Goal: Task Accomplishment & Management: Complete application form

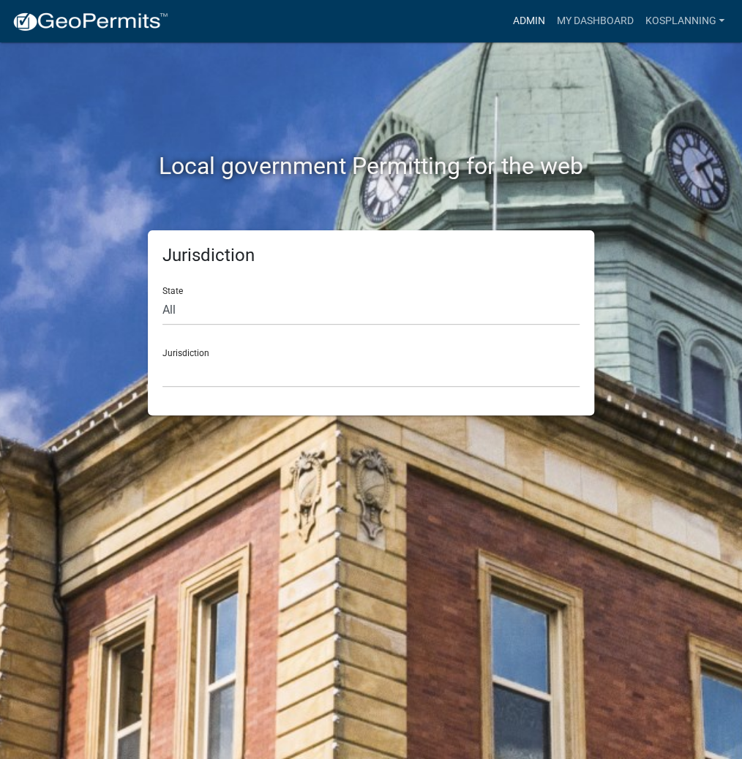
click at [512, 27] on link "Admin" at bounding box center [528, 21] width 44 height 28
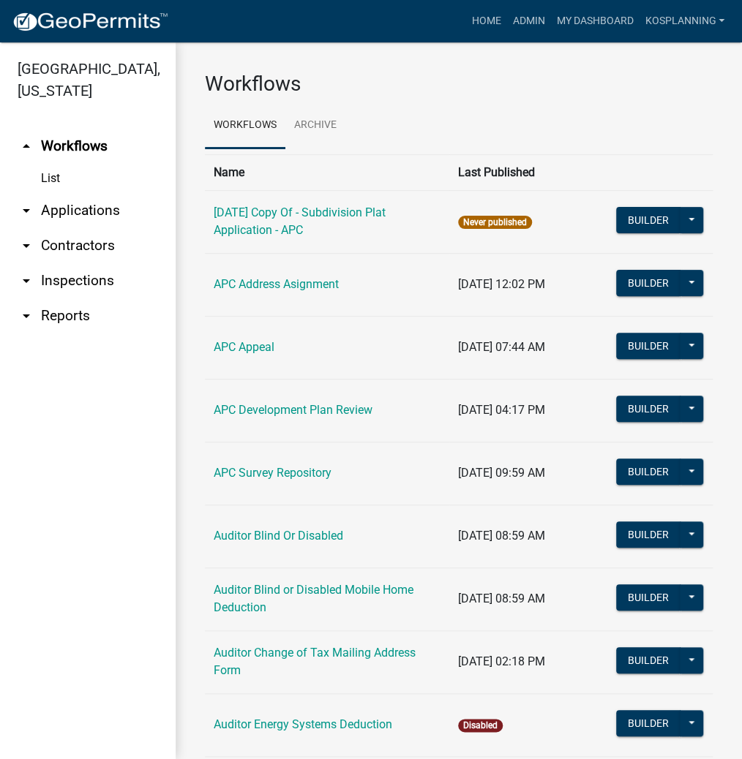
click at [76, 246] on link "arrow_drop_down Contractors" at bounding box center [88, 245] width 176 height 35
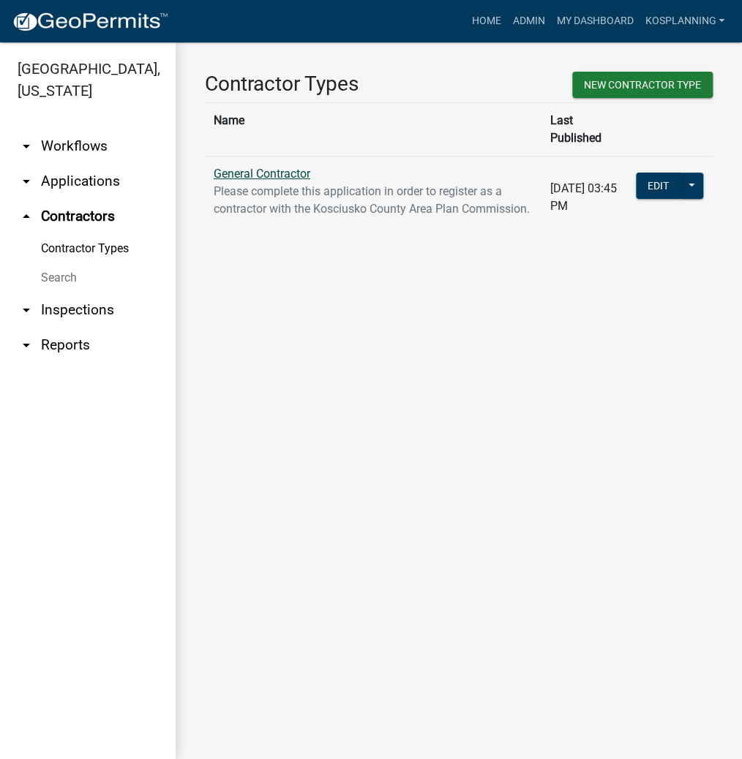
click at [299, 167] on link "General Contractor" at bounding box center [262, 174] width 97 height 14
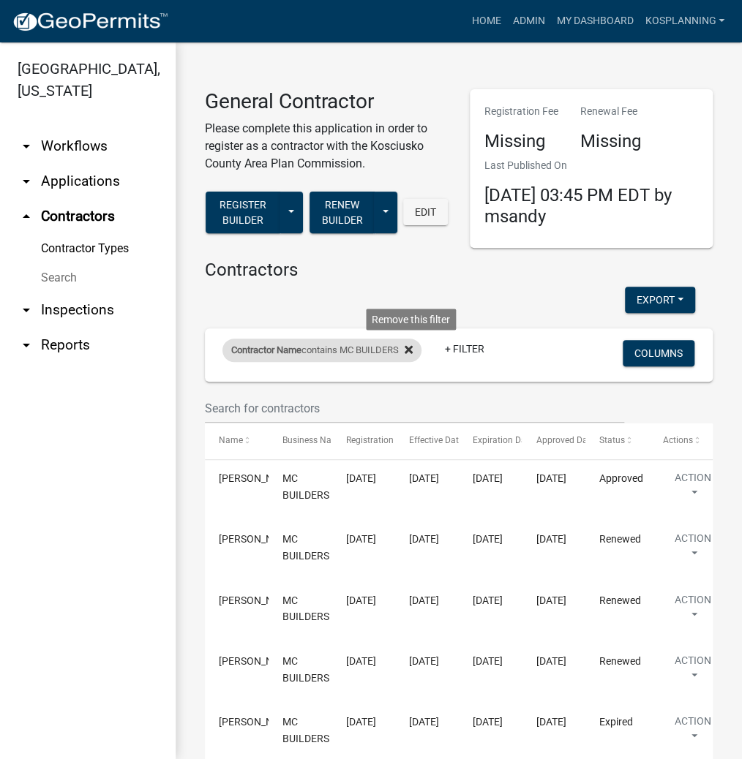
click at [412, 352] on icon at bounding box center [408, 350] width 8 height 8
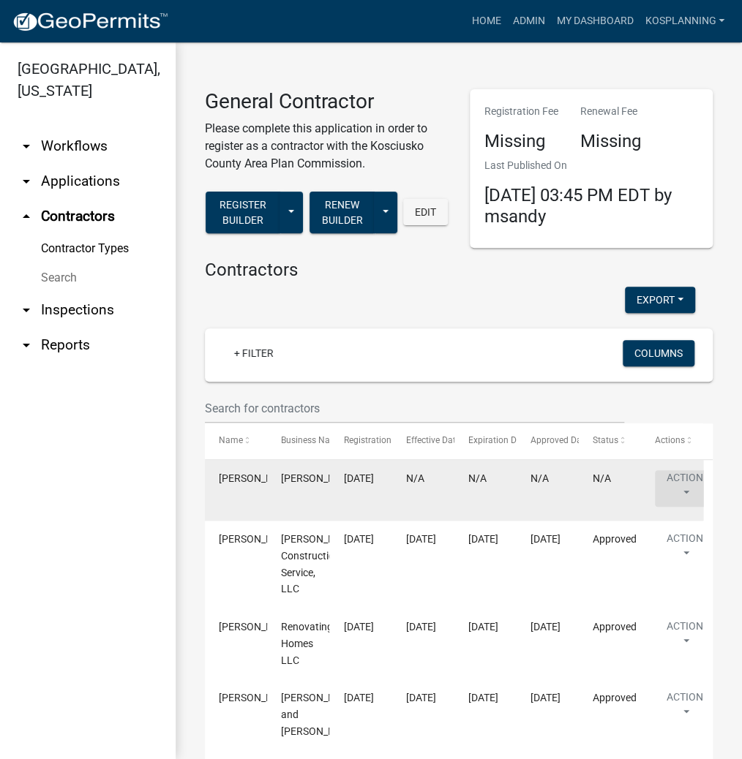
click at [671, 471] on button "Action" at bounding box center [685, 488] width 60 height 37
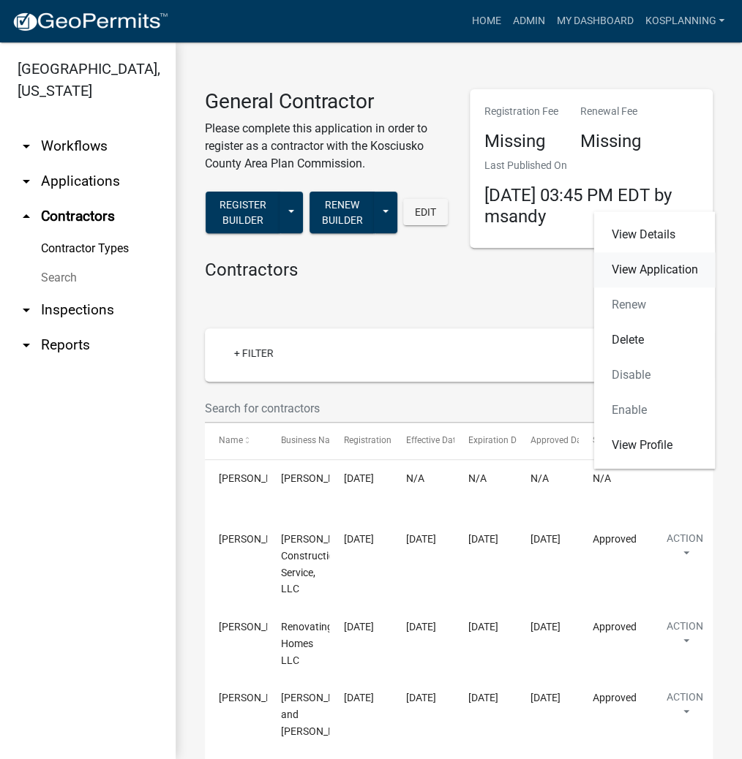
click at [651, 270] on link "View Application" at bounding box center [653, 269] width 121 height 35
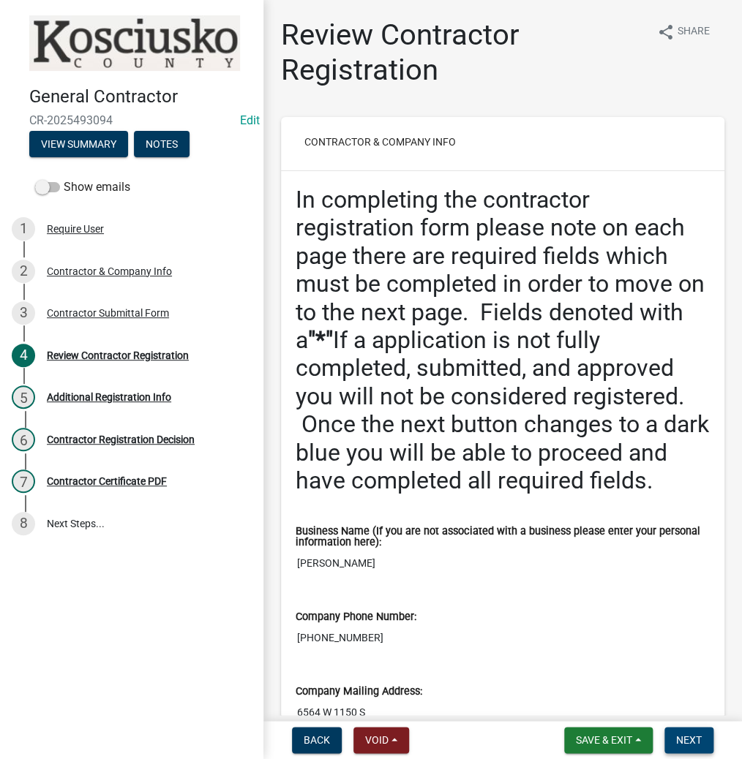
click at [701, 737] on button "Next" at bounding box center [688, 740] width 49 height 26
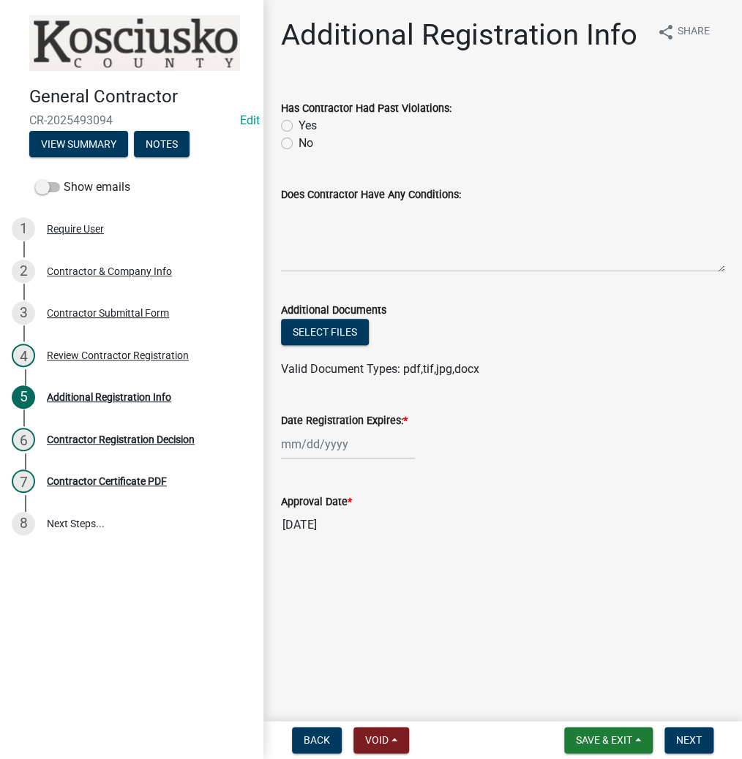
drag, startPoint x: 286, startPoint y: 140, endPoint x: 316, endPoint y: 190, distance: 58.1
click at [298, 140] on label "No" at bounding box center [305, 144] width 15 height 18
click at [298, 140] on input "No" at bounding box center [303, 140] width 10 height 10
radio input "true"
click at [348, 227] on textarea "Does Contractor Have Any Conditions:" at bounding box center [502, 237] width 443 height 69
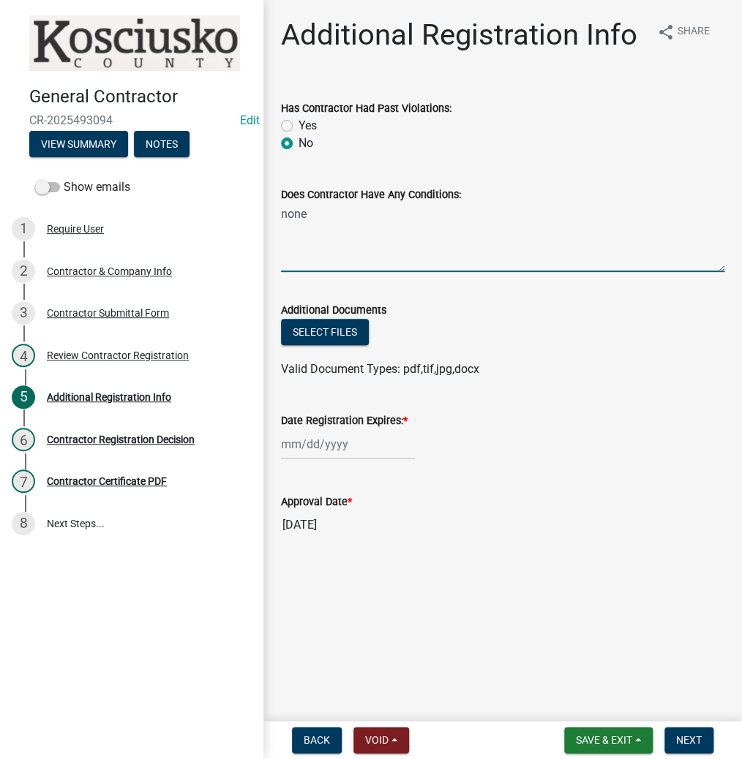
type textarea "none"
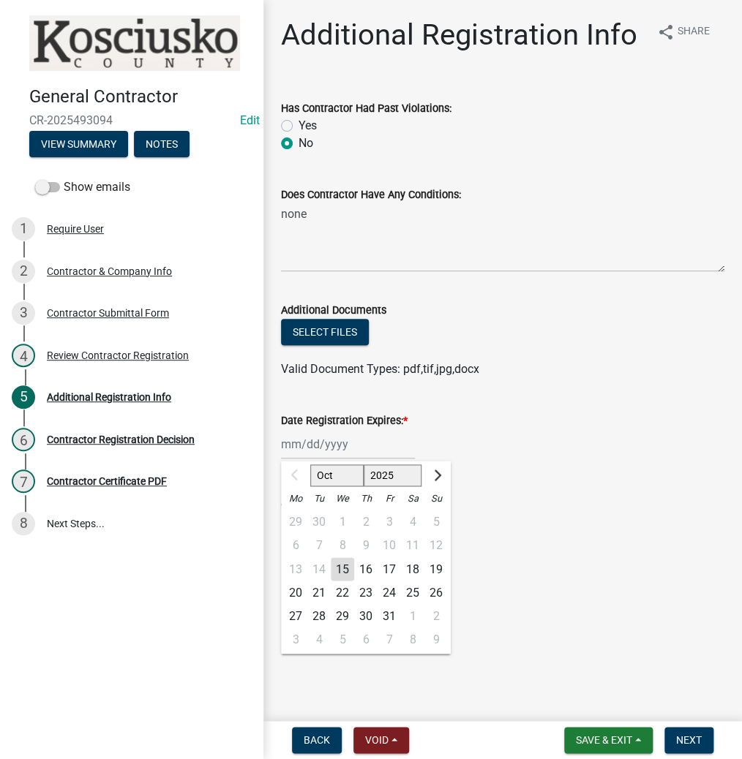
click at [328, 442] on div "Oct Nov [DATE] 2026 2027 2028 2029 2030 2031 2032 2033 2034 2035 2036 2037 2038…" at bounding box center [348, 444] width 134 height 30
click at [385, 469] on select "2025 2026 2027 2028 2029 2030 2031 2032 2033 2034 2035 2036 2037 2038 2039 2040…" at bounding box center [392, 475] width 59 height 22
select select "2026"
click at [363, 464] on select "2025 2026 2027 2028 2029 2030 2031 2032 2033 2034 2035 2036 2037 2038 2039 2040…" at bounding box center [392, 475] width 59 height 22
click at [361, 570] on div "15" at bounding box center [365, 568] width 23 height 23
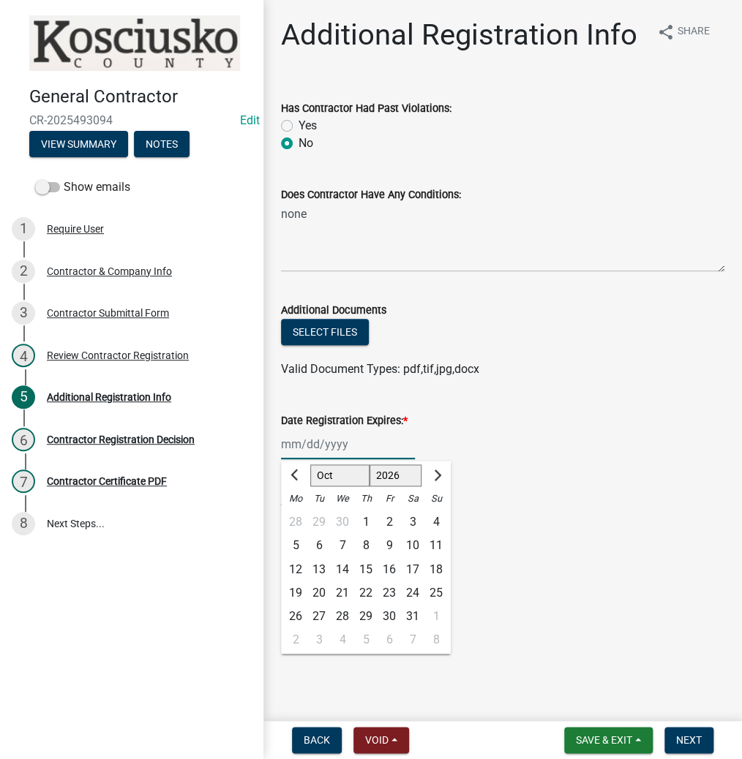
type input "[DATE]"
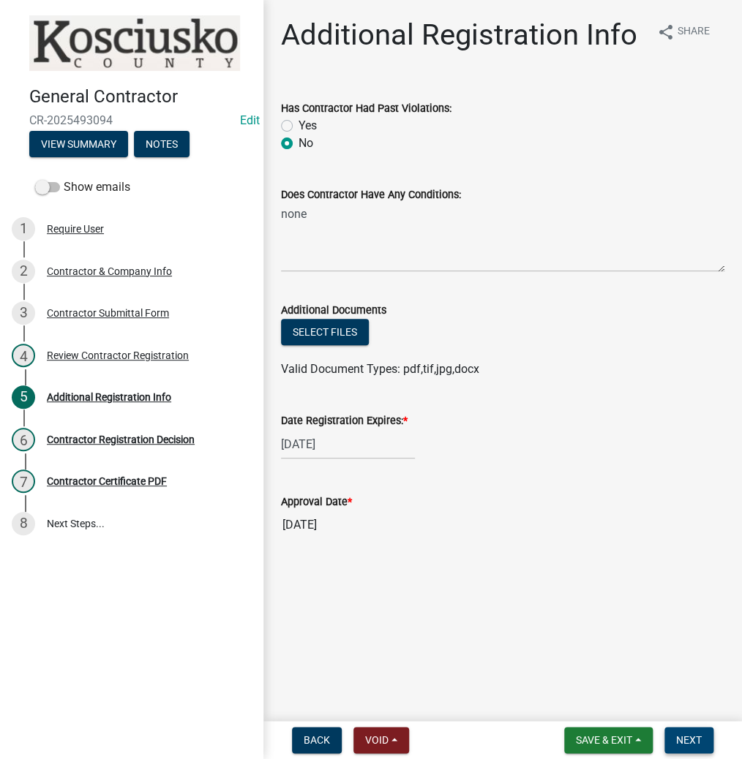
click at [680, 752] on button "Next" at bounding box center [688, 740] width 49 height 26
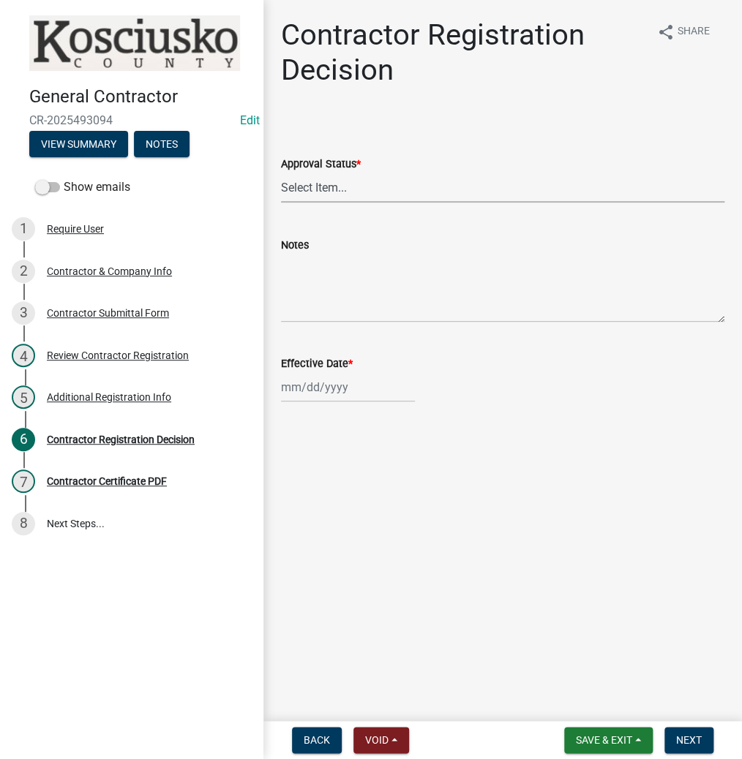
click at [335, 190] on select "Select Item... Approved Denied" at bounding box center [502, 188] width 443 height 30
click at [281, 173] on select "Select Item... Approved Denied" at bounding box center [502, 188] width 443 height 30
select select "8e4351d7-4ebf-4714-a7c9-c8187f00e083"
click at [335, 387] on div at bounding box center [348, 387] width 134 height 30
select select "10"
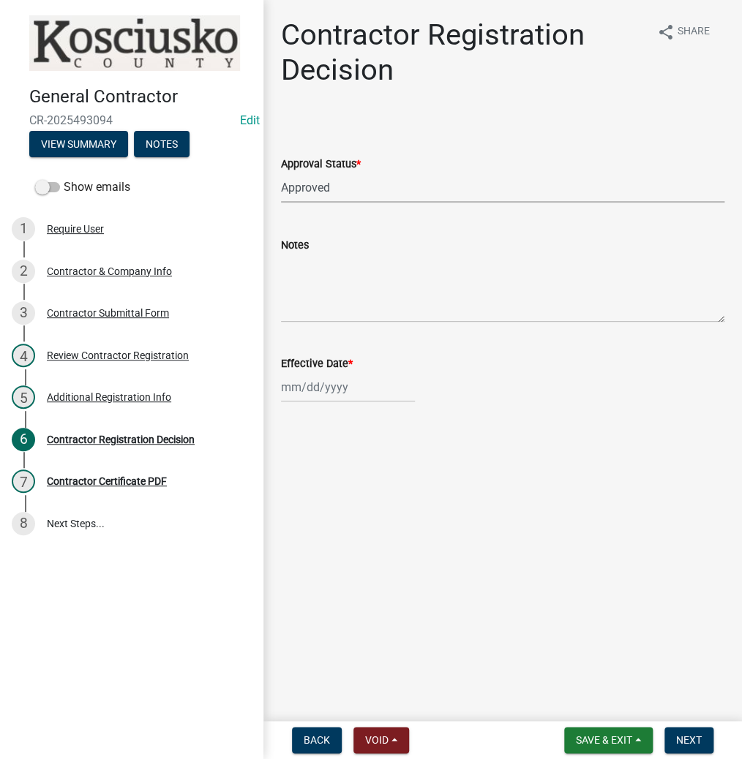
select select "2025"
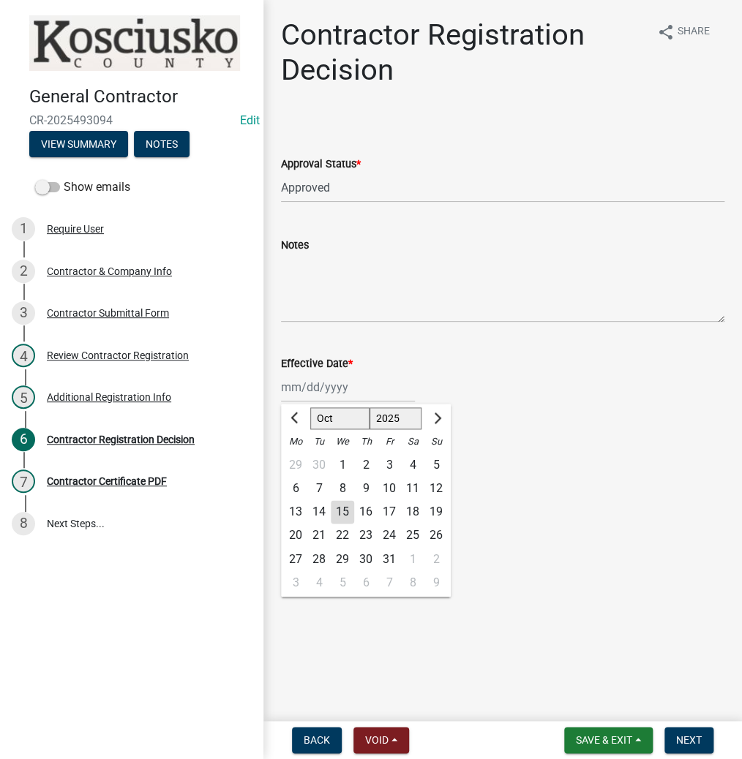
click at [339, 510] on div "15" at bounding box center [342, 511] width 23 height 23
type input "[DATE]"
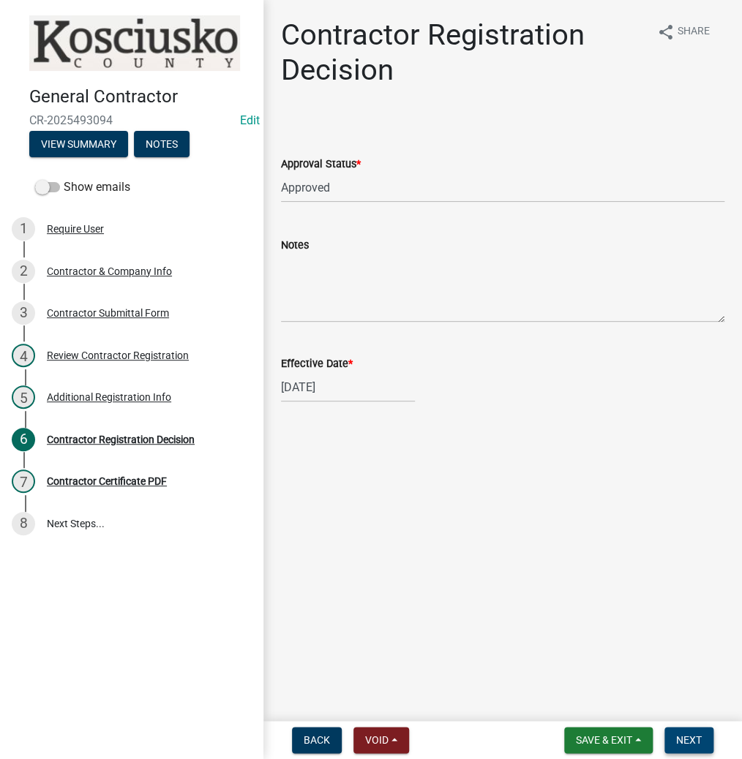
click at [676, 741] on span "Next" at bounding box center [689, 740] width 26 height 12
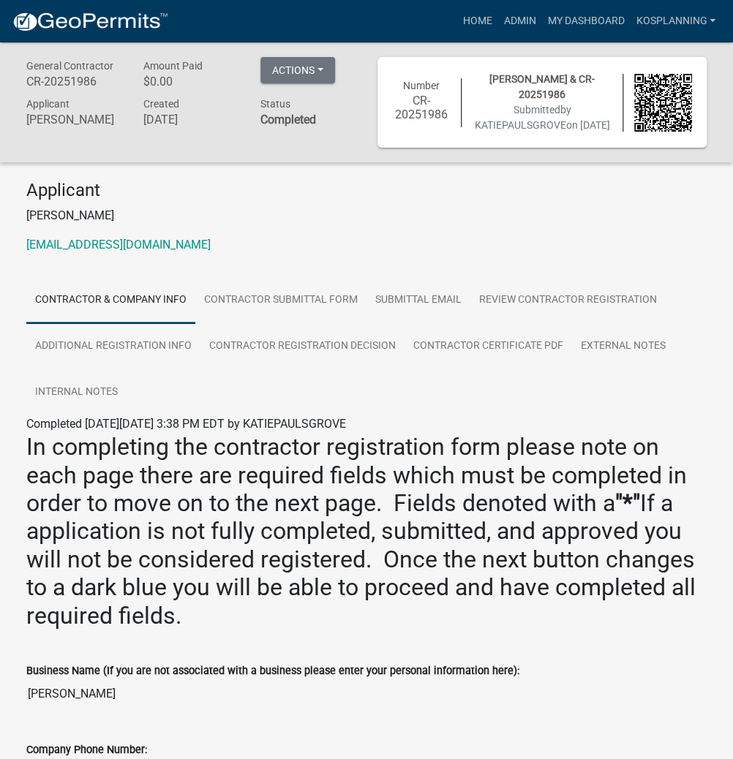
click at [470, 37] on nav "more_horiz Home Admin My Dashboard kosplanning Admin Account Contractor Profile…" at bounding box center [366, 21] width 733 height 42
click at [472, 18] on link "Home" at bounding box center [476, 21] width 41 height 28
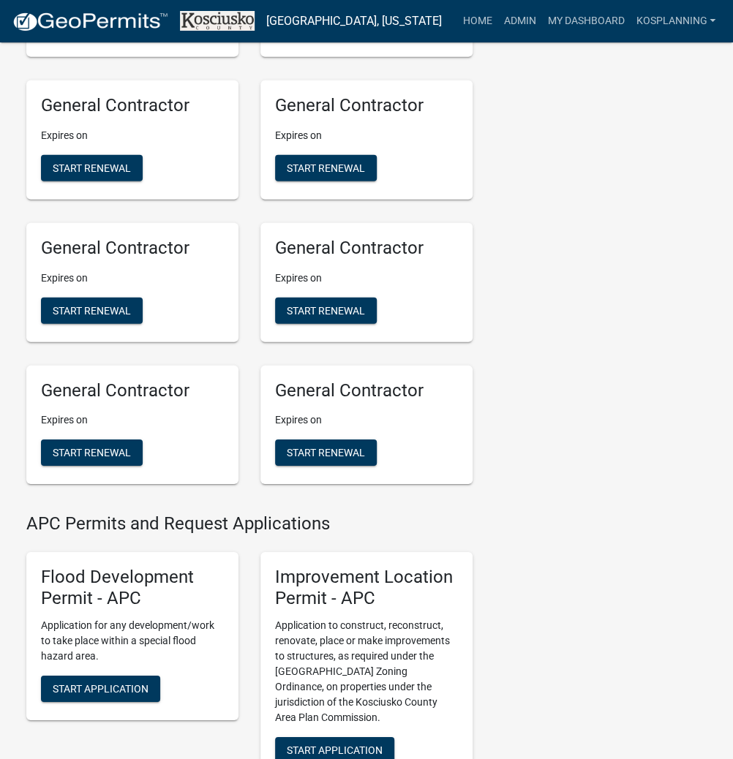
scroll to position [1463, 0]
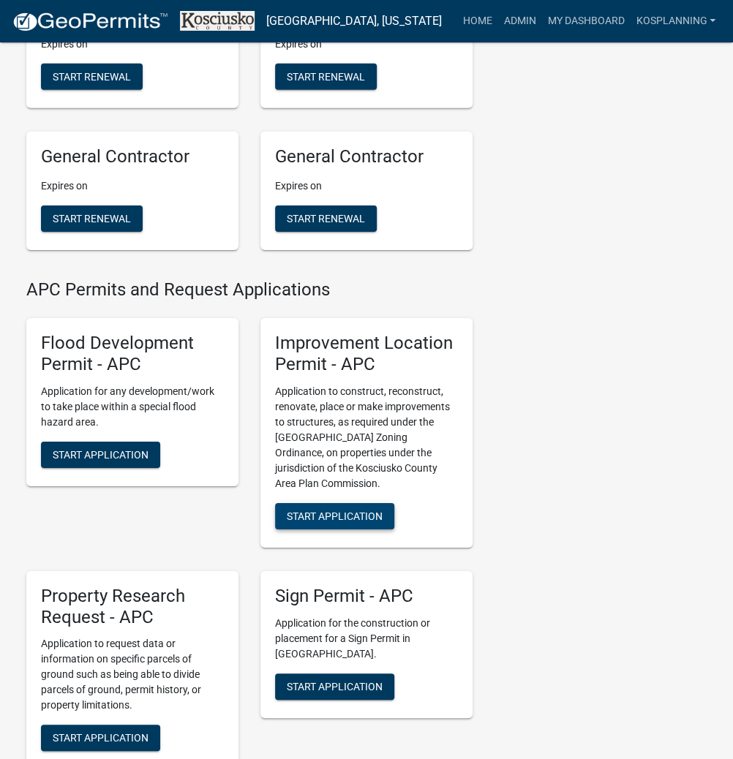
click at [363, 510] on span "Start Application" at bounding box center [335, 516] width 96 height 12
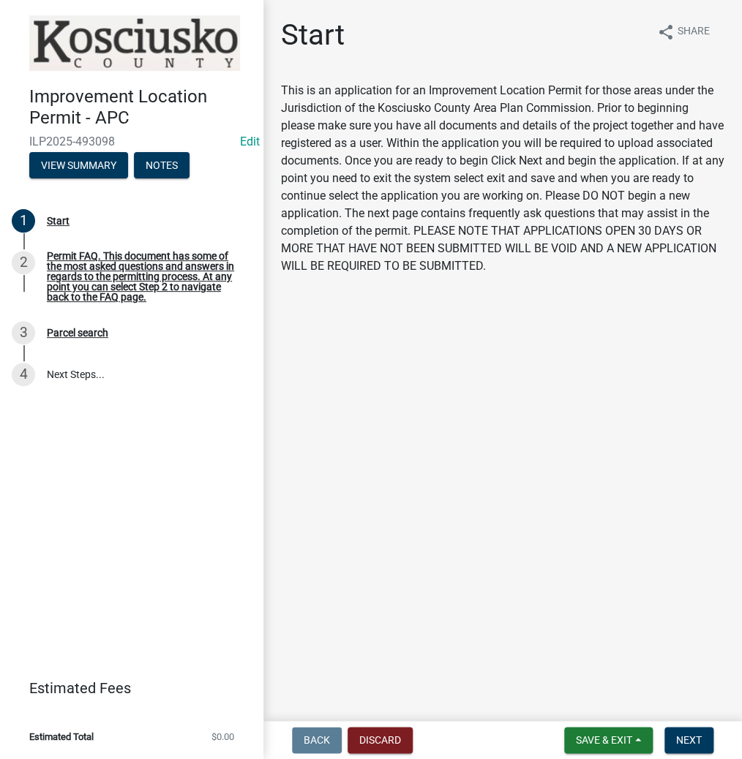
click at [667, 755] on nav "Back Discard Save & Exit Save Save & Exit Next" at bounding box center [502, 740] width 478 height 38
click at [668, 750] on button "Next" at bounding box center [688, 740] width 49 height 26
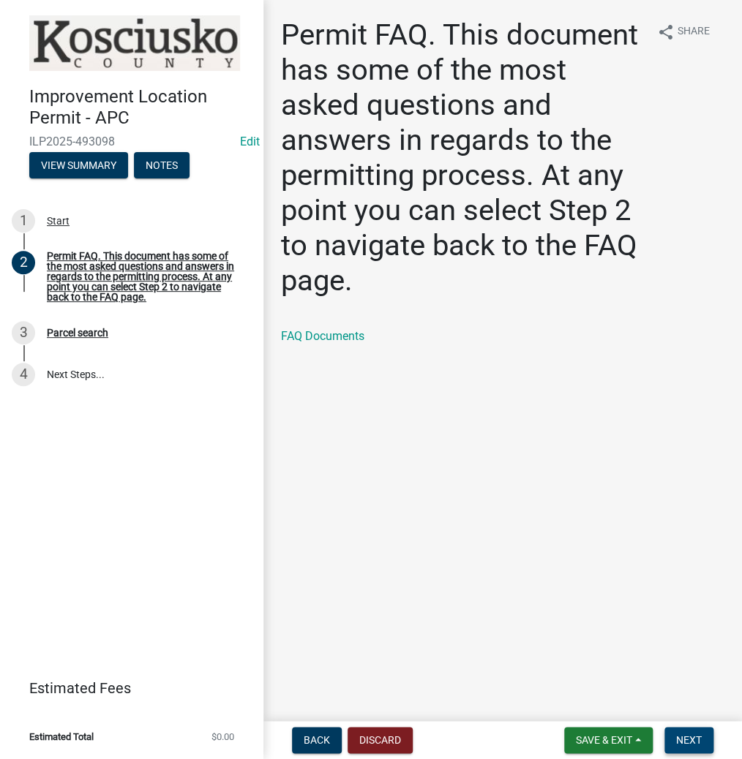
click at [689, 734] on span "Next" at bounding box center [689, 740] width 26 height 12
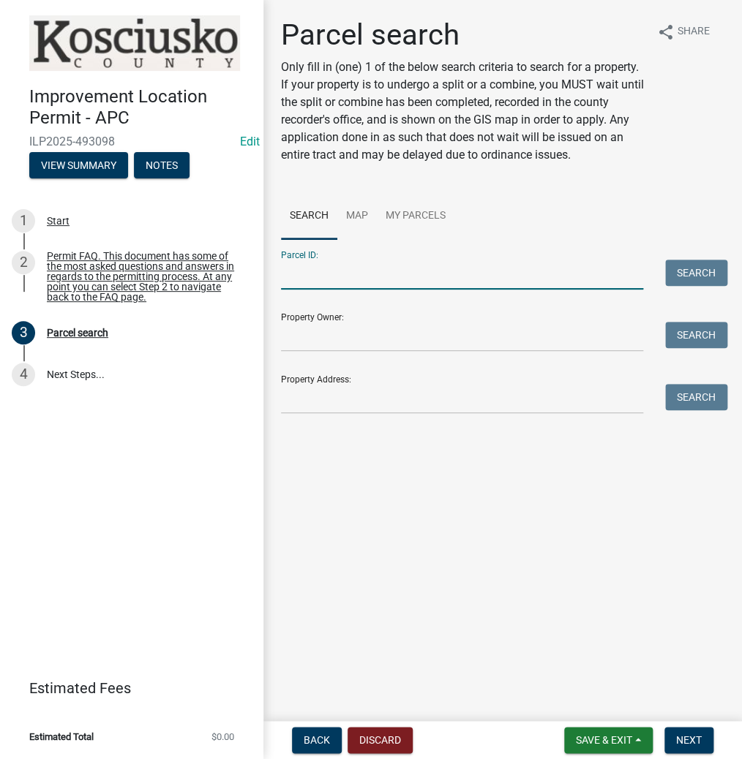
click at [325, 282] on input "Parcel ID:" at bounding box center [462, 275] width 362 height 30
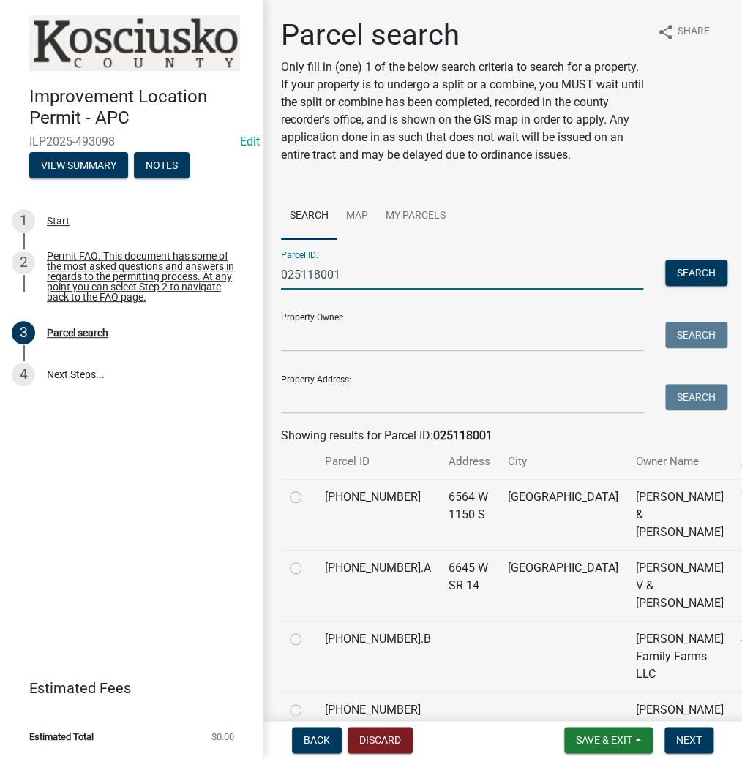
type input "025118001"
click at [307, 489] on label at bounding box center [307, 489] width 0 height 0
click at [307, 498] on input "radio" at bounding box center [312, 494] width 10 height 10
radio input "true"
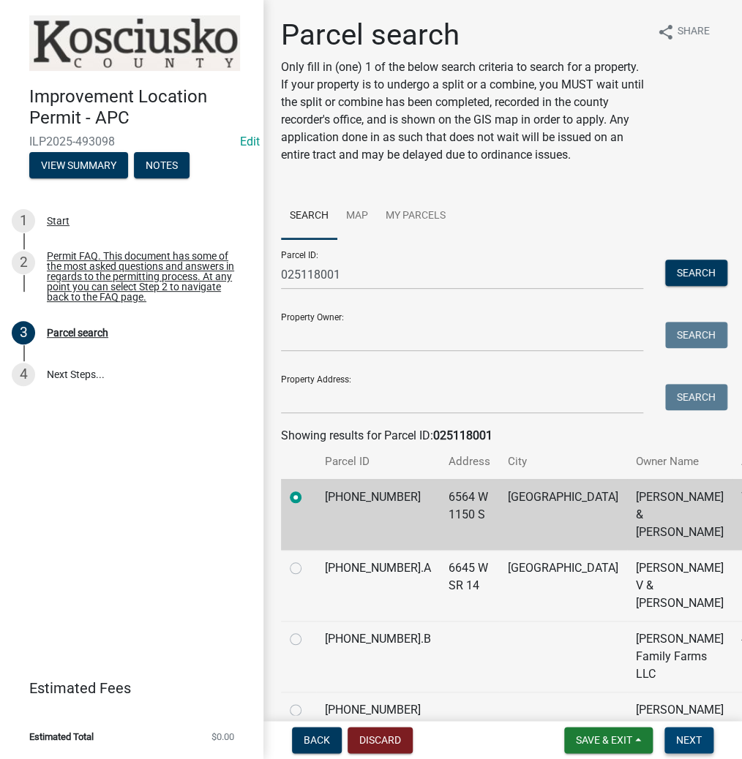
click at [693, 742] on span "Next" at bounding box center [689, 740] width 26 height 12
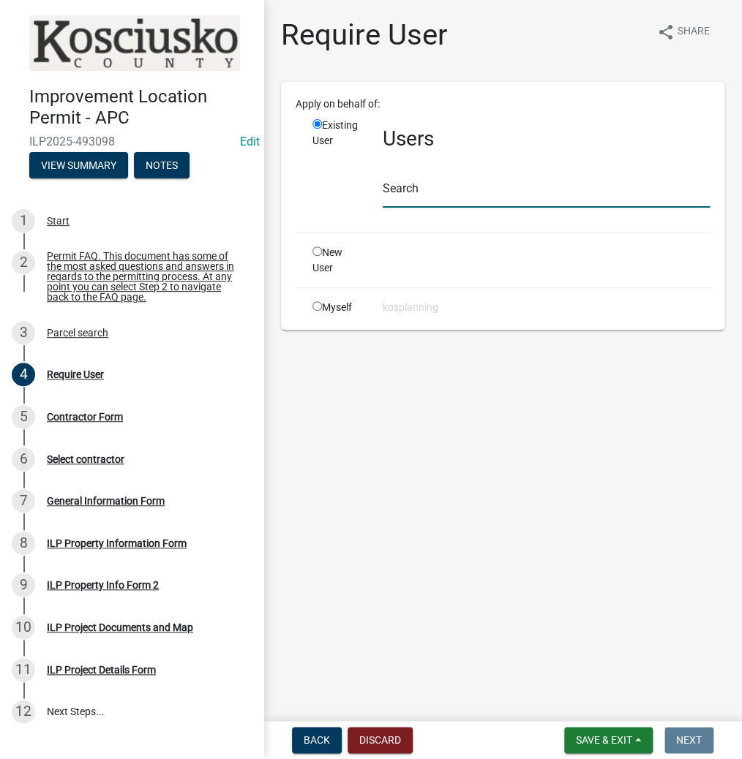
click at [415, 194] on input "text" at bounding box center [545, 193] width 327 height 30
paste input "KATIEPAULSGROVE"
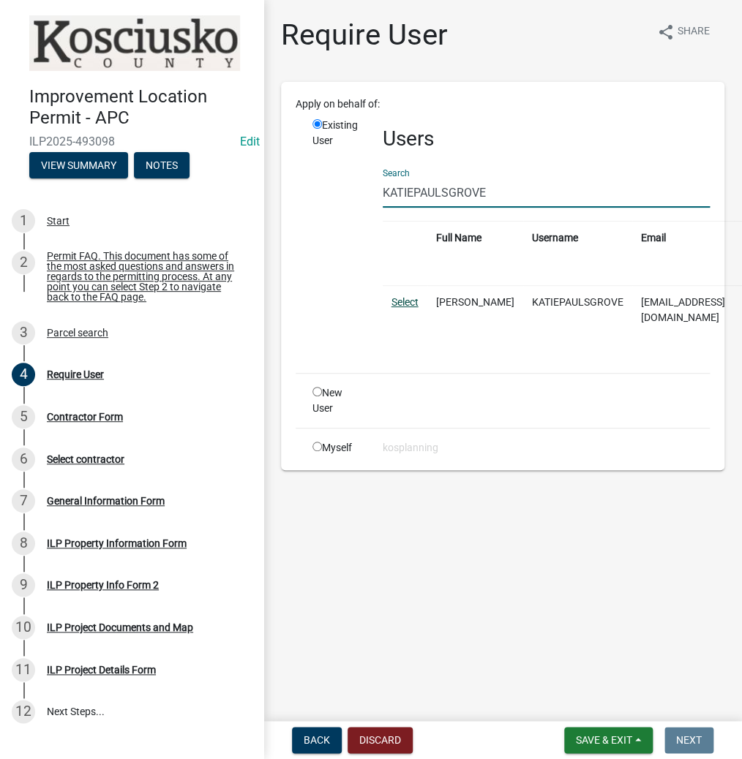
type input "KATIEPAULSGROVE"
click at [400, 302] on link "Select" at bounding box center [404, 302] width 27 height 12
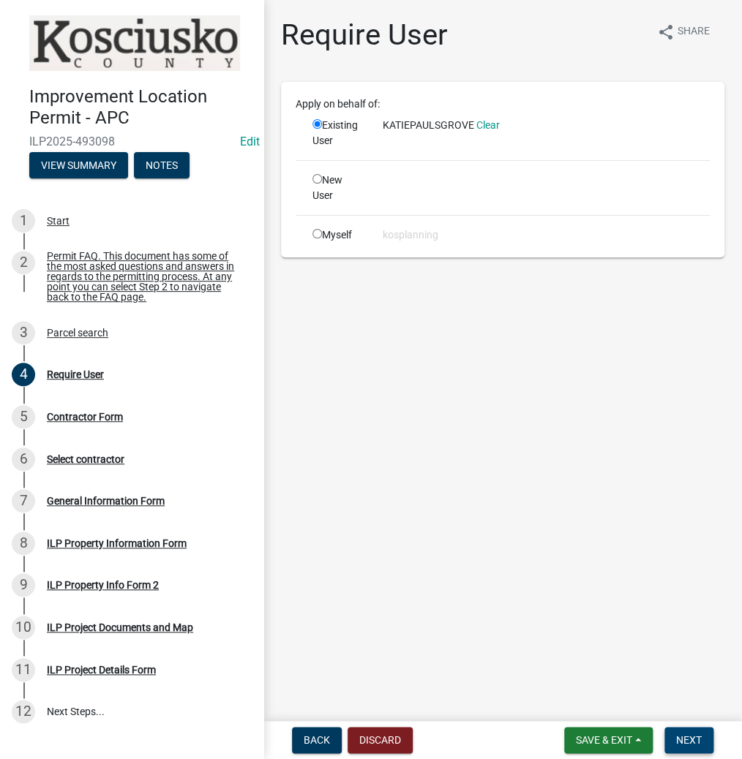
click at [676, 740] on span "Next" at bounding box center [689, 740] width 26 height 12
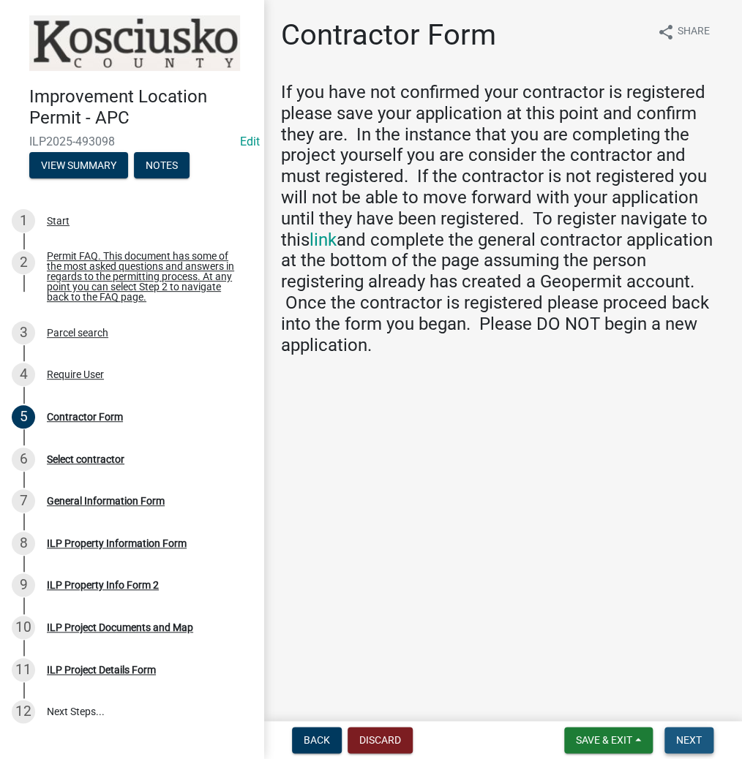
click at [672, 729] on button "Next" at bounding box center [688, 740] width 49 height 26
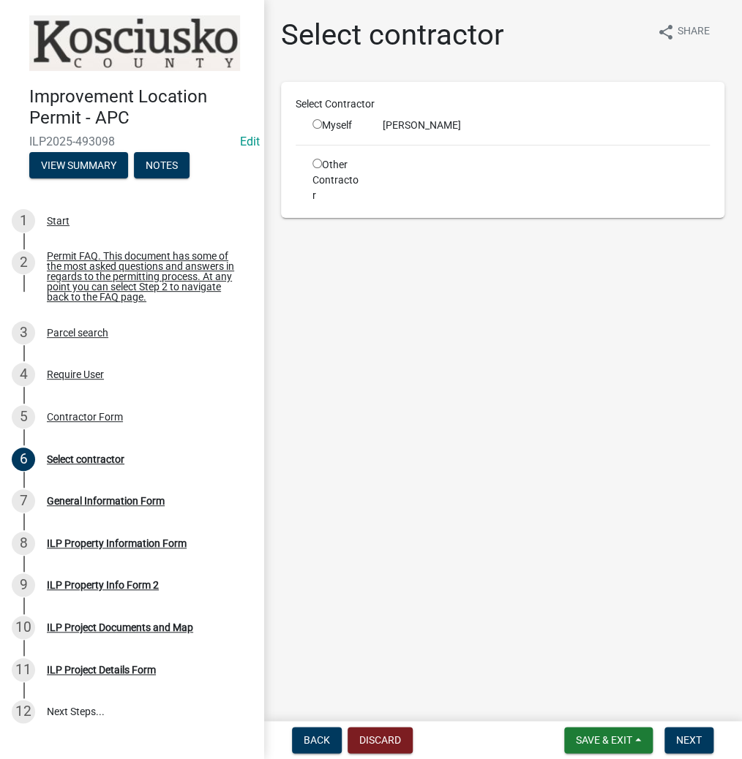
click at [320, 126] on input "radio" at bounding box center [317, 124] width 10 height 10
radio input "true"
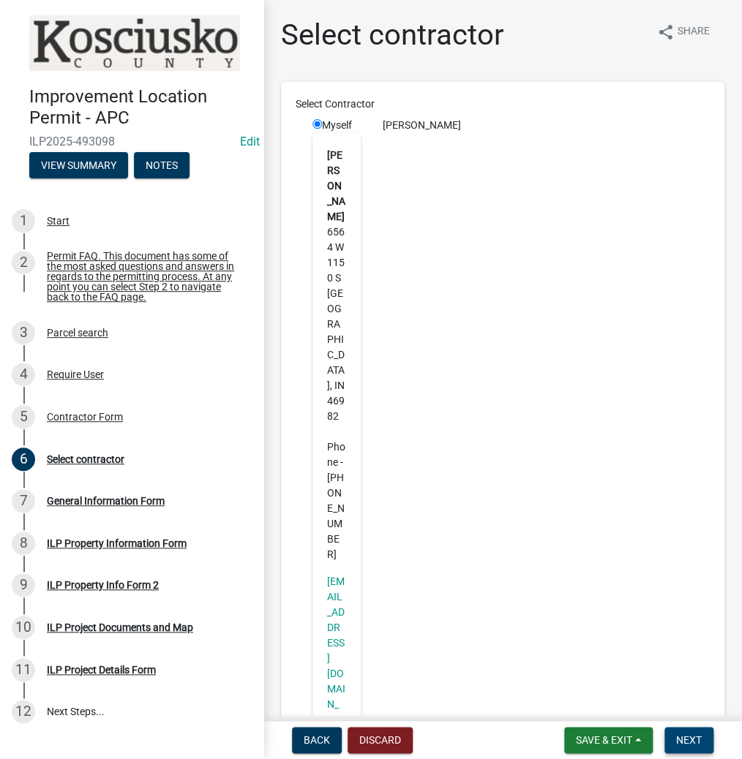
click at [698, 740] on span "Next" at bounding box center [689, 740] width 26 height 12
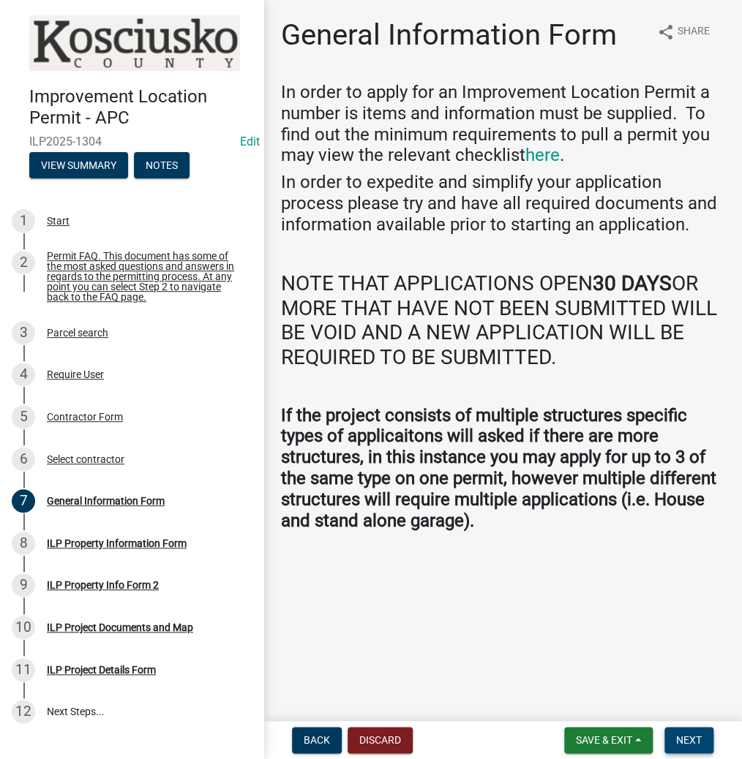
click at [683, 740] on span "Next" at bounding box center [689, 740] width 26 height 12
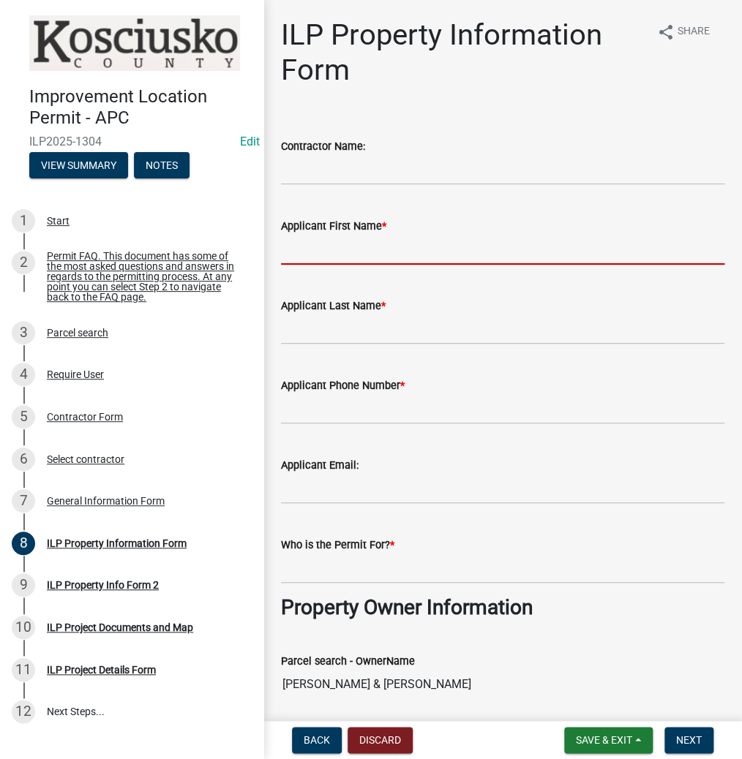
click at [336, 252] on input "Applicant First Name *" at bounding box center [502, 250] width 443 height 30
paste input "KATIEPAULSGROVE"
type input "[PERSON_NAME]"
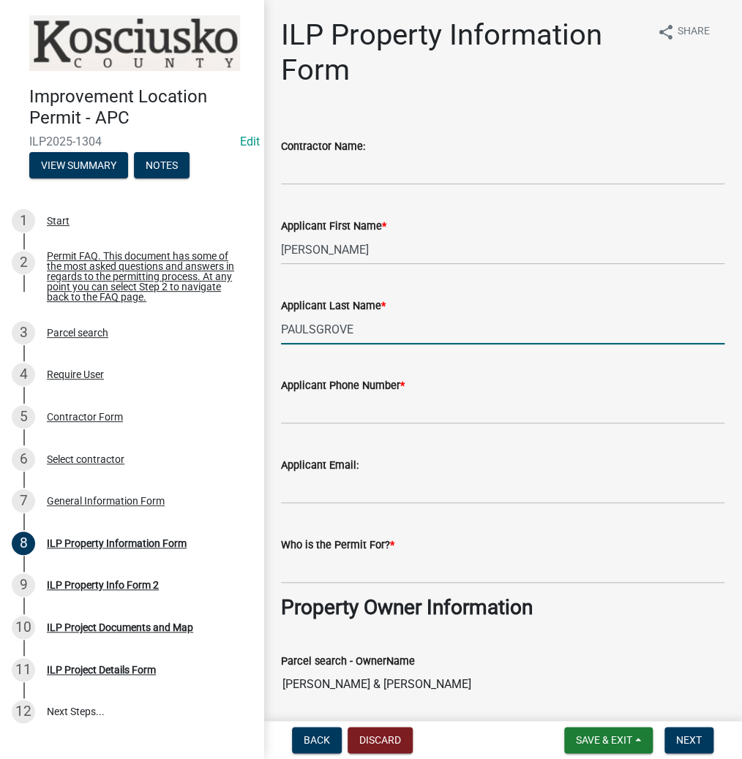
type input "PAULSGROVE"
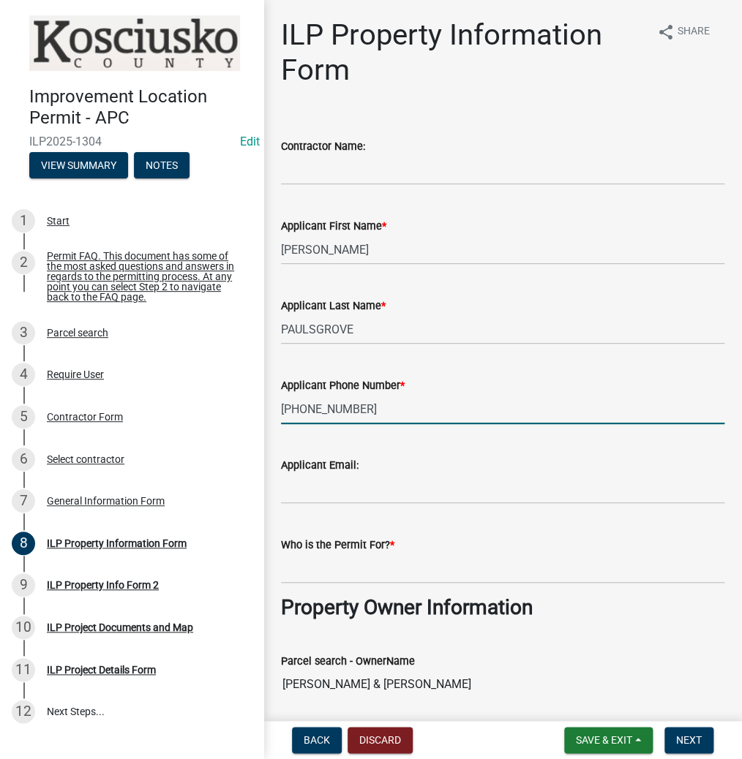
type input "[PHONE_NUMBER]"
click at [313, 570] on input "Who is the Permit For? *" at bounding box center [502, 569] width 443 height 30
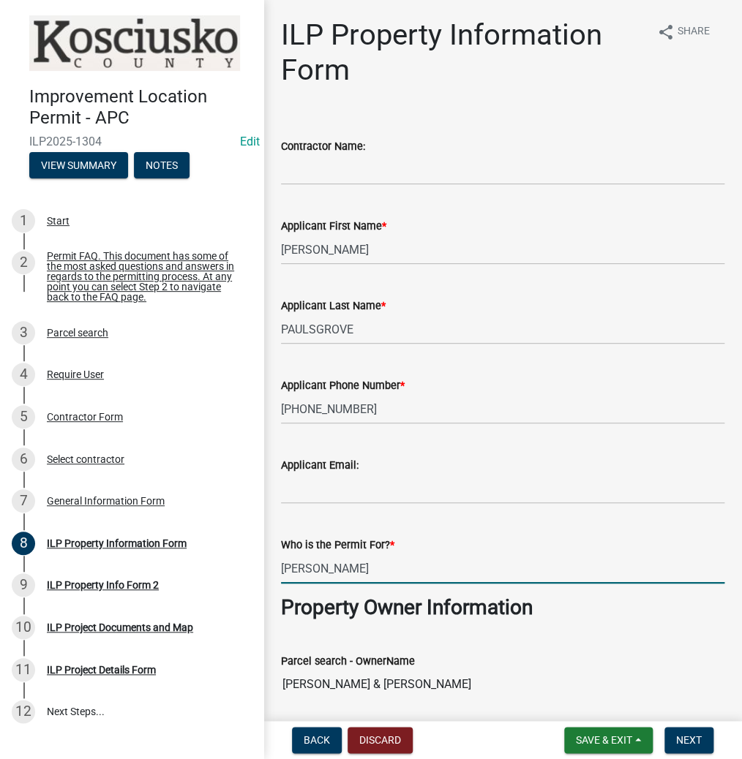
type input "[PERSON_NAME]"
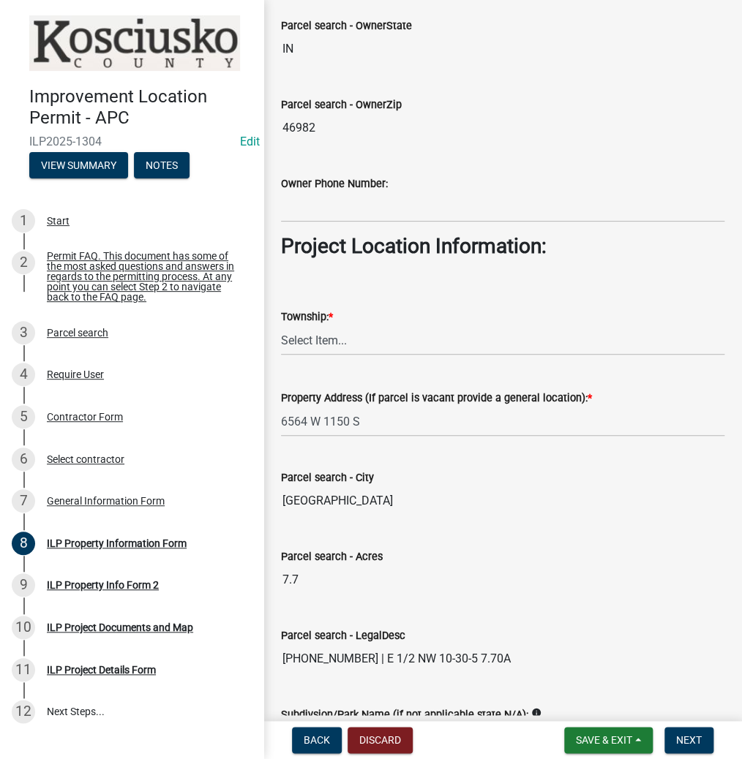
scroll to position [936, 0]
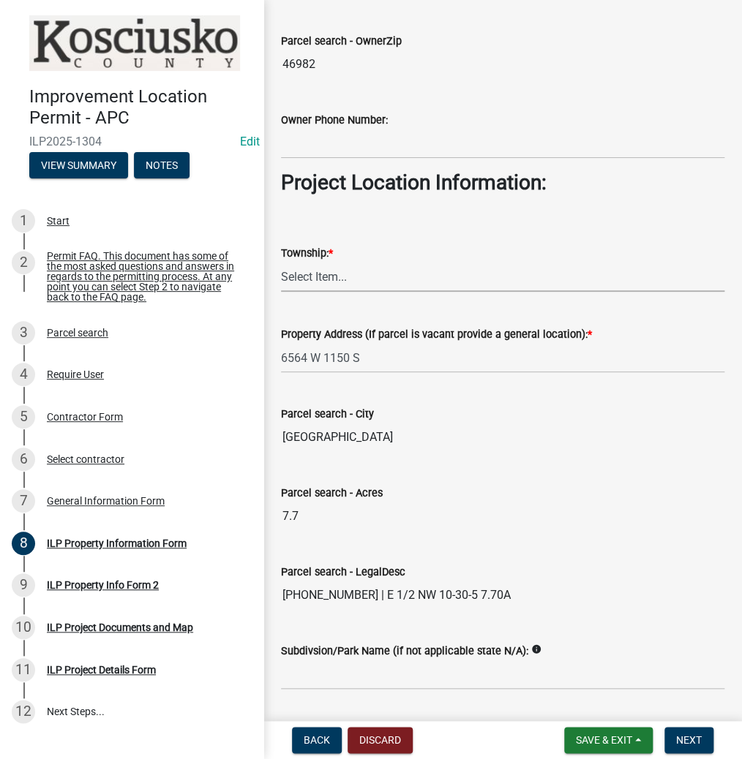
click at [309, 271] on select "Select Item... [PERSON_NAME] - Elkhart Co Clay Etna [GEOGRAPHIC_DATA][PERSON_NA…" at bounding box center [502, 277] width 443 height 30
click at [281, 262] on select "Select Item... [PERSON_NAME] - Elkhart Co Clay Etna [GEOGRAPHIC_DATA][PERSON_NA…" at bounding box center [502, 277] width 443 height 30
select select "6767052d-73c5-45b7-afaf-b7f308d8ed50"
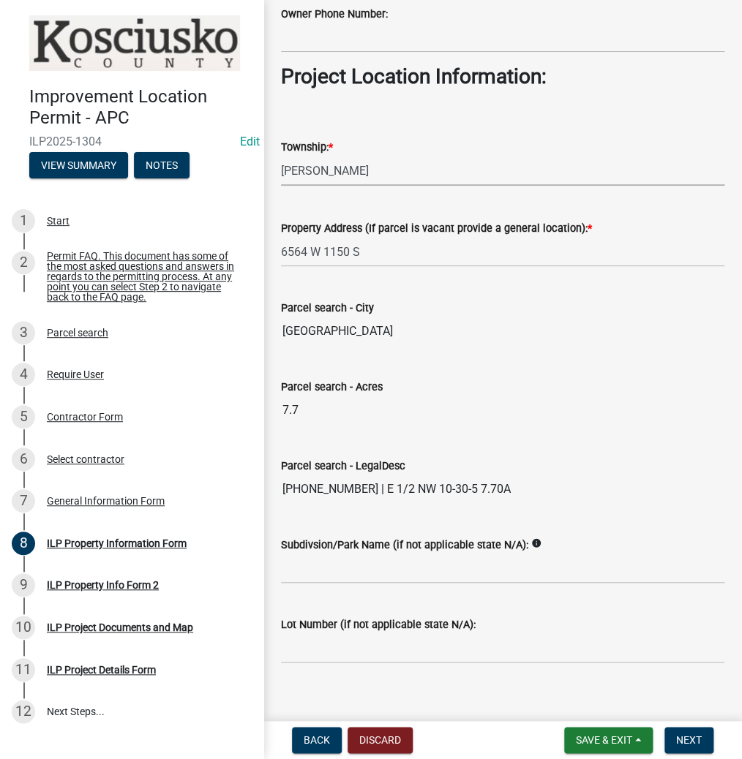
scroll to position [1057, 0]
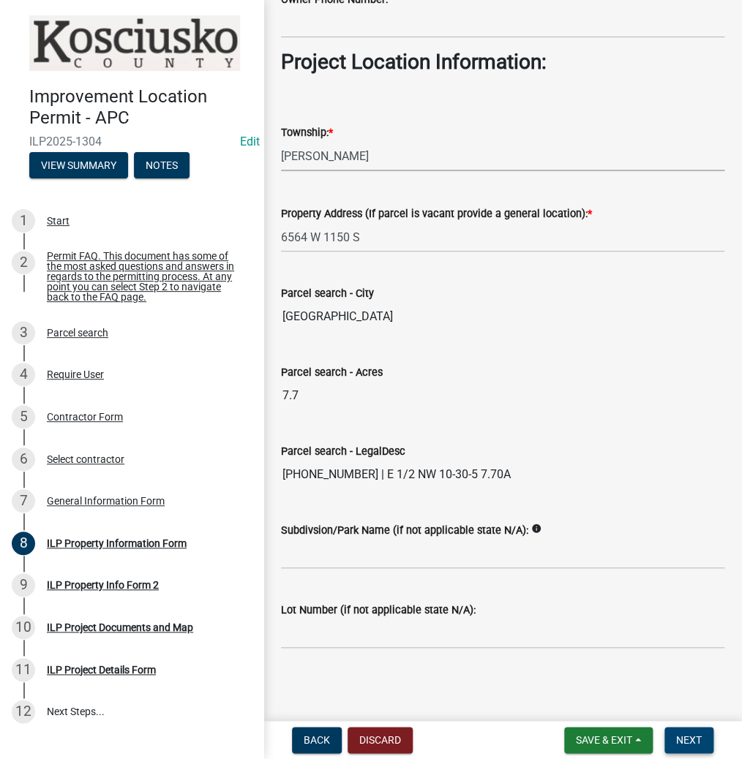
click at [689, 736] on span "Next" at bounding box center [689, 740] width 26 height 12
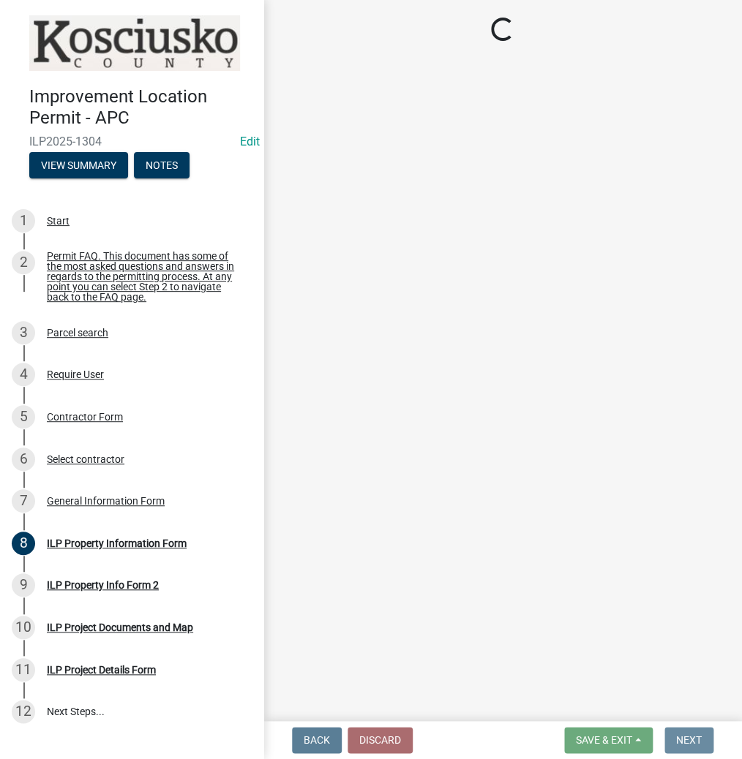
scroll to position [0, 0]
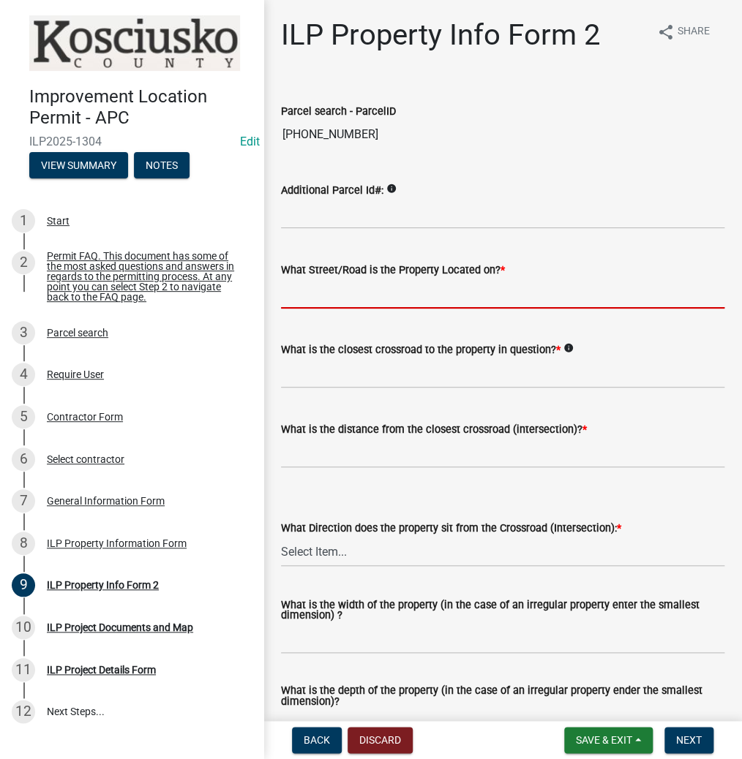
click at [307, 295] on input "What Street/Road is the Property Located on? *" at bounding box center [502, 294] width 443 height 30
type input "1150 S"
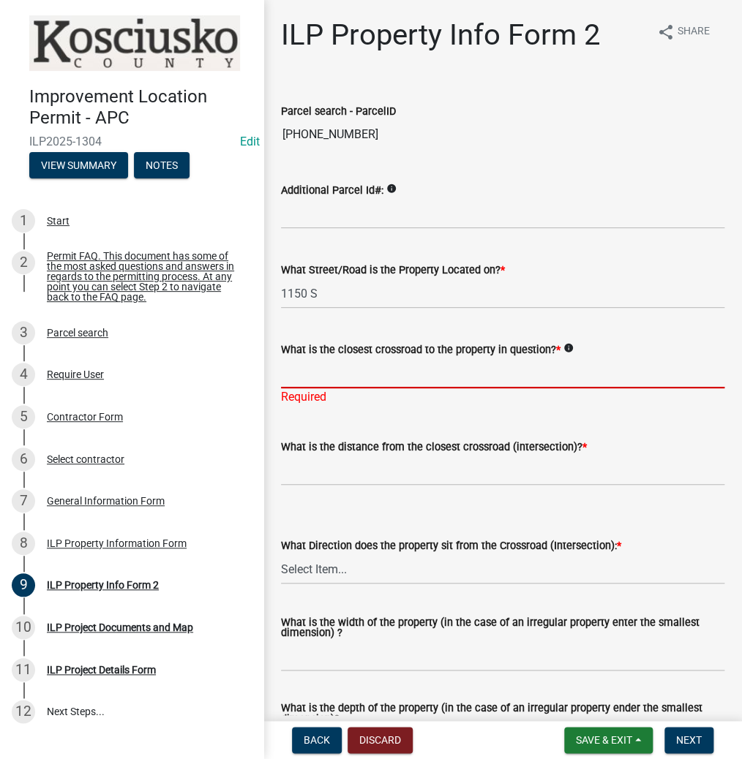
click at [302, 376] on input "What is the closest crossroad to the property in question? *" at bounding box center [502, 373] width 443 height 30
type input "700 W"
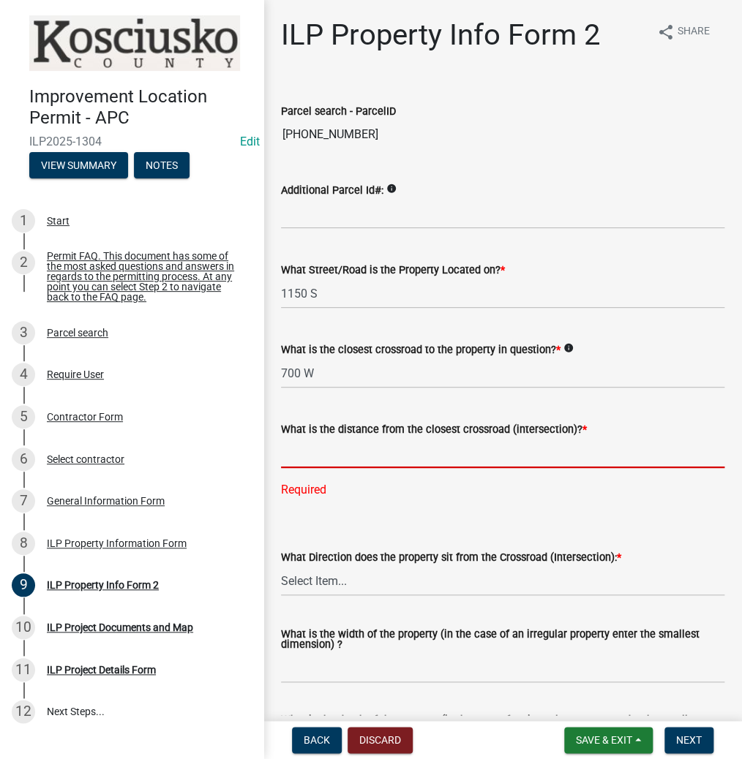
click at [328, 450] on input "text" at bounding box center [502, 453] width 443 height 30
type input "2088"
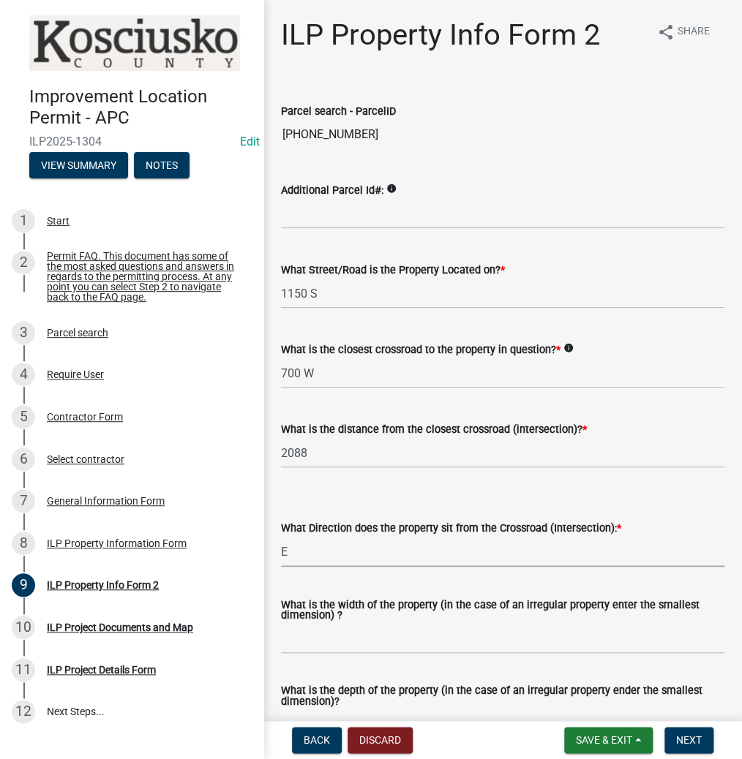
select select "5d8d9a6f-68f4-4910-b8ad-905844ed2da1"
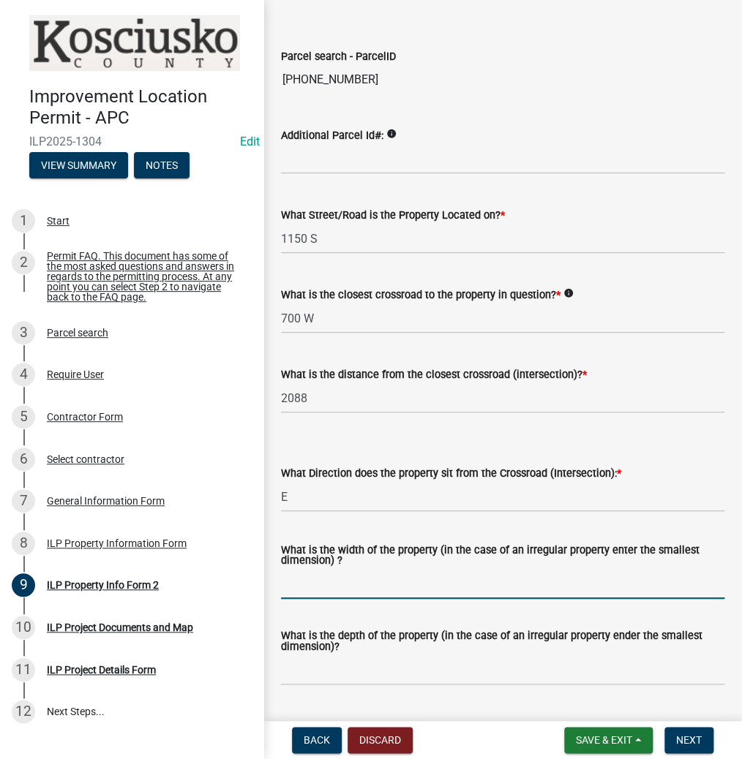
scroll to position [176, 0]
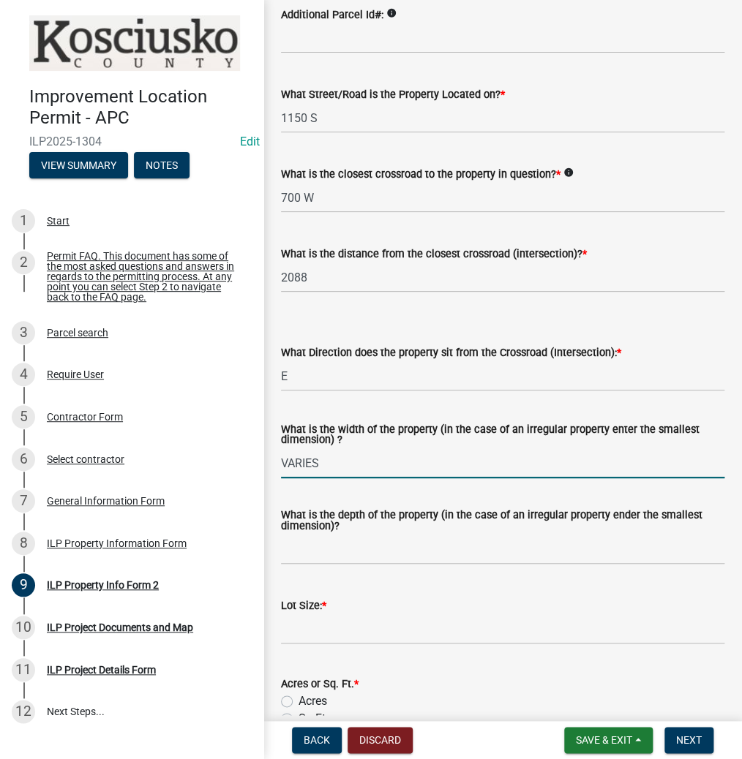
type input "VARIES"
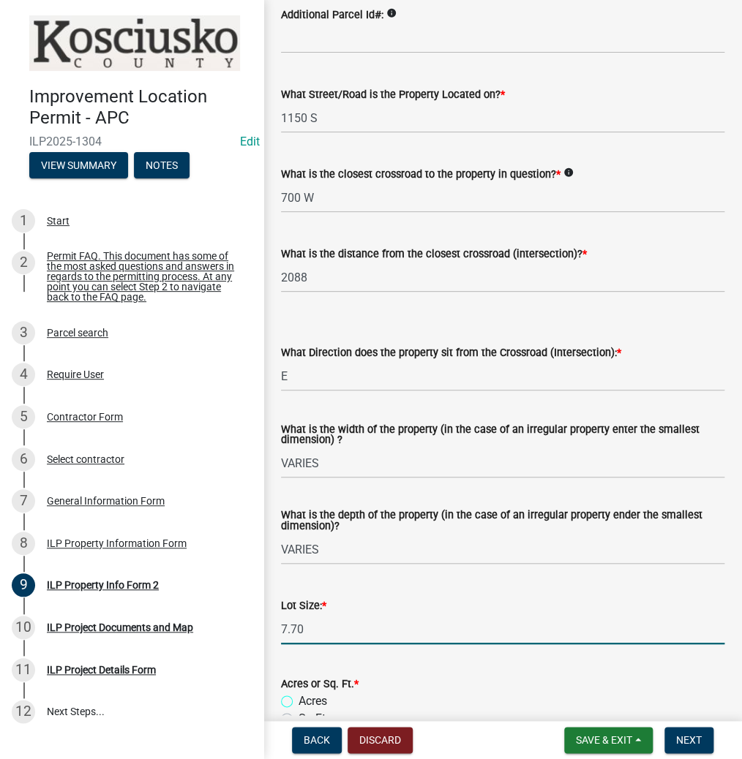
type input "7.7"
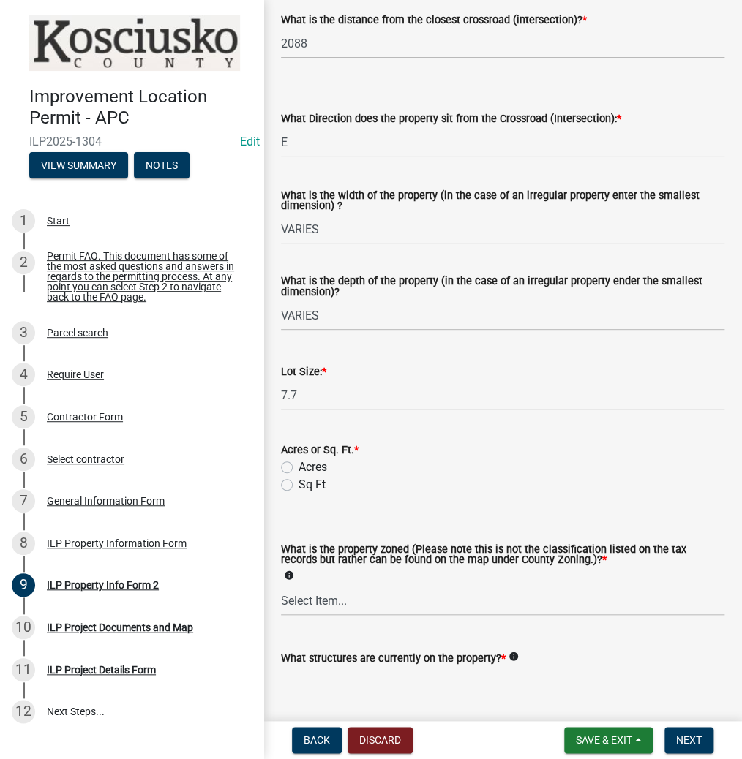
click at [298, 465] on label "Acres" at bounding box center [312, 468] width 29 height 18
click at [298, 465] on input "Acres" at bounding box center [303, 464] width 10 height 10
radio input "true"
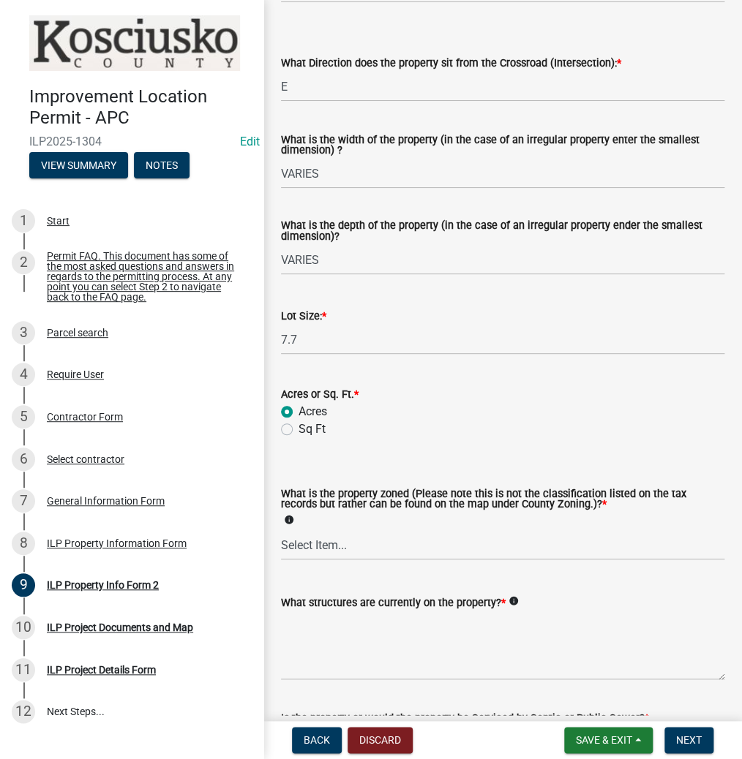
scroll to position [527, 0]
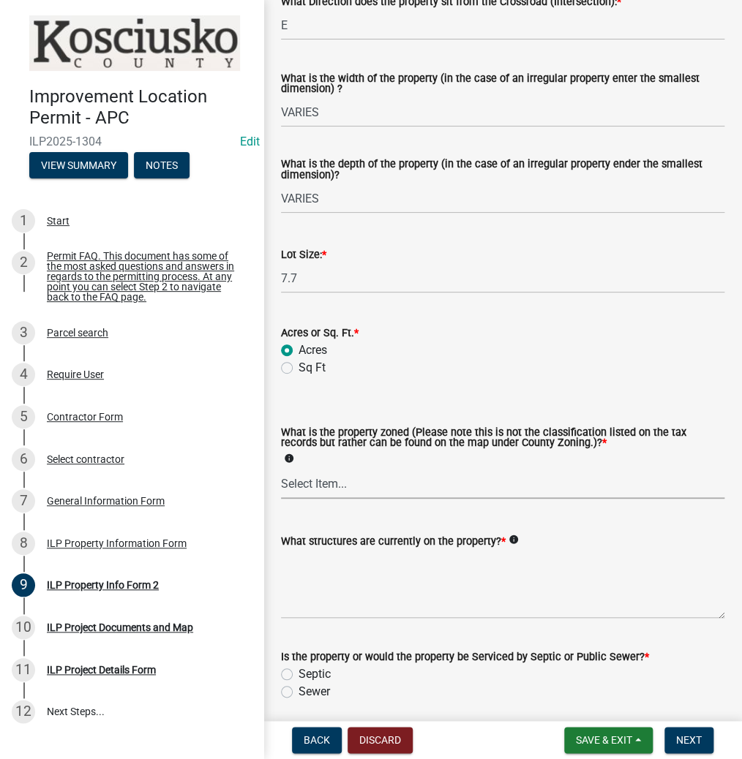
drag, startPoint x: 312, startPoint y: 489, endPoint x: 310, endPoint y: 499, distance: 10.3
click at [312, 489] on select "Select Item... Agricultural Agricultural 2 Commercial Environmental Industrial …" at bounding box center [502, 484] width 443 height 30
click at [281, 469] on select "Select Item... Agricultural Agricultural 2 Commercial Environmental Industrial …" at bounding box center [502, 484] width 443 height 30
select select "ea119d11-e52e-4559-b746-af06211fe819"
click at [324, 567] on textarea "What structures are currently on the property? *" at bounding box center [502, 584] width 443 height 69
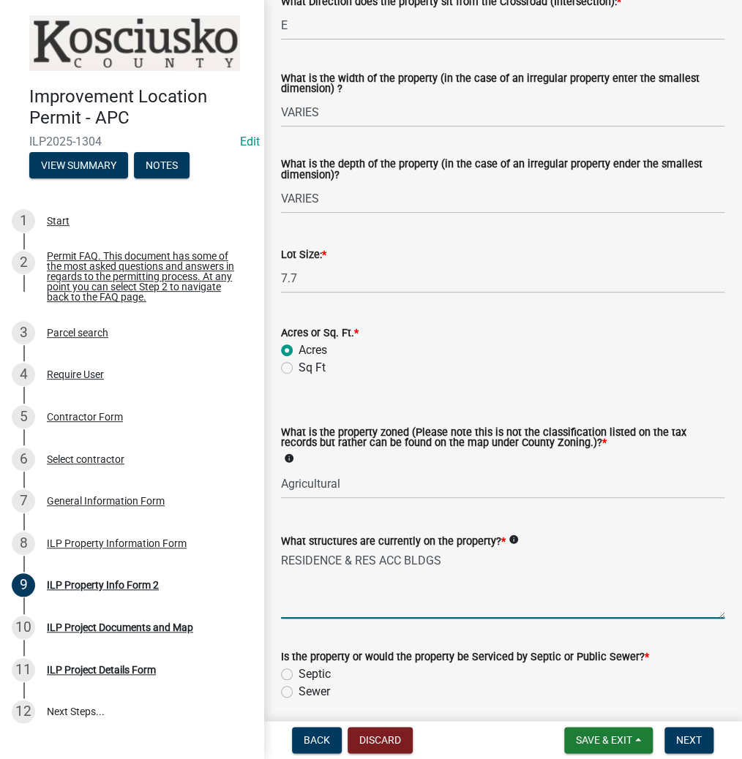
scroll to position [583, 0]
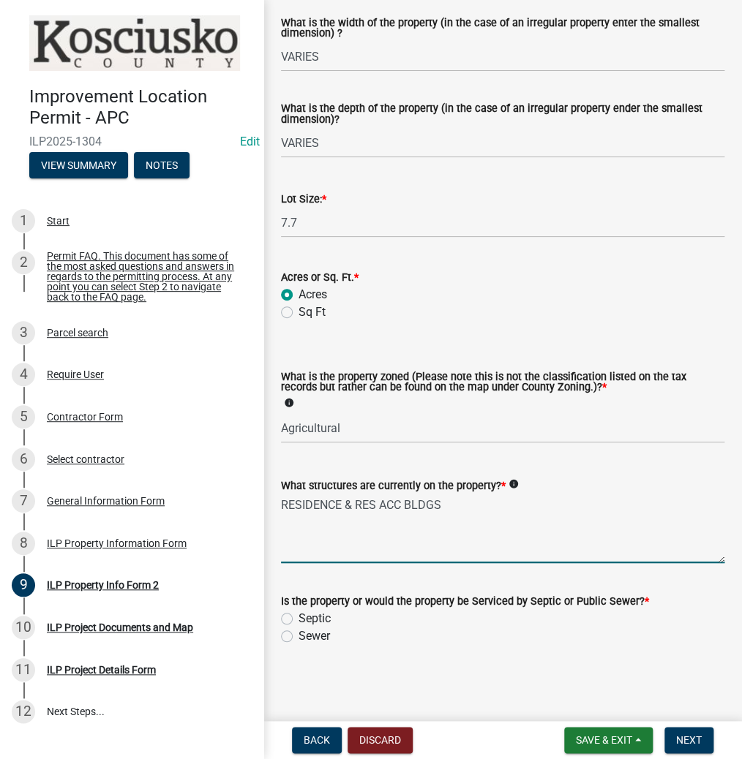
type textarea "RESIDENCE & RES ACC BLDGS"
click at [298, 620] on label "Septic" at bounding box center [314, 619] width 32 height 18
click at [298, 619] on input "Septic" at bounding box center [303, 615] width 10 height 10
radio input "true"
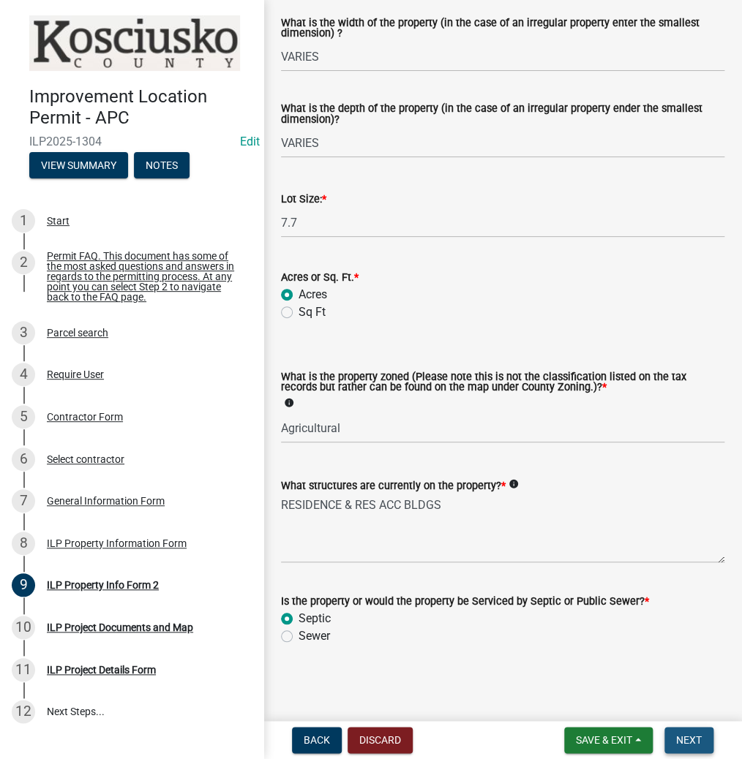
click at [695, 738] on span "Next" at bounding box center [689, 740] width 26 height 12
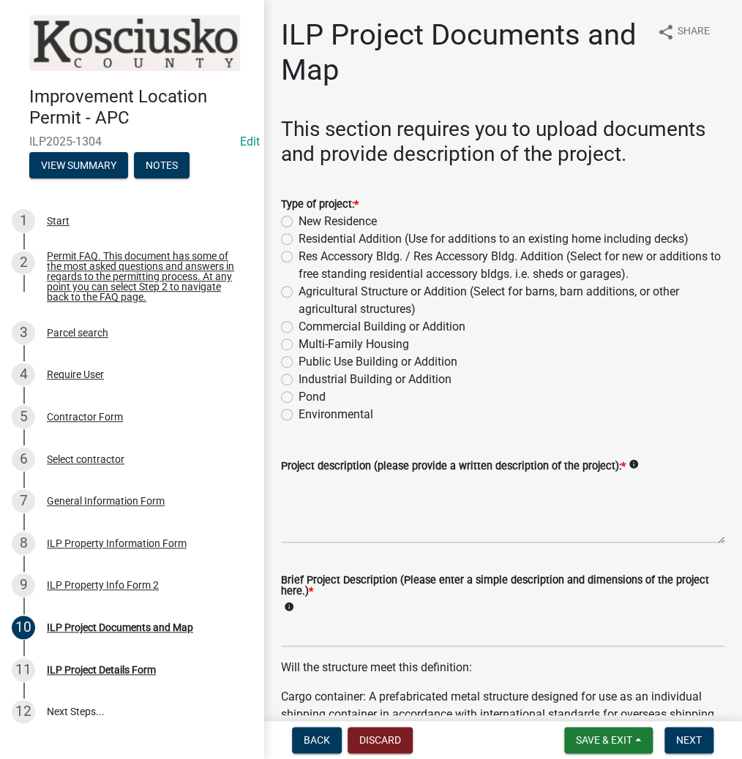
click at [298, 258] on label "Res Accessory Bldg. / Res Accessory Bldg. Addition (Select for new or additions…" at bounding box center [511, 265] width 426 height 35
click at [298, 257] on input "Res Accessory Bldg. / Res Accessory Bldg. Addition (Select for new or additions…" at bounding box center [303, 253] width 10 height 10
radio input "true"
click at [324, 491] on textarea "Project description (please provide a written description of the project): *" at bounding box center [502, 509] width 443 height 69
type textarea "12X32 SHED"
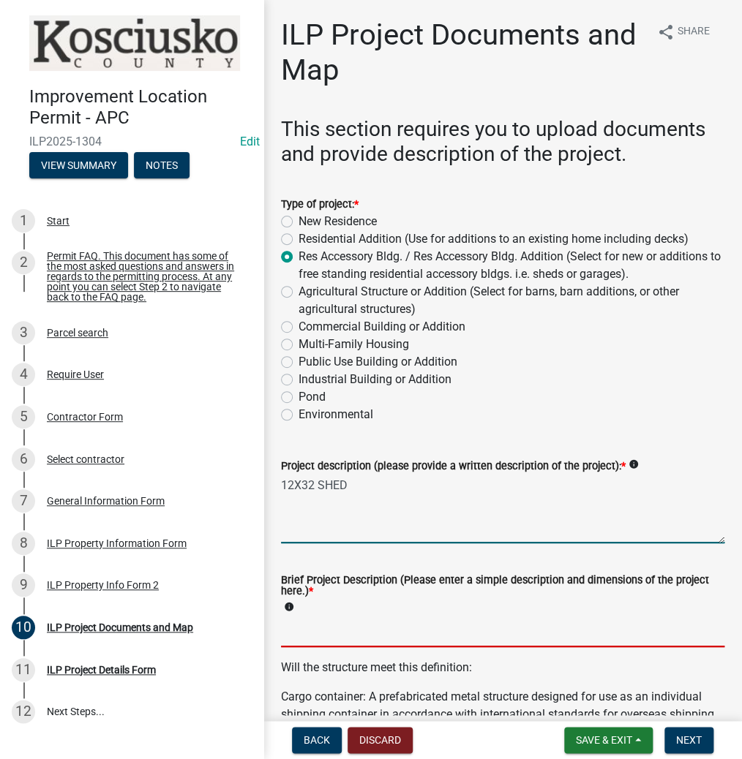
click at [294, 638] on input "Brief Project Description (Please enter a simple description and dimensions of …" at bounding box center [502, 632] width 443 height 30
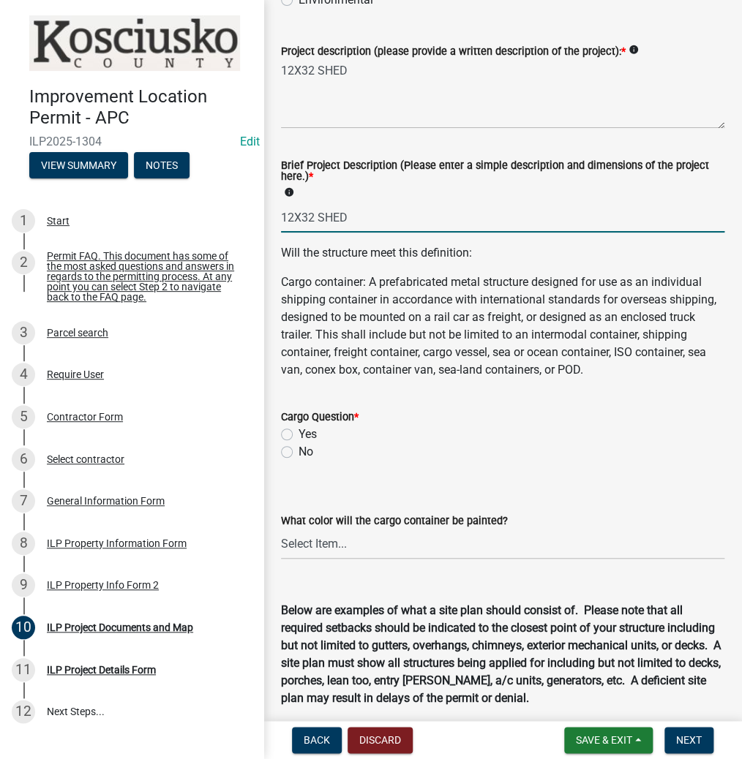
scroll to position [527, 0]
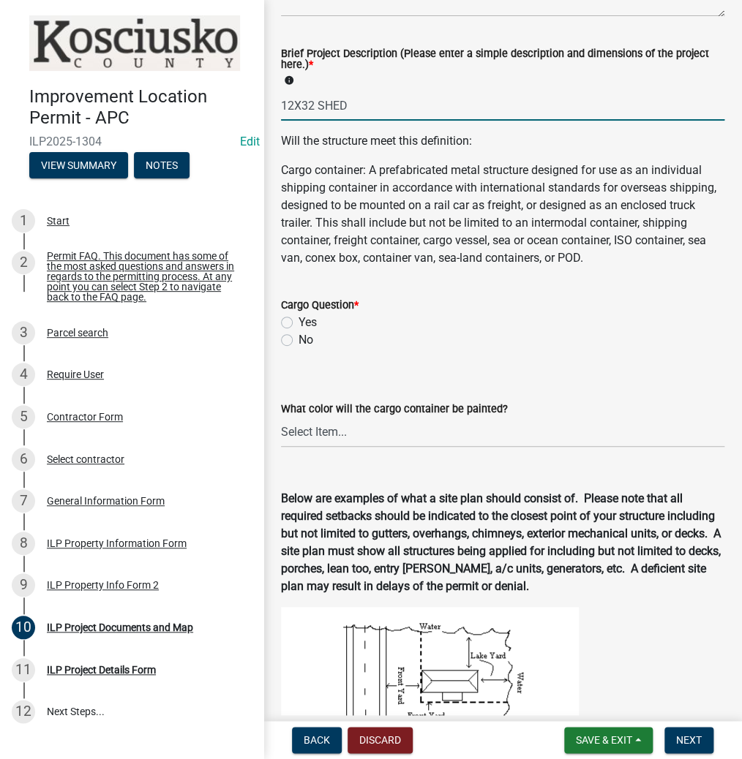
type input "12X32 SHED"
click at [298, 349] on label "No" at bounding box center [305, 340] width 15 height 18
click at [298, 341] on input "No" at bounding box center [303, 336] width 10 height 10
radio input "true"
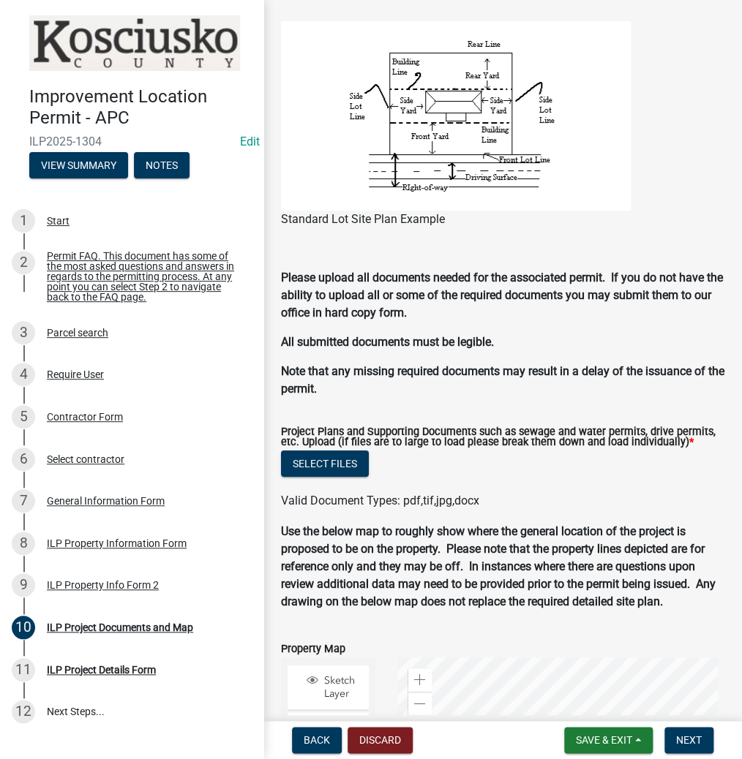
scroll to position [1346, 0]
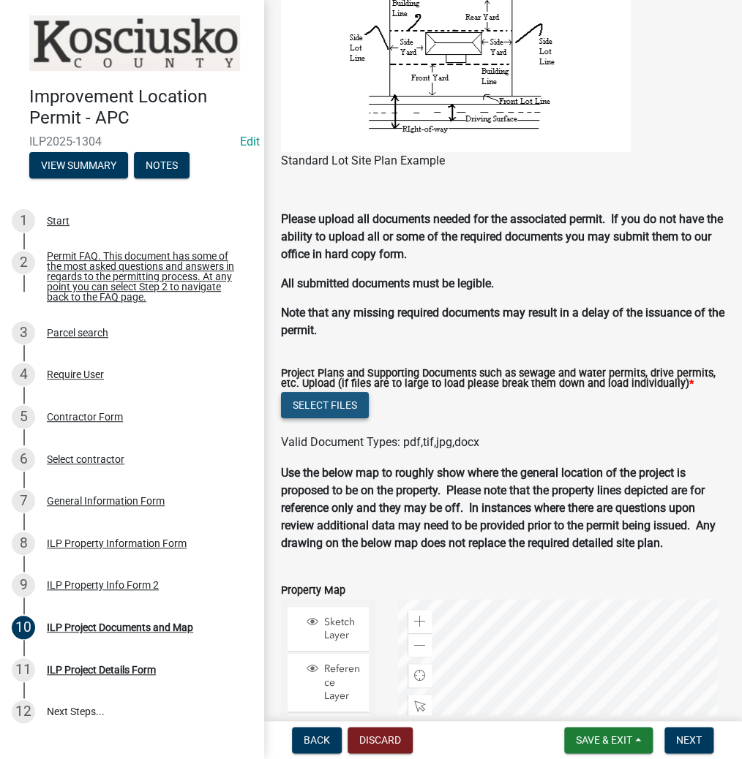
click at [334, 418] on button "Select files" at bounding box center [325, 405] width 88 height 26
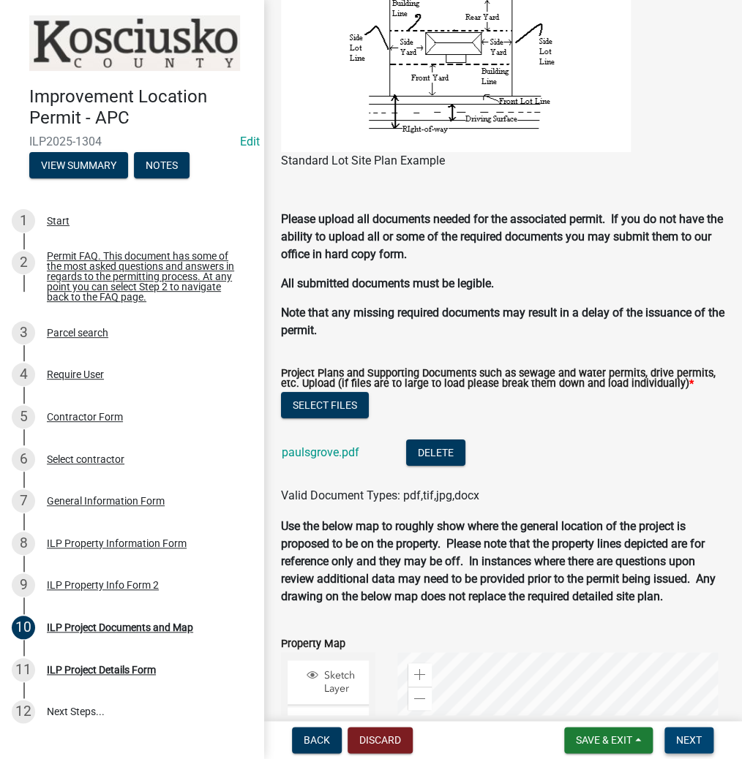
click at [701, 737] on button "Next" at bounding box center [688, 740] width 49 height 26
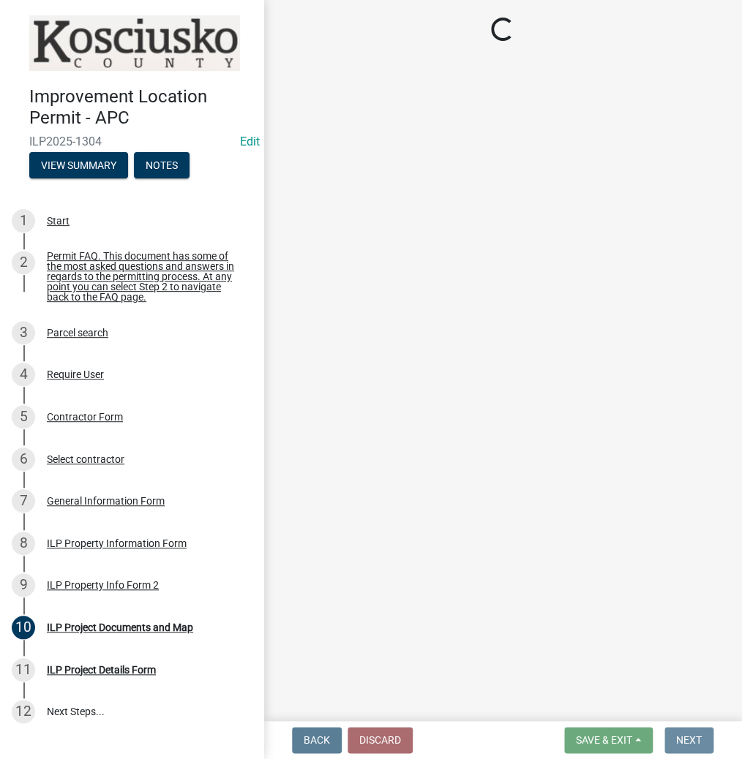
scroll to position [0, 0]
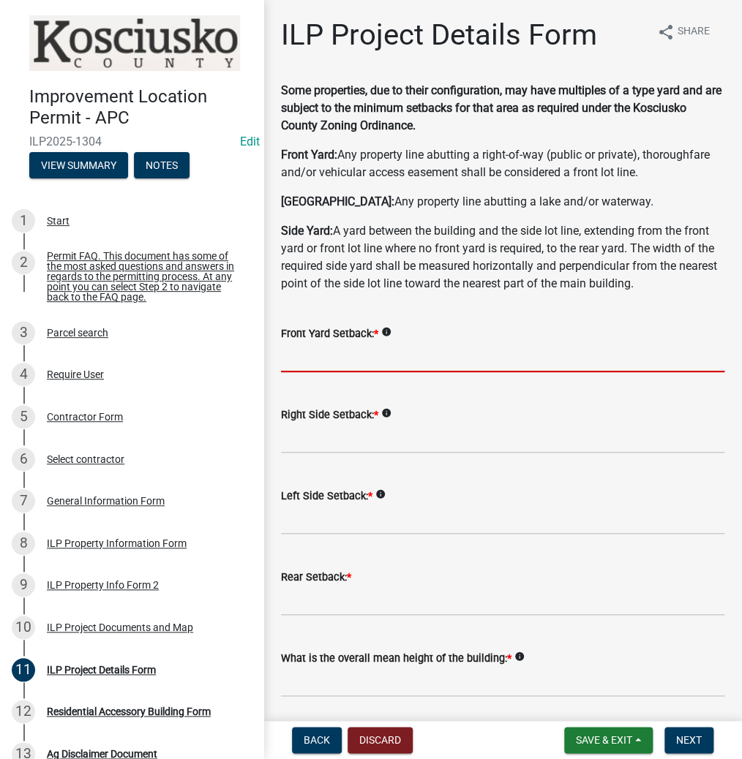
click at [316, 355] on input "text" at bounding box center [502, 357] width 443 height 30
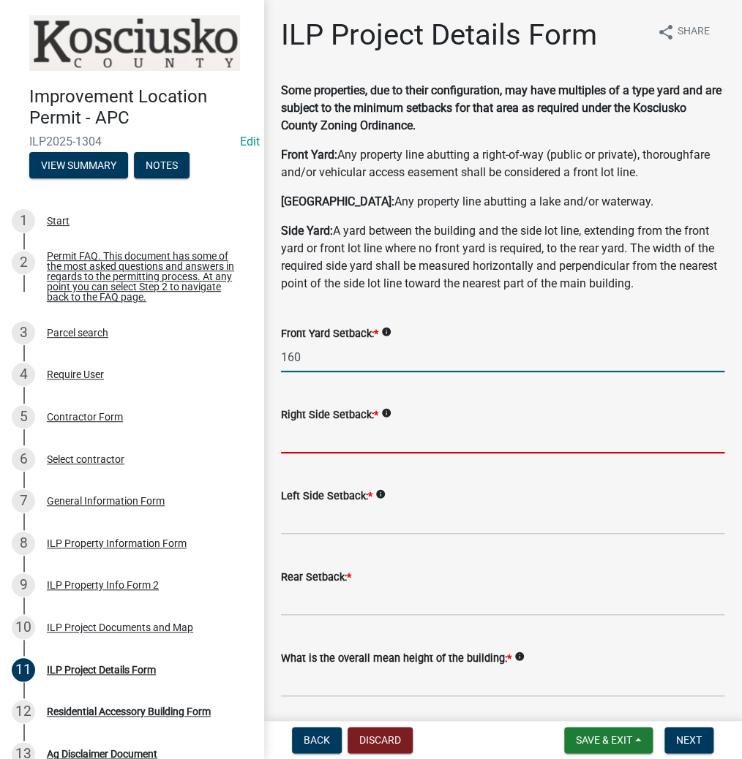
type input "160.0"
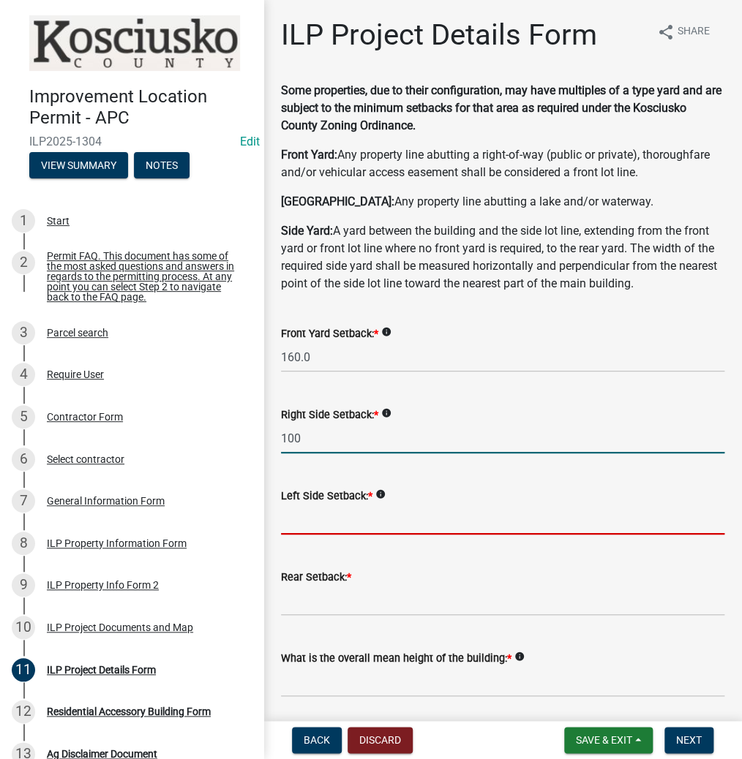
type input "100.0"
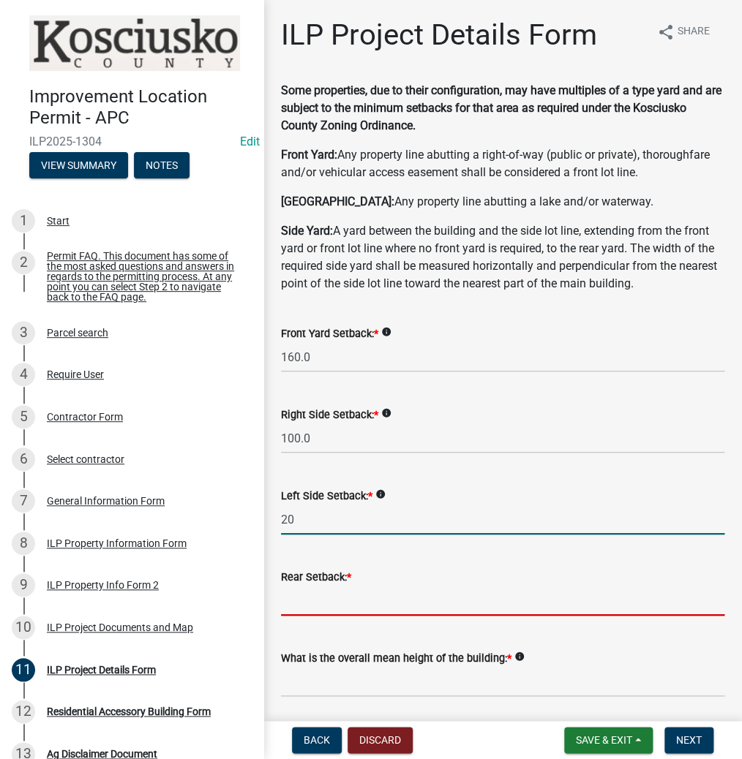
type input "20.0"
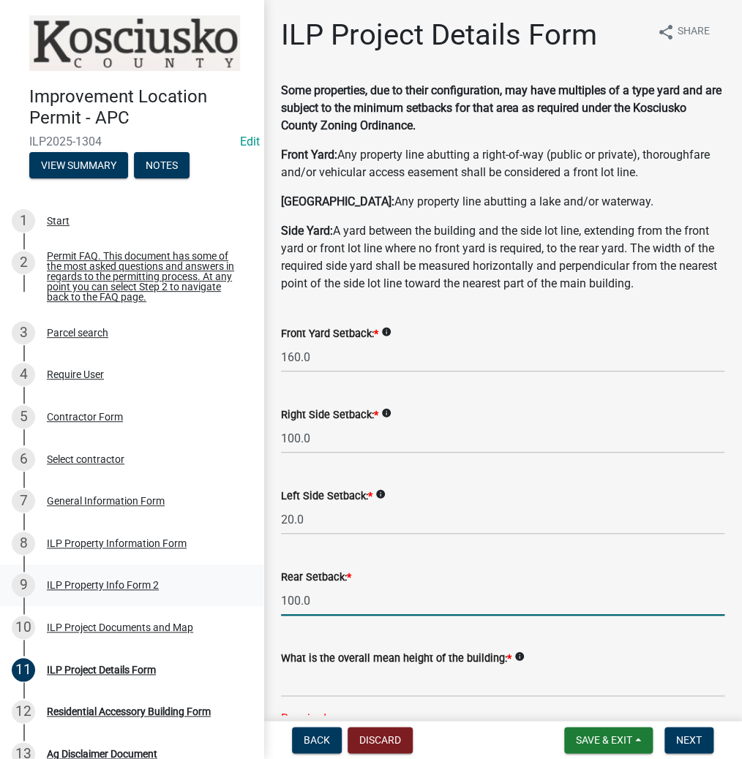
drag, startPoint x: 335, startPoint y: 599, endPoint x: 246, endPoint y: 600, distance: 89.2
click at [246, 600] on div "Improvement Location Permit - APC ILP2025-1304 Edit View Summary Notes 1 Start …" at bounding box center [371, 379] width 742 height 759
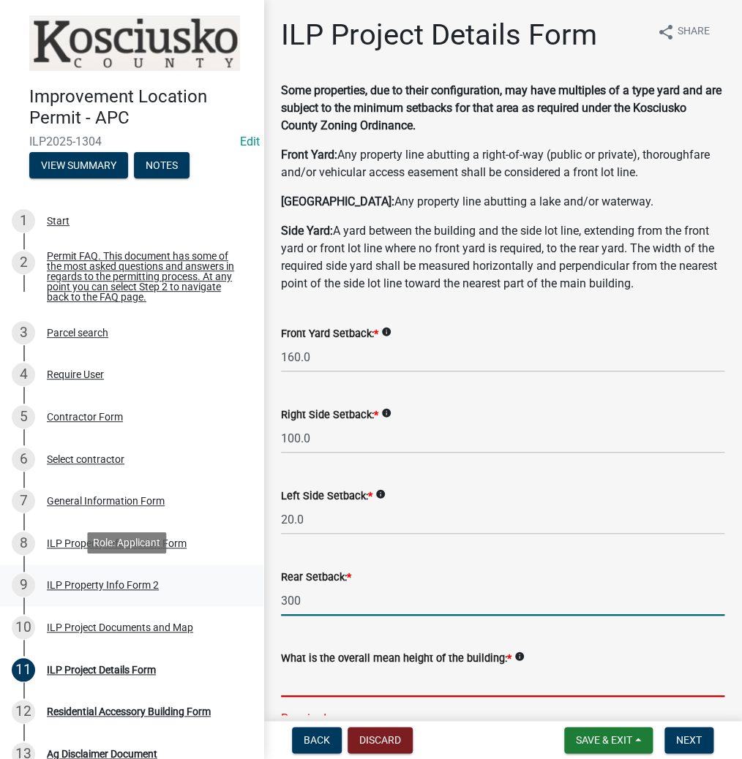
type input "300.0"
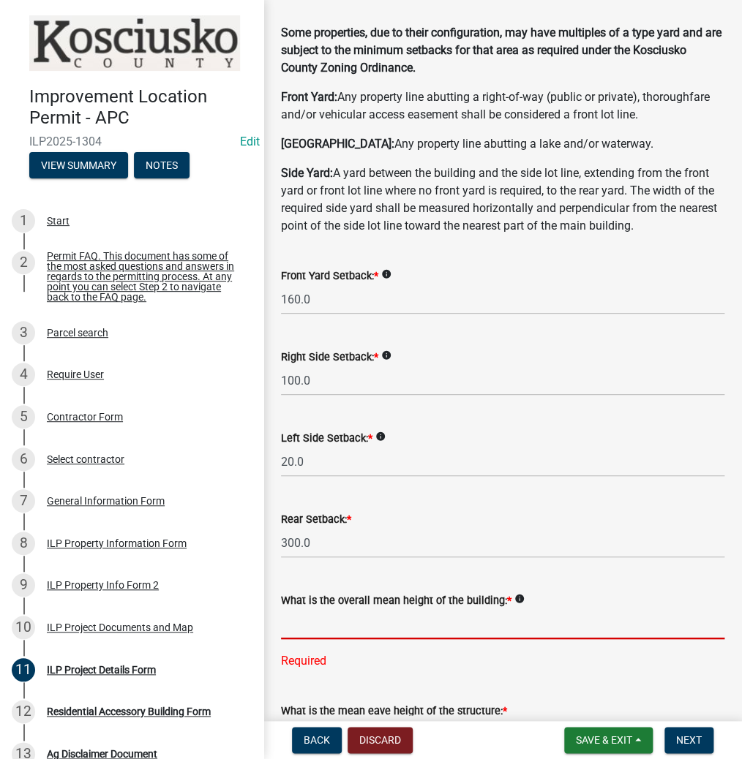
scroll to position [234, 0]
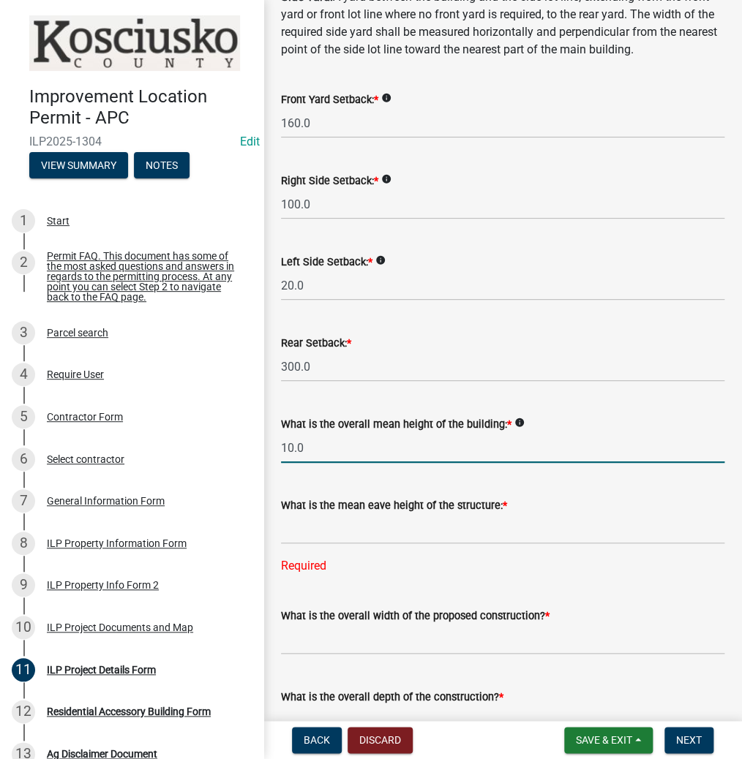
drag, startPoint x: 338, startPoint y: 459, endPoint x: 275, endPoint y: 456, distance: 62.9
click at [275, 456] on div "What is the overall mean height of the building: * info 10.0" at bounding box center [502, 429] width 465 height 68
type input "12.0"
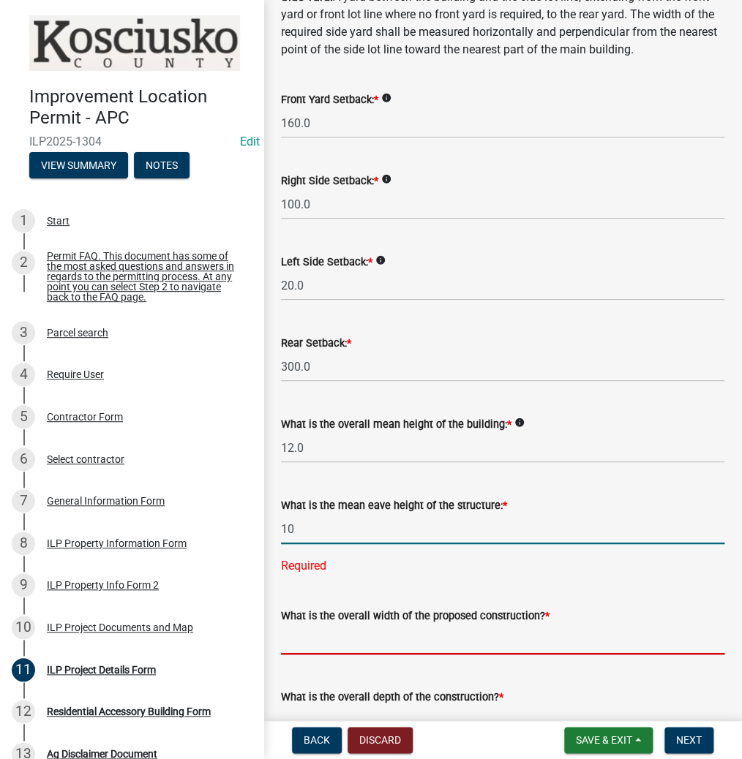
type input "10.0"
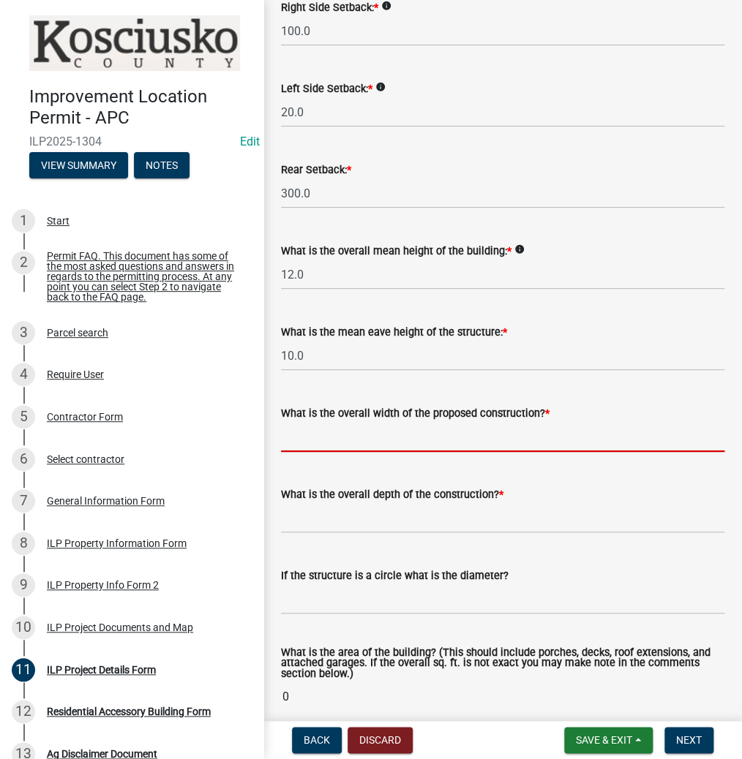
scroll to position [410, 0]
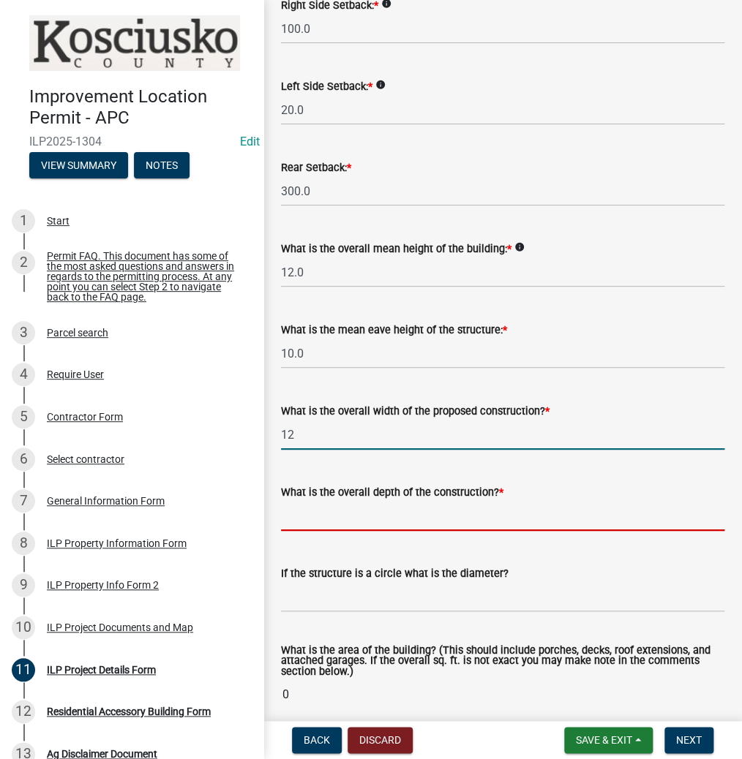
type input "12.00"
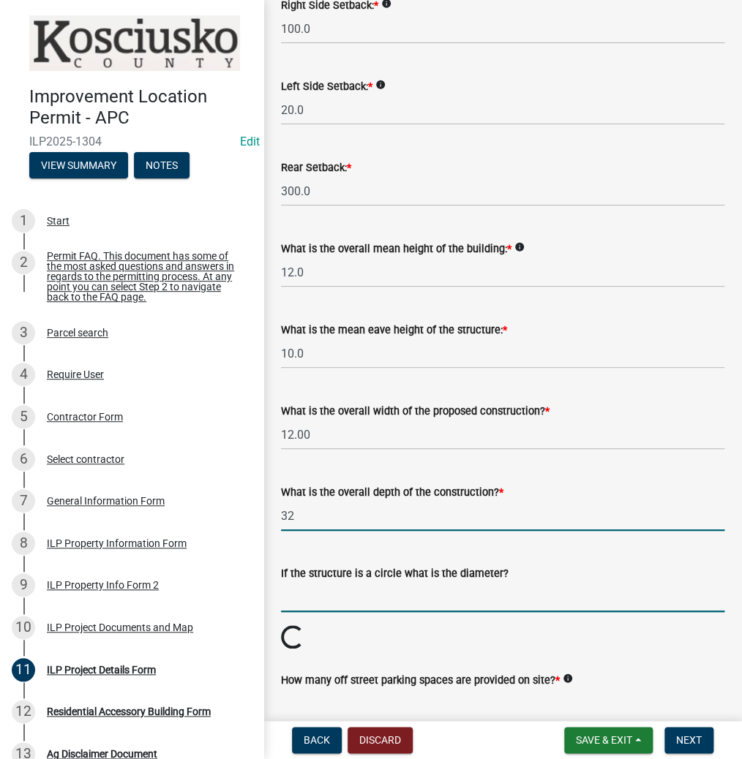
type input "32.00"
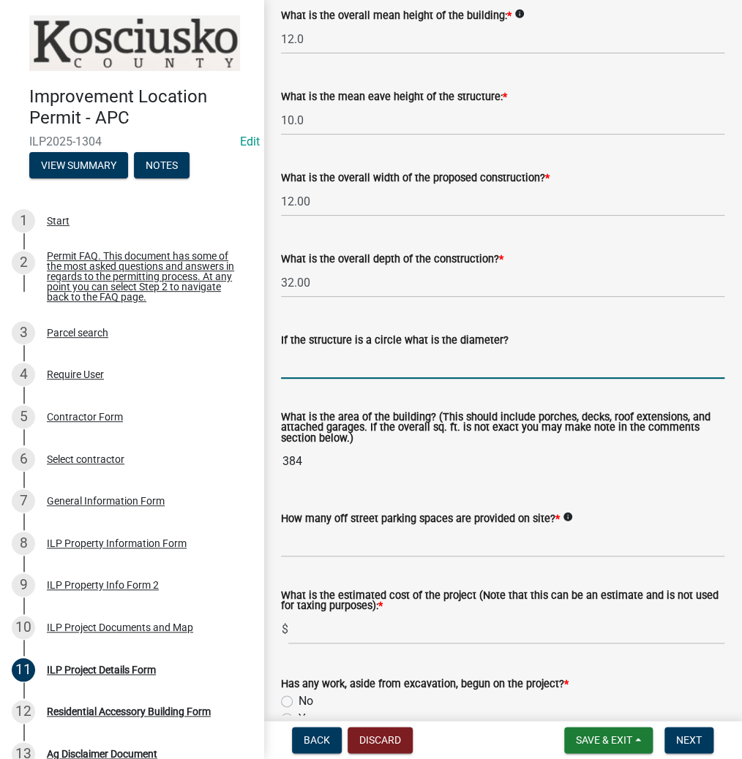
scroll to position [644, 0]
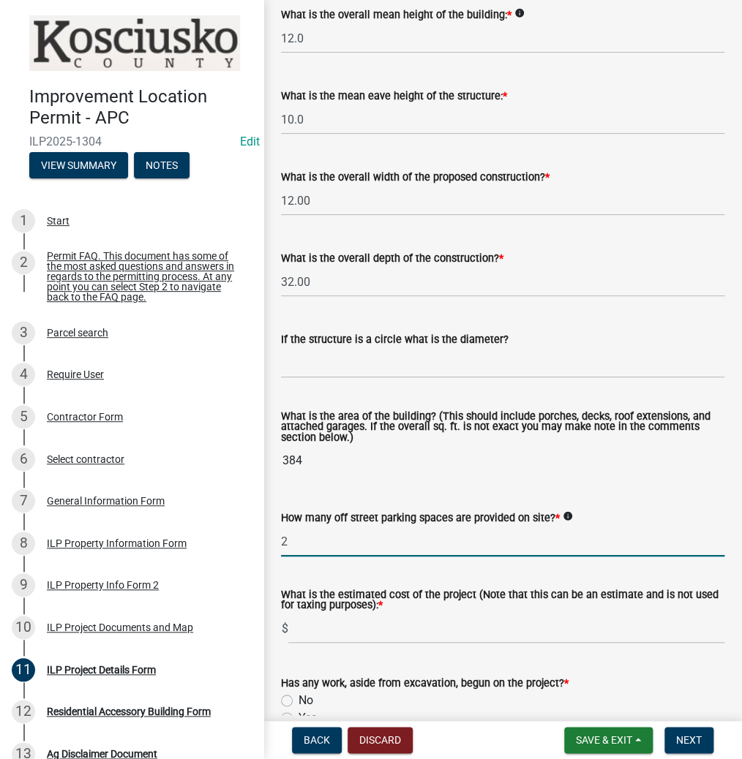
type input "2"
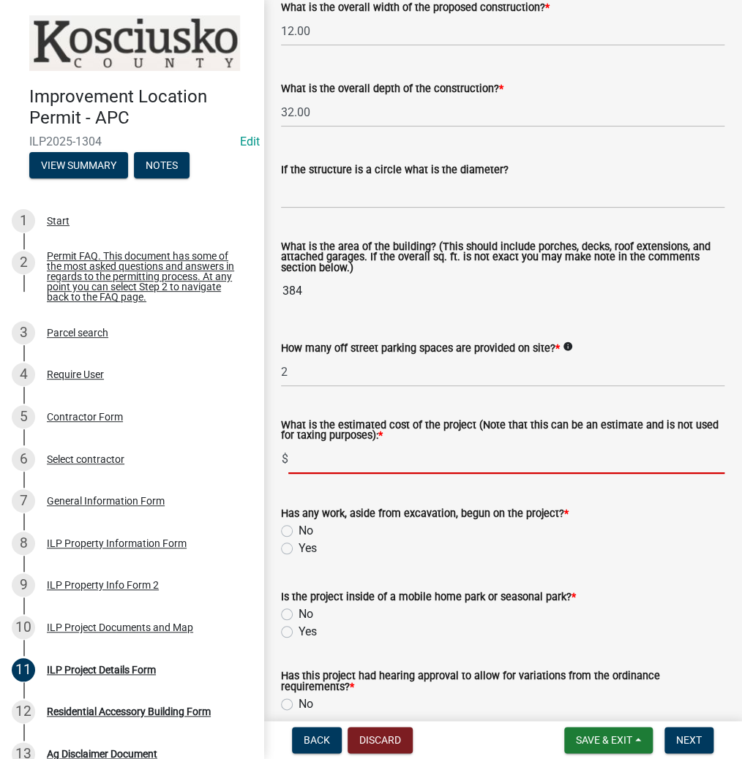
scroll to position [819, 0]
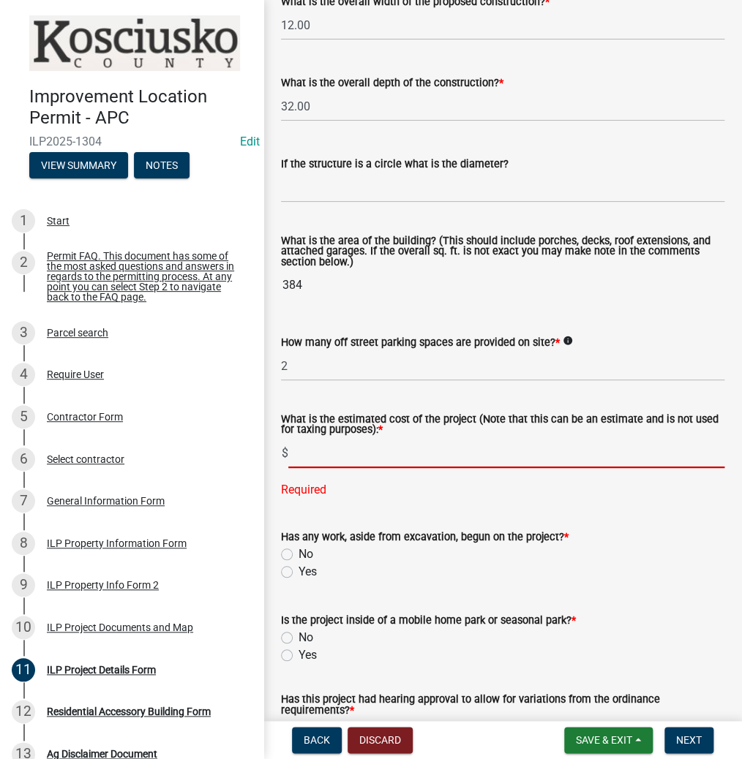
click at [313, 454] on input "text" at bounding box center [506, 453] width 436 height 30
type input "8006"
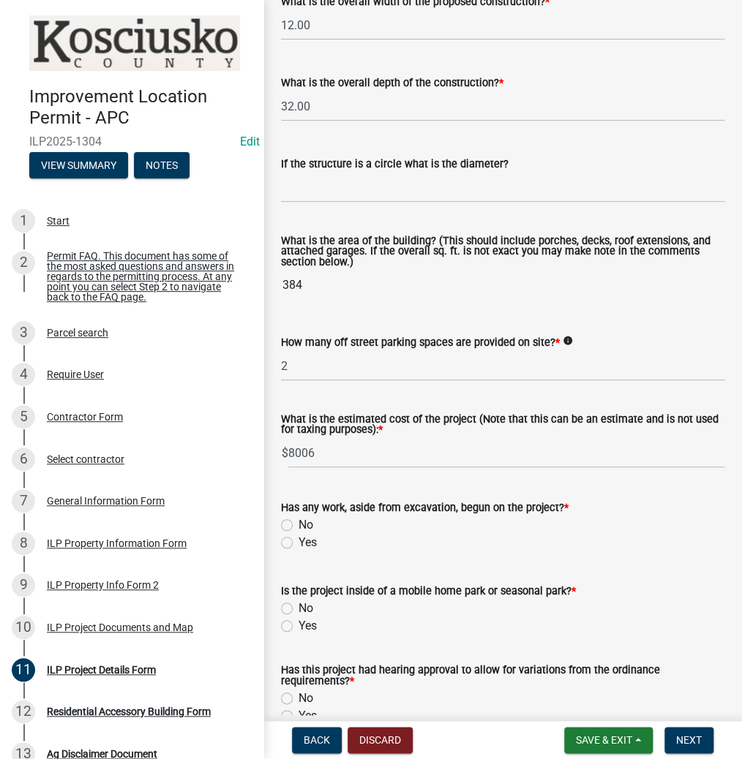
click at [298, 525] on label "No" at bounding box center [305, 525] width 15 height 18
click at [298, 525] on input "No" at bounding box center [303, 521] width 10 height 10
radio input "true"
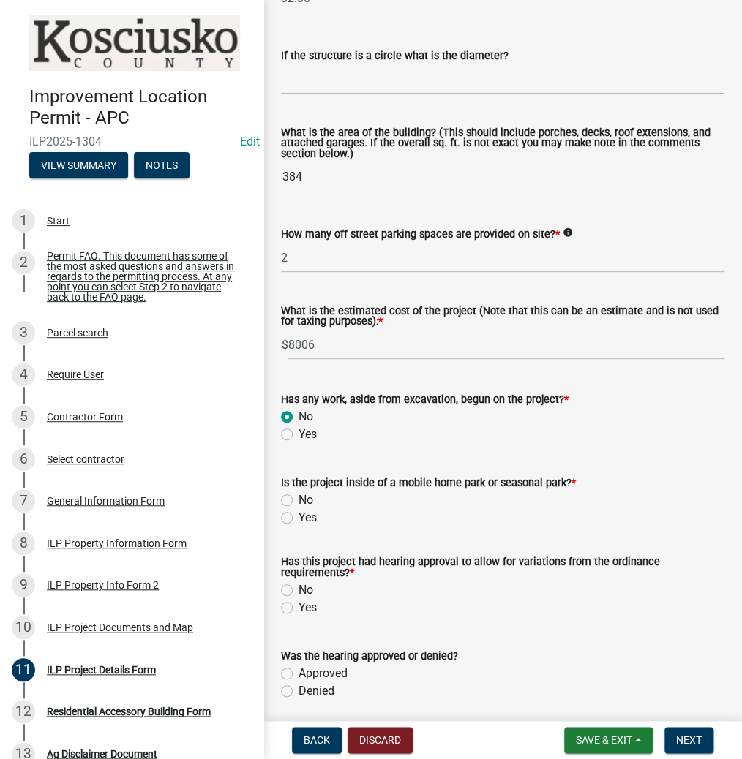
scroll to position [936, 0]
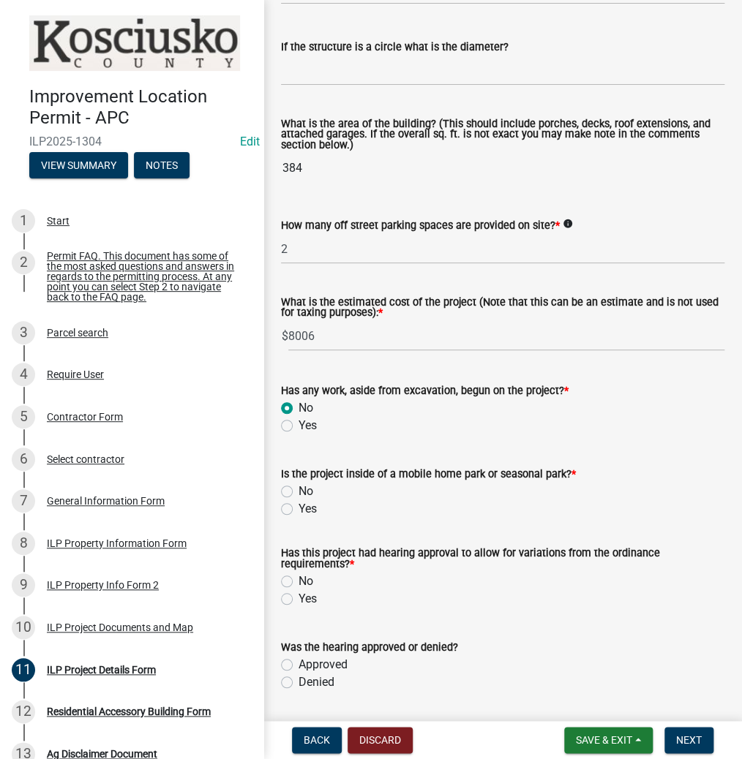
click at [298, 491] on label "No" at bounding box center [305, 492] width 15 height 18
click at [298, 491] on input "No" at bounding box center [303, 488] width 10 height 10
radio input "true"
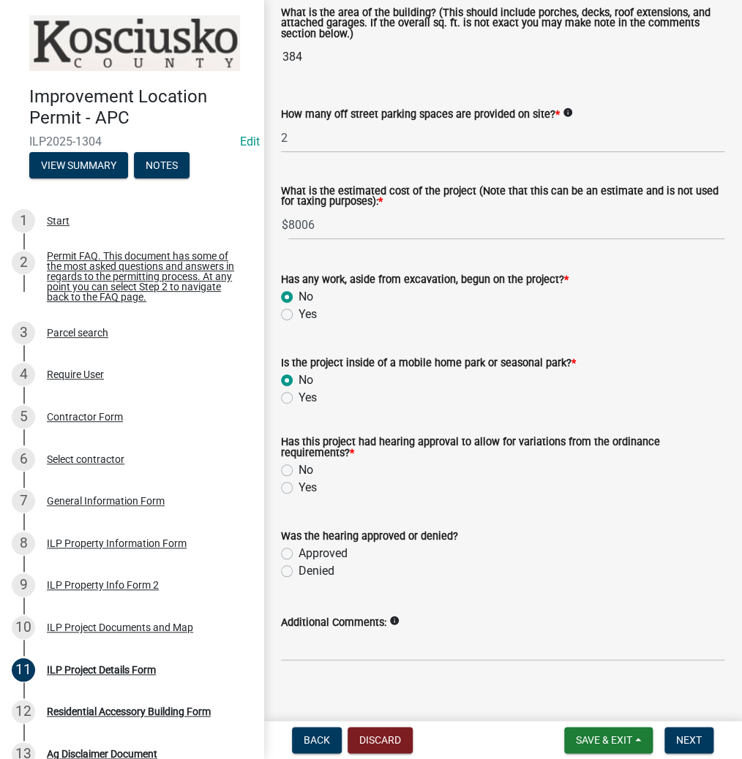
scroll to position [1053, 0]
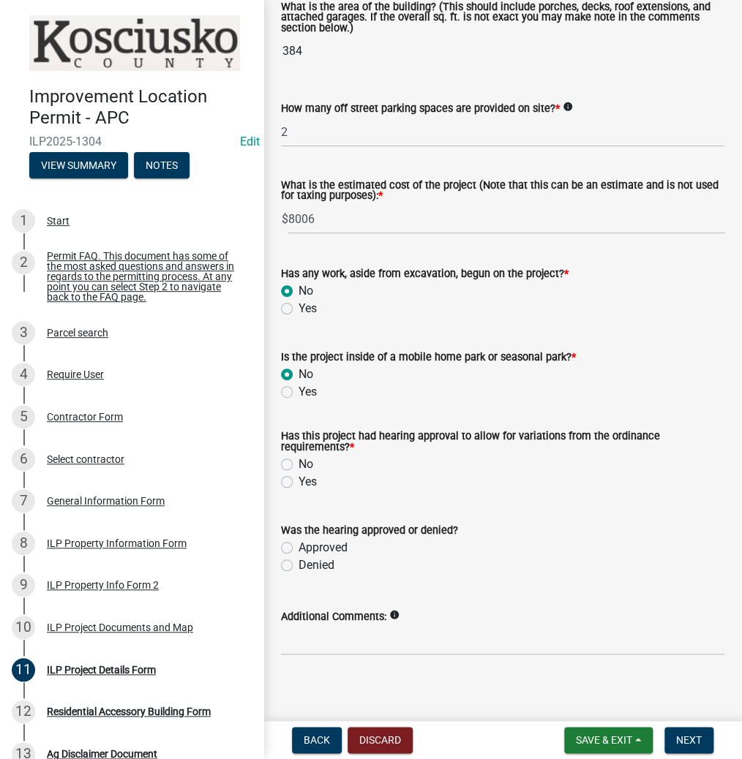
click at [298, 461] on label "No" at bounding box center [305, 465] width 15 height 18
click at [298, 461] on input "No" at bounding box center [303, 461] width 10 height 10
radio input "true"
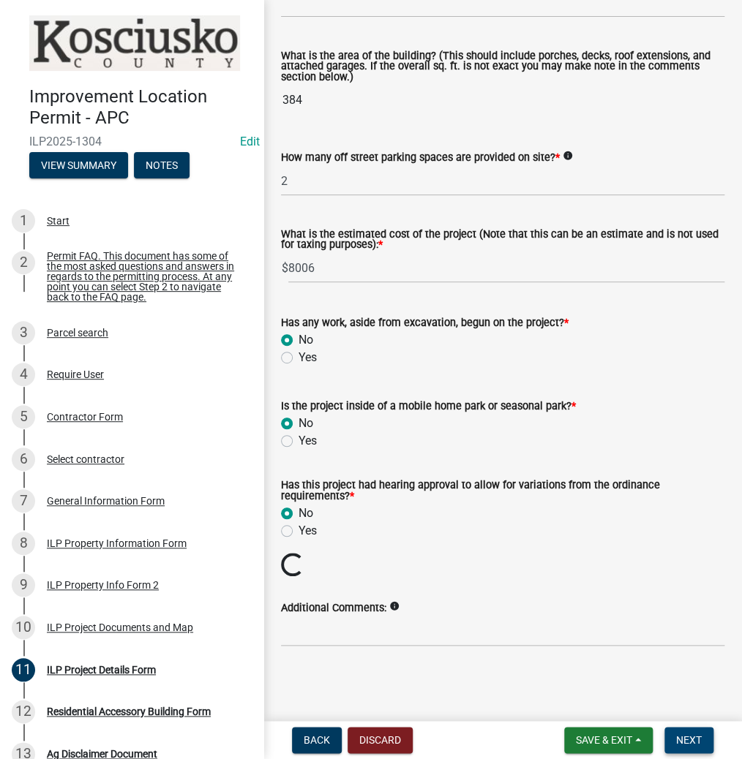
scroll to position [979, 0]
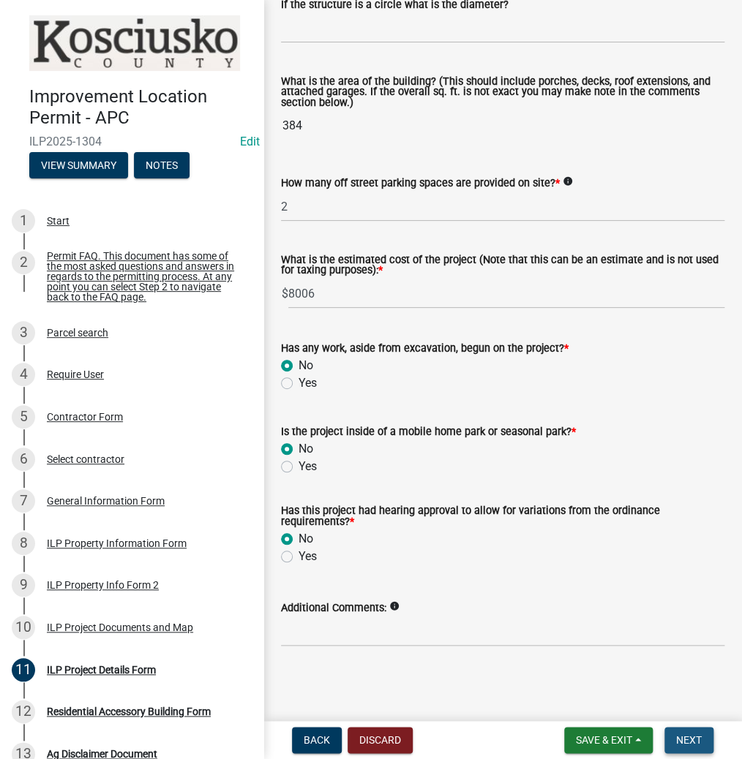
click at [690, 731] on button "Next" at bounding box center [688, 740] width 49 height 26
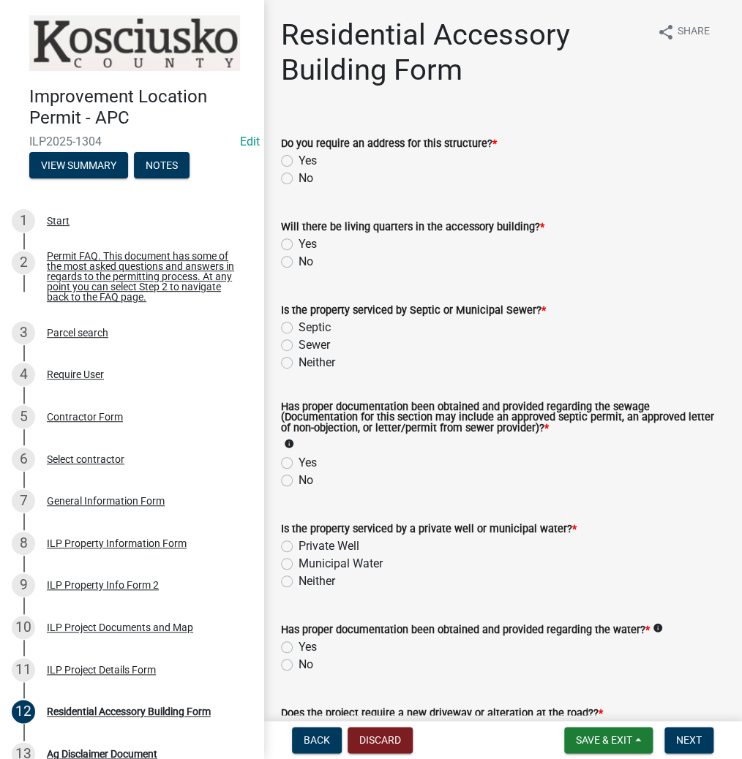
click at [298, 173] on label "No" at bounding box center [305, 179] width 15 height 18
click at [298, 173] on input "No" at bounding box center [303, 175] width 10 height 10
radio input "true"
click at [298, 262] on label "No" at bounding box center [305, 262] width 15 height 18
click at [298, 262] on input "No" at bounding box center [303, 258] width 10 height 10
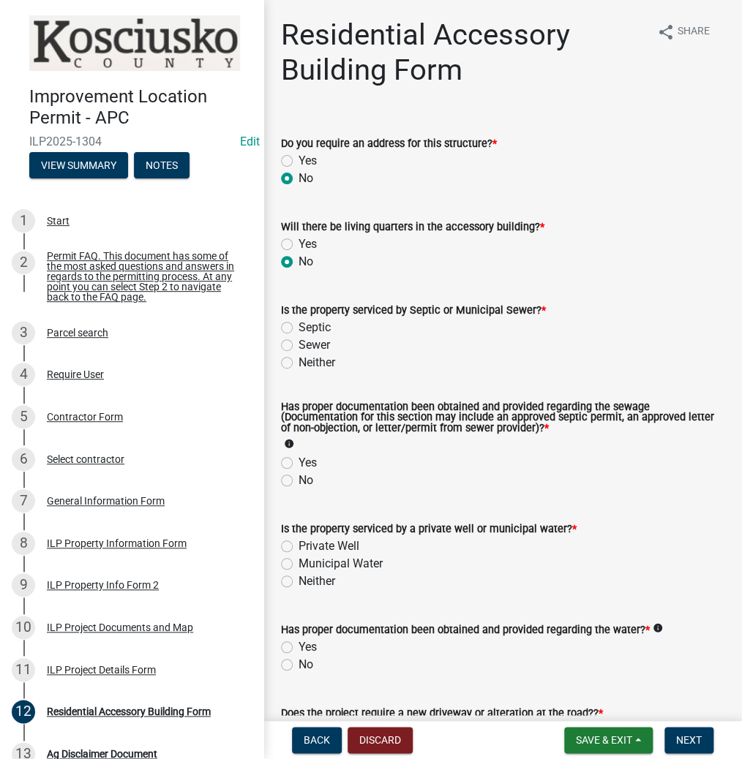
radio input "true"
click at [298, 329] on label "Septic" at bounding box center [314, 328] width 32 height 18
click at [298, 328] on input "Septic" at bounding box center [303, 324] width 10 height 10
radio input "true"
click at [298, 461] on label "Yes" at bounding box center [307, 463] width 18 height 18
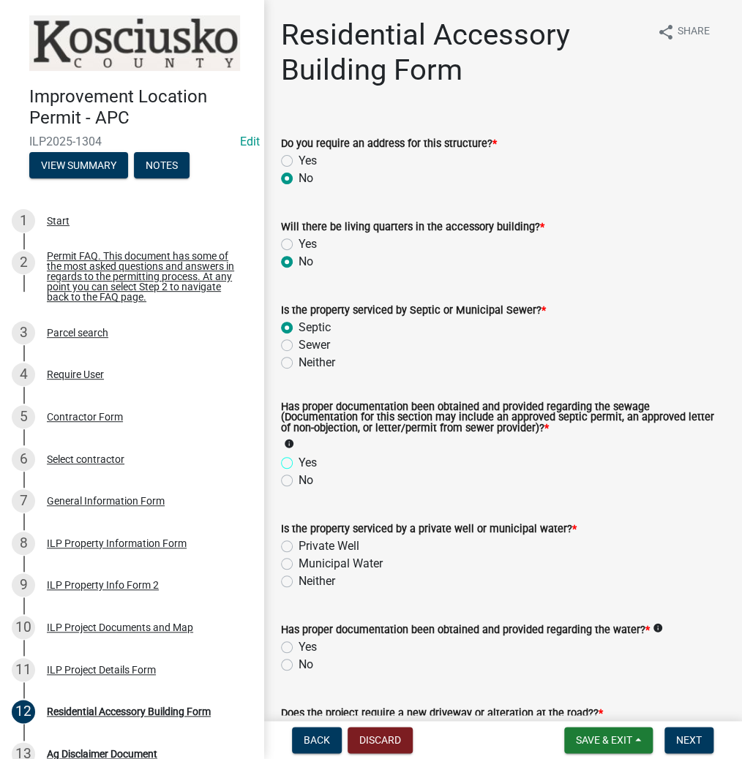
click at [298, 461] on input "Yes" at bounding box center [303, 459] width 10 height 10
radio input "true"
click at [298, 544] on label "Private Well" at bounding box center [328, 547] width 61 height 18
click at [298, 544] on input "Private Well" at bounding box center [303, 543] width 10 height 10
radio input "true"
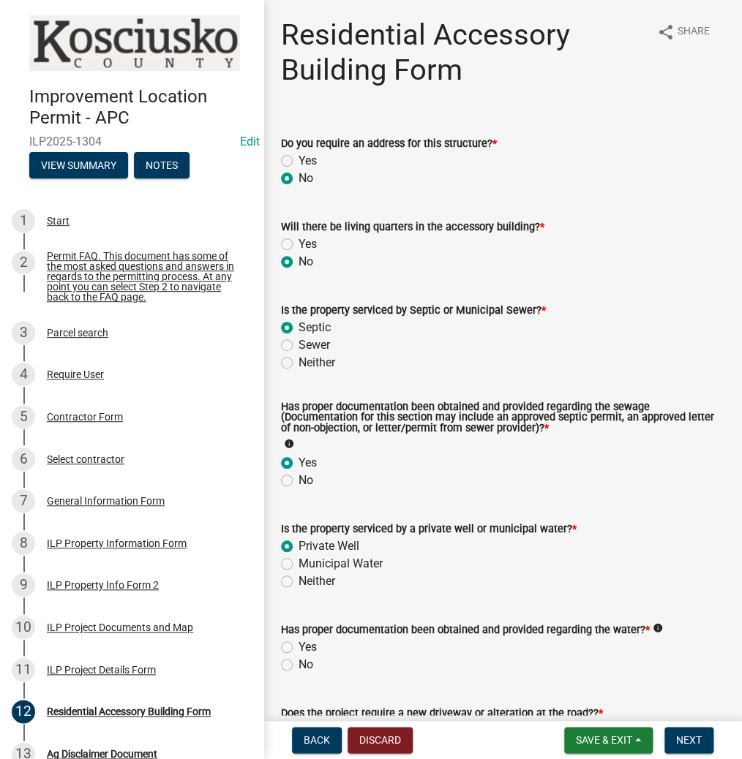
click at [298, 644] on label "Yes" at bounding box center [307, 647] width 18 height 18
click at [298, 644] on input "Yes" at bounding box center [303, 643] width 10 height 10
radio input "true"
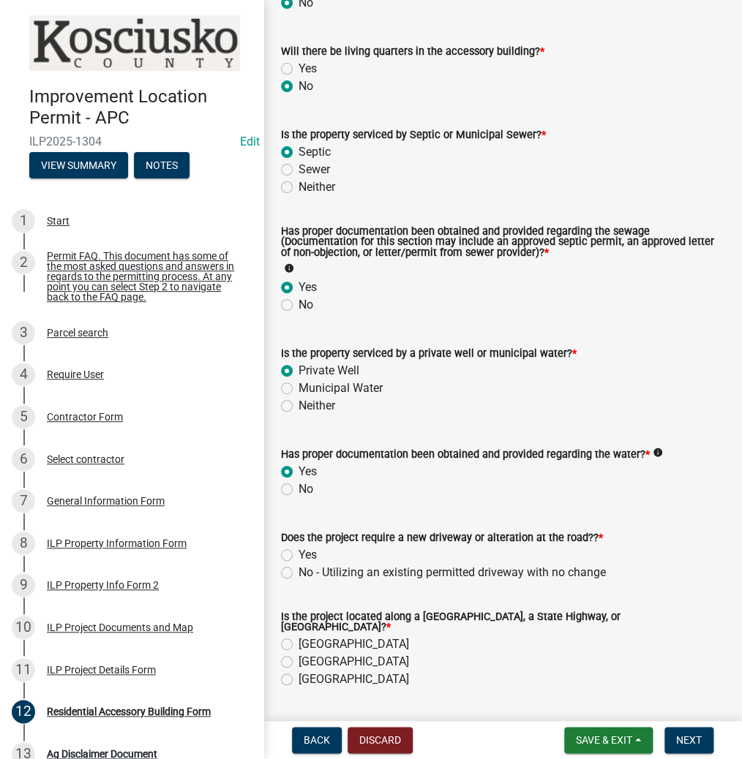
scroll to position [293, 0]
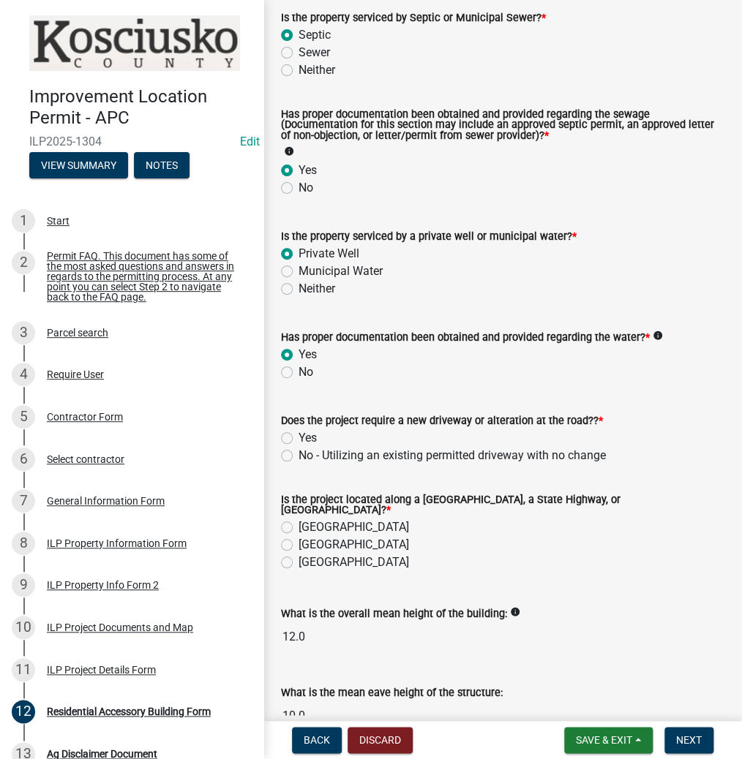
click at [298, 453] on label "No - Utilizing an existing permitted driveway with no change" at bounding box center [451, 456] width 307 height 18
click at [298, 453] on input "No - Utilizing an existing permitted driveway with no change" at bounding box center [303, 452] width 10 height 10
radio input "true"
click at [298, 521] on label "[GEOGRAPHIC_DATA]" at bounding box center [353, 527] width 110 height 18
click at [298, 521] on input "[GEOGRAPHIC_DATA]" at bounding box center [303, 523] width 10 height 10
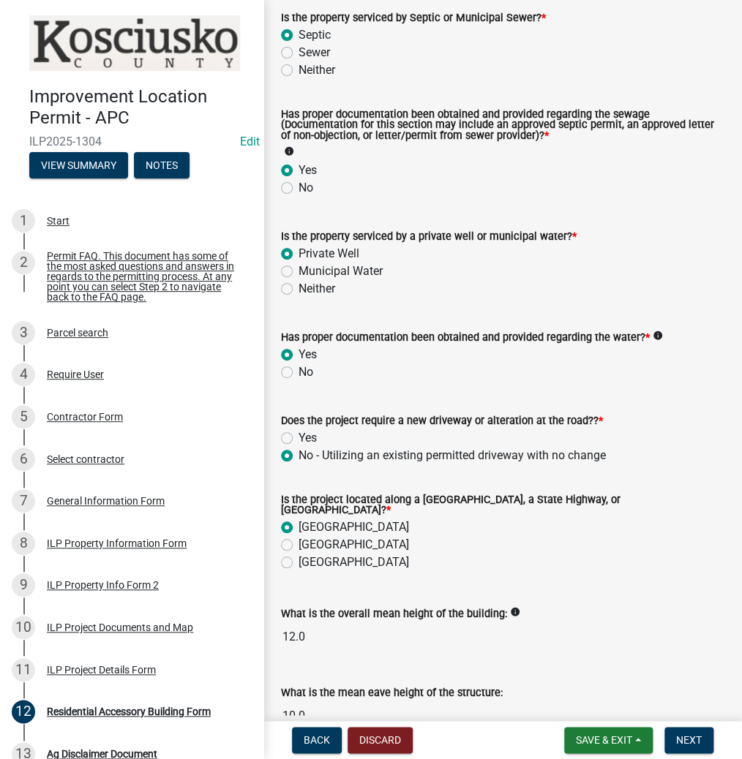
radio input "true"
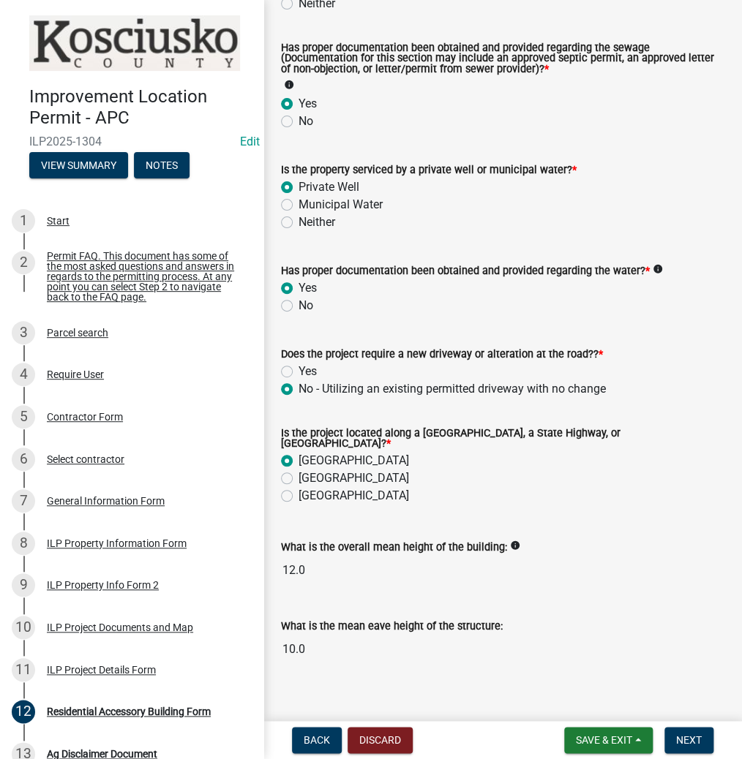
scroll to position [371, 0]
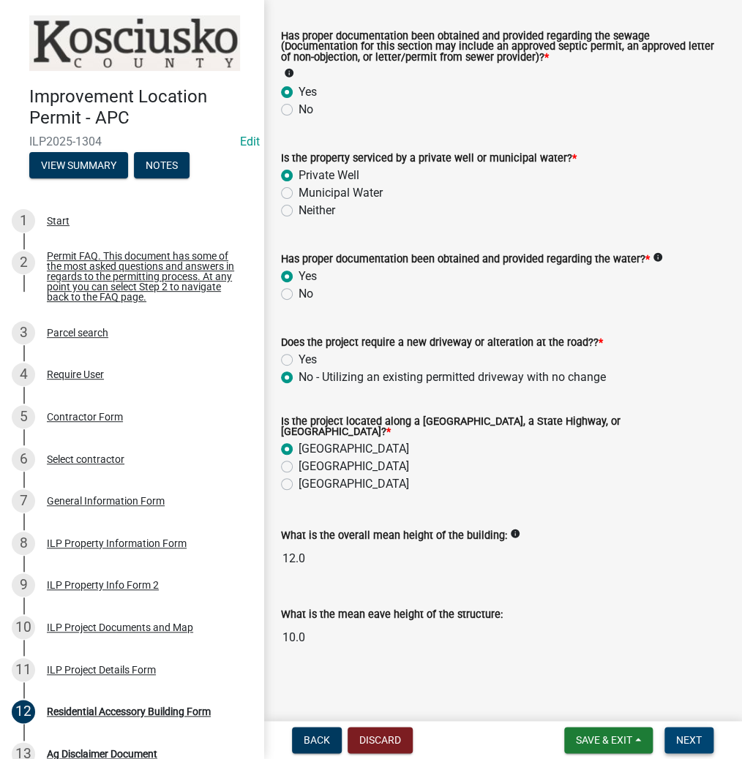
click at [685, 737] on span "Next" at bounding box center [689, 740] width 26 height 12
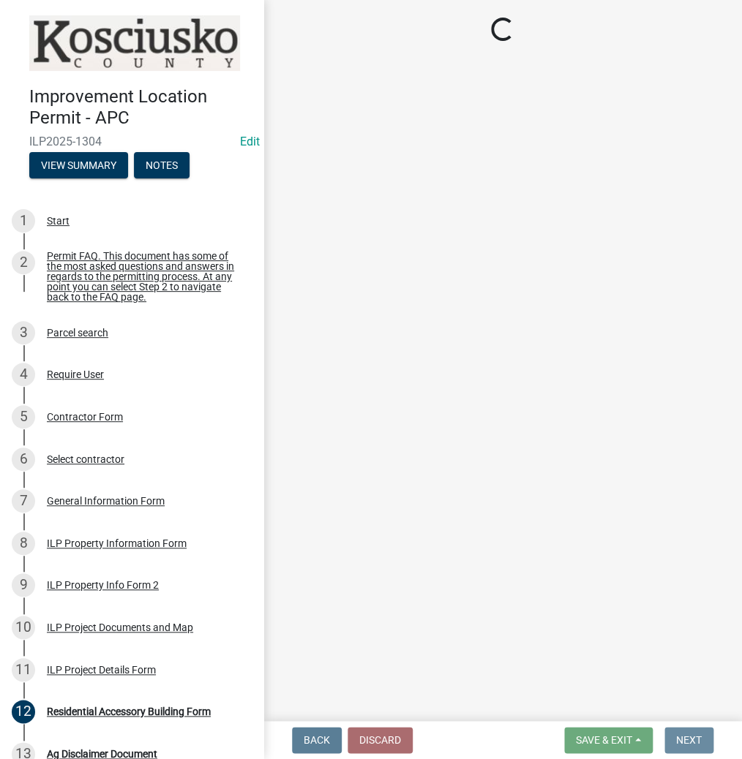
scroll to position [0, 0]
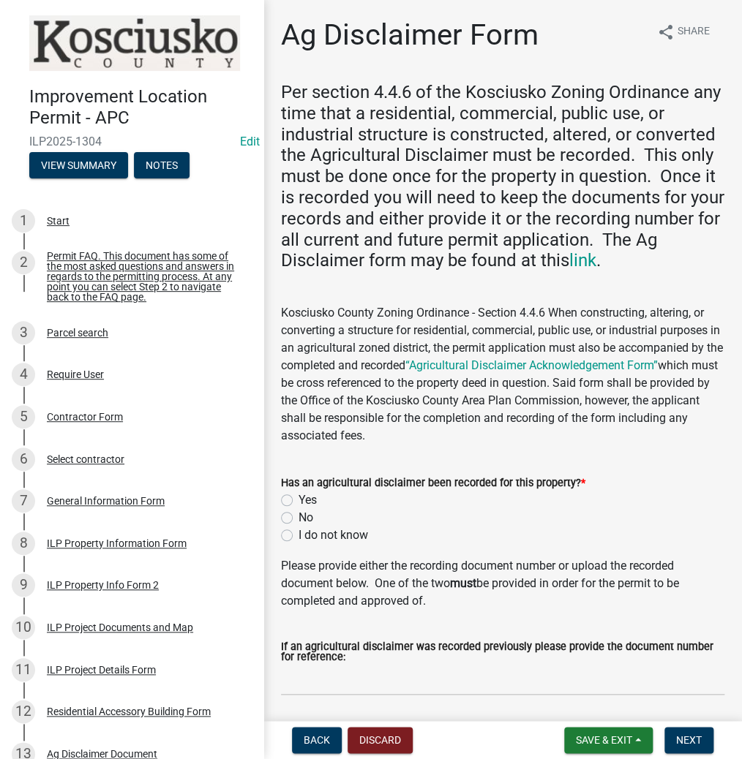
click at [298, 500] on label "Yes" at bounding box center [307, 500] width 18 height 18
click at [298, 500] on input "Yes" at bounding box center [303, 496] width 10 height 10
radio input "true"
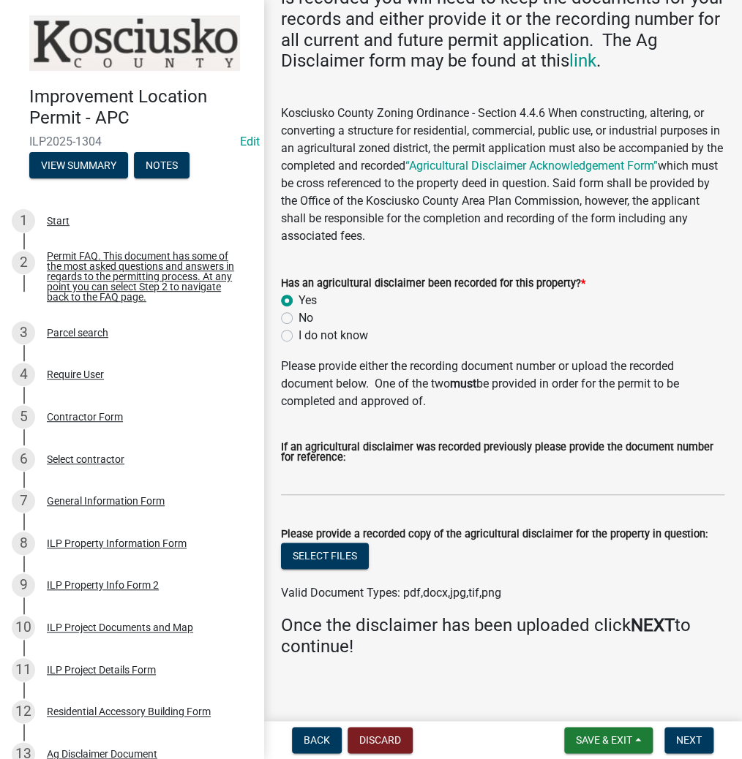
scroll to position [211, 0]
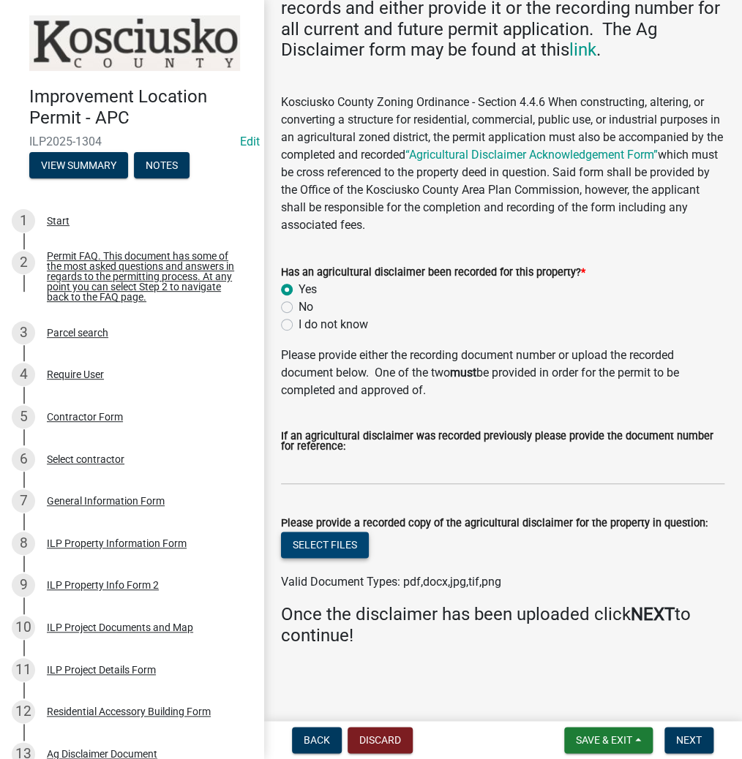
click at [333, 553] on button "Select files" at bounding box center [325, 545] width 88 height 26
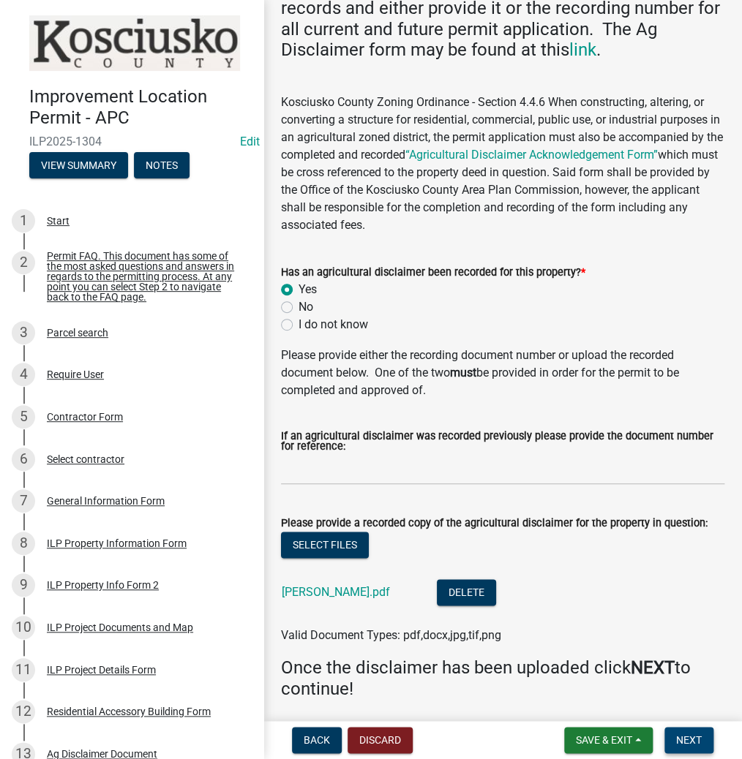
click at [690, 734] on span "Next" at bounding box center [689, 740] width 26 height 12
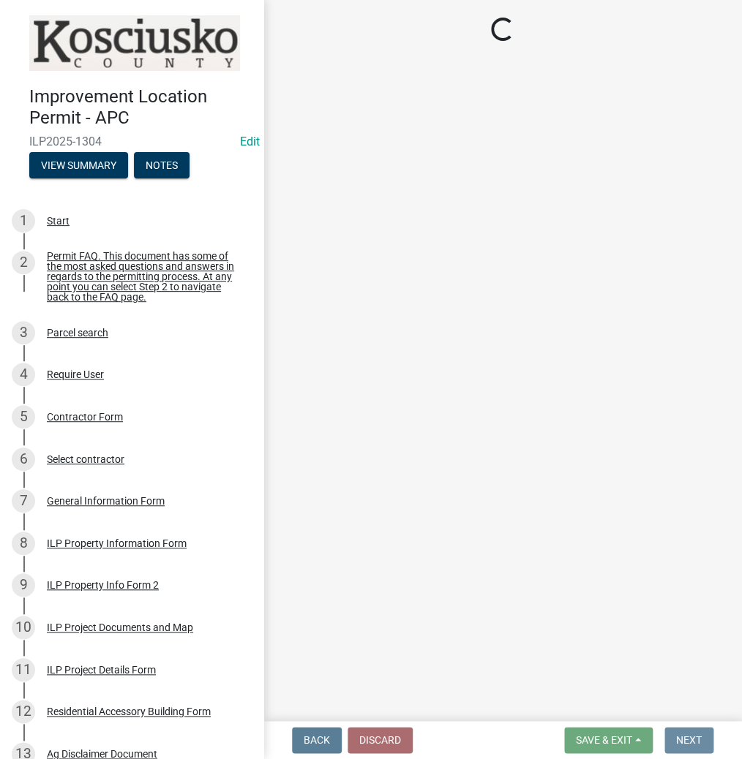
scroll to position [0, 0]
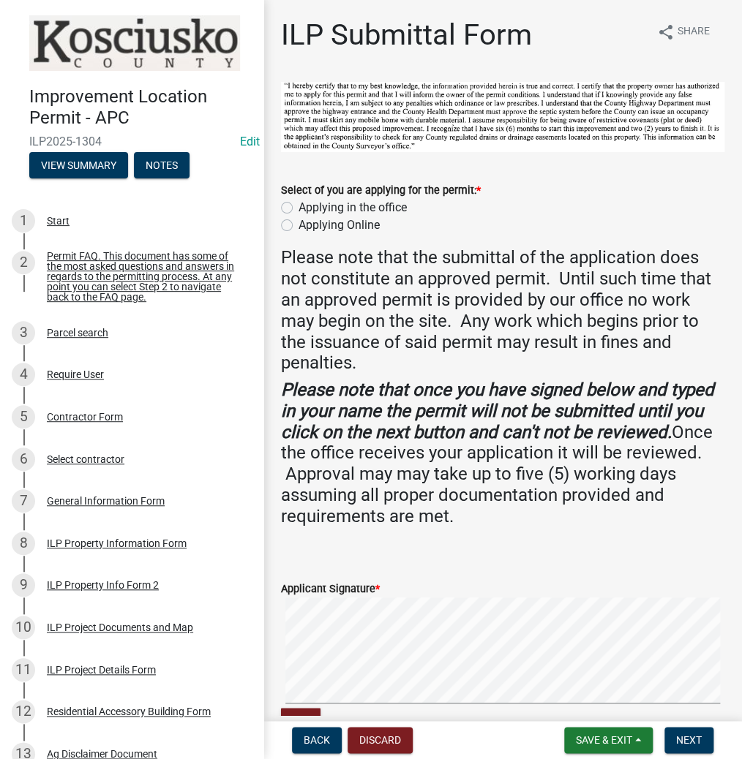
click at [298, 204] on label "Applying in the office" at bounding box center [352, 208] width 108 height 18
click at [298, 204] on input "Applying in the office" at bounding box center [303, 204] width 10 height 10
radio input "true"
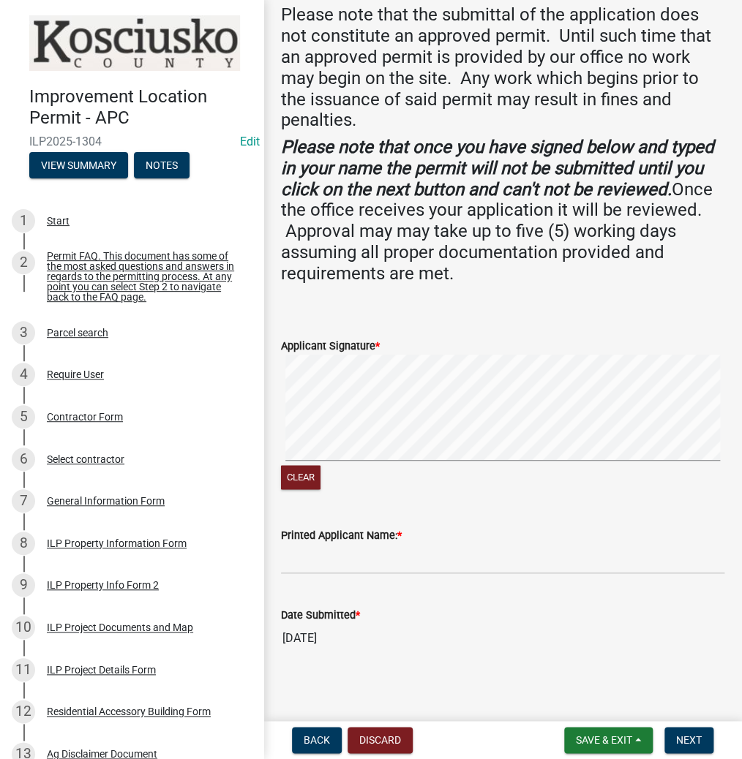
scroll to position [248, 0]
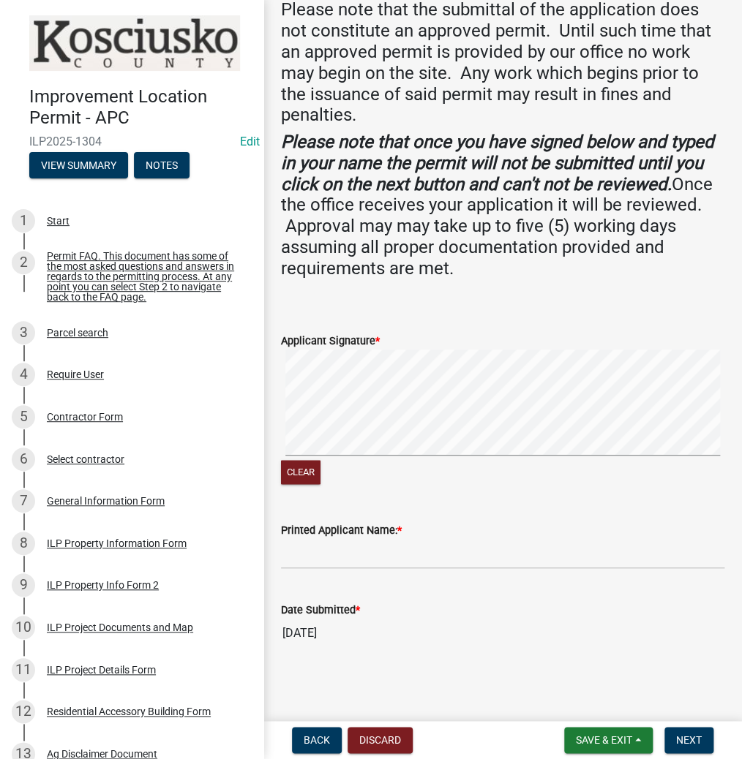
click at [391, 464] on div "Clear" at bounding box center [502, 419] width 443 height 138
click at [321, 554] on input "Printed Applicant Name: *" at bounding box center [502, 554] width 443 height 30
paste input "KATIEPAULSGROVE"
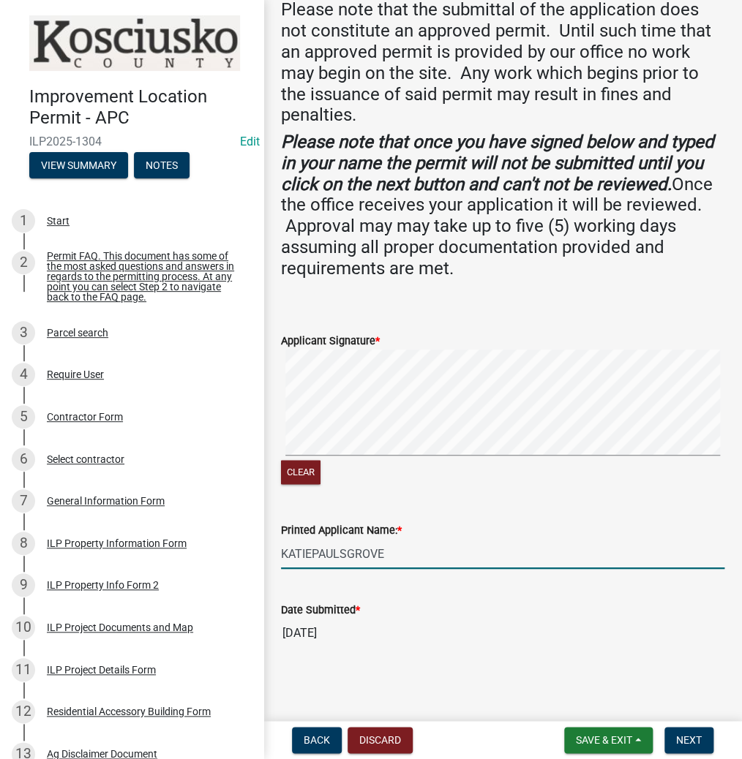
click at [314, 553] on input "KATIEPAULSGROVE" at bounding box center [502, 554] width 443 height 30
type input "[PERSON_NAME]"
click at [702, 737] on button "Next" at bounding box center [688, 740] width 49 height 26
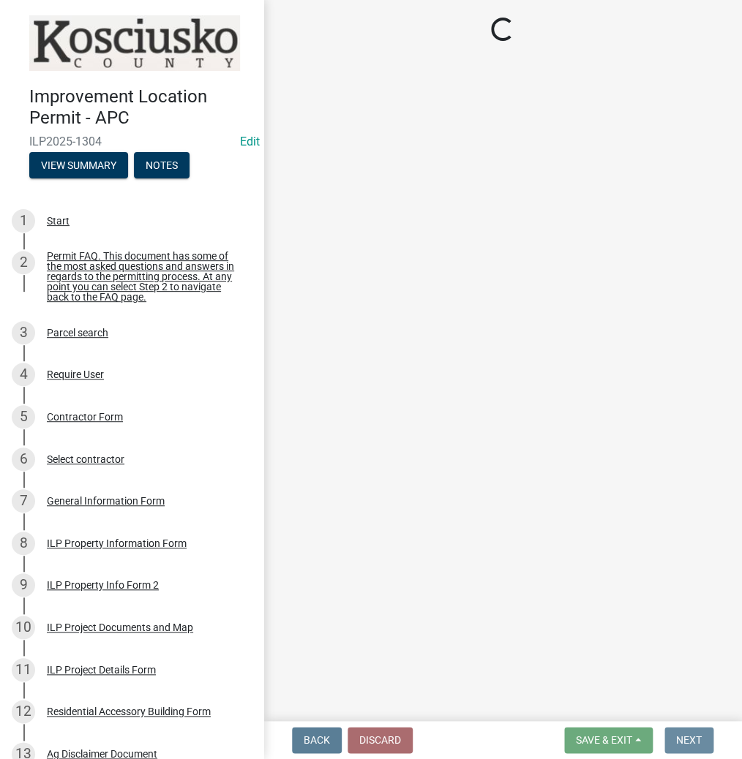
scroll to position [0, 0]
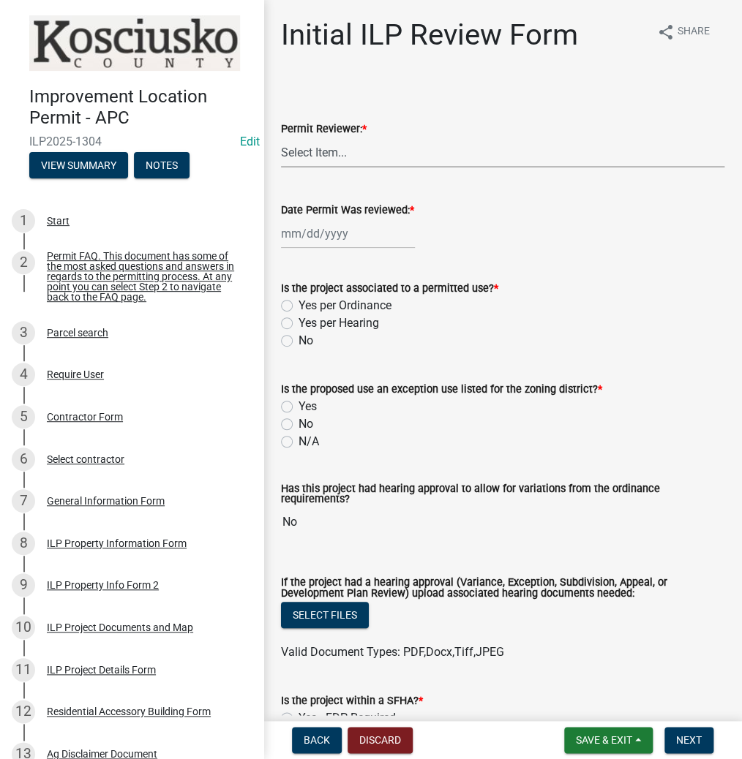
click at [333, 146] on select "Select Item... MMS LT AT CS [PERSON_NAME]" at bounding box center [502, 152] width 443 height 30
click at [281, 137] on select "Select Item... MMS LT AT CS [PERSON_NAME]" at bounding box center [502, 152] width 443 height 30
select select "c872cdc8-ca01-49f1-a213-e4b05fa58cd2"
click at [316, 233] on div at bounding box center [348, 234] width 134 height 30
select select "10"
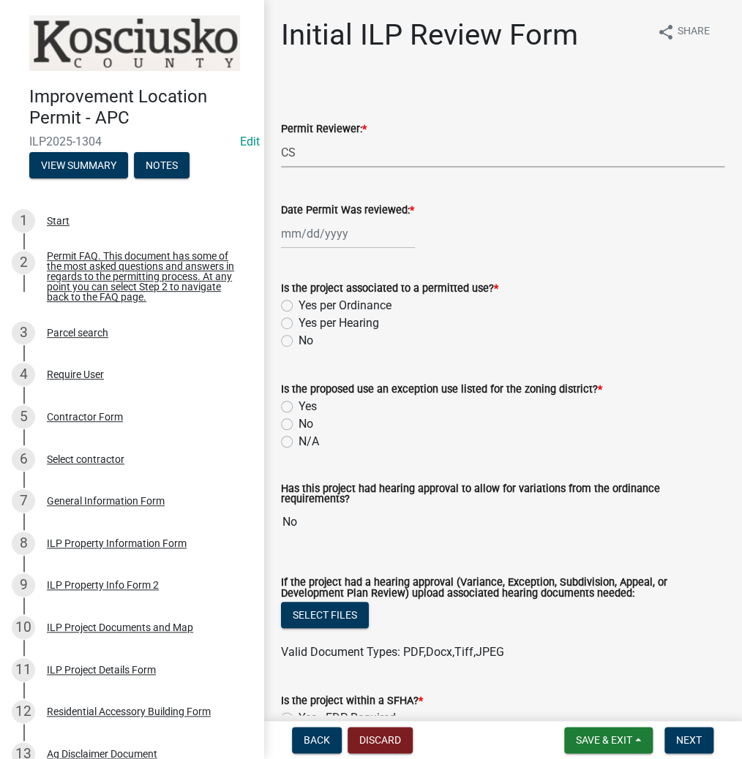
select select "2025"
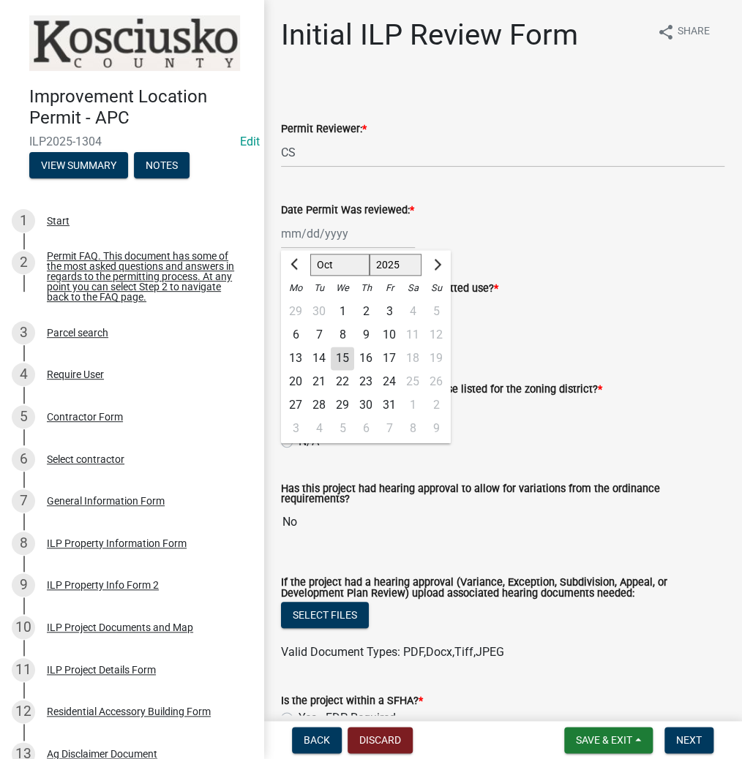
click at [346, 351] on div "15" at bounding box center [342, 358] width 23 height 23
type input "[DATE]"
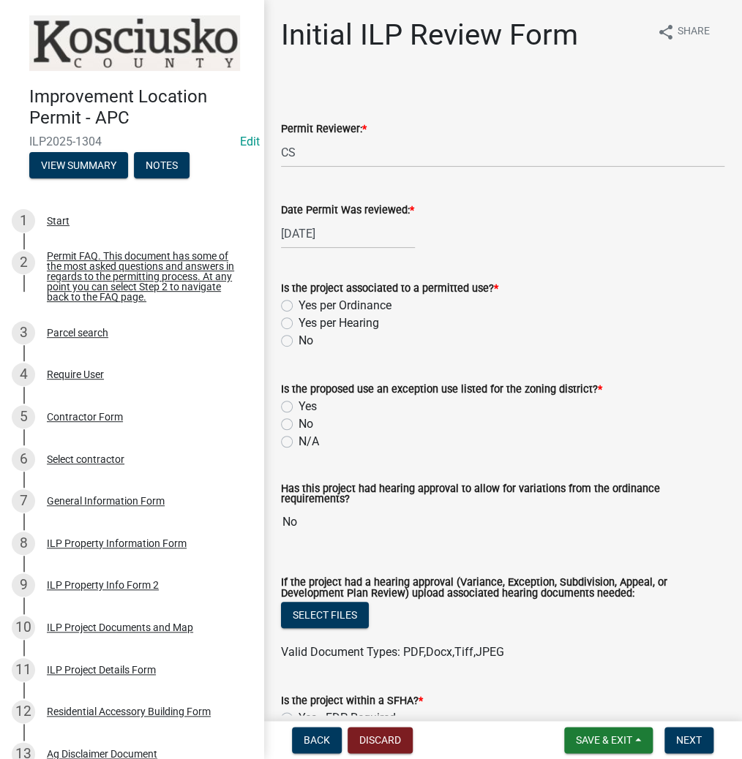
click at [298, 307] on label "Yes per Ordinance" at bounding box center [344, 306] width 93 height 18
click at [298, 306] on input "Yes per Ordinance" at bounding box center [303, 302] width 10 height 10
radio input "true"
click at [298, 426] on label "No" at bounding box center [305, 424] width 15 height 18
click at [298, 425] on input "No" at bounding box center [303, 420] width 10 height 10
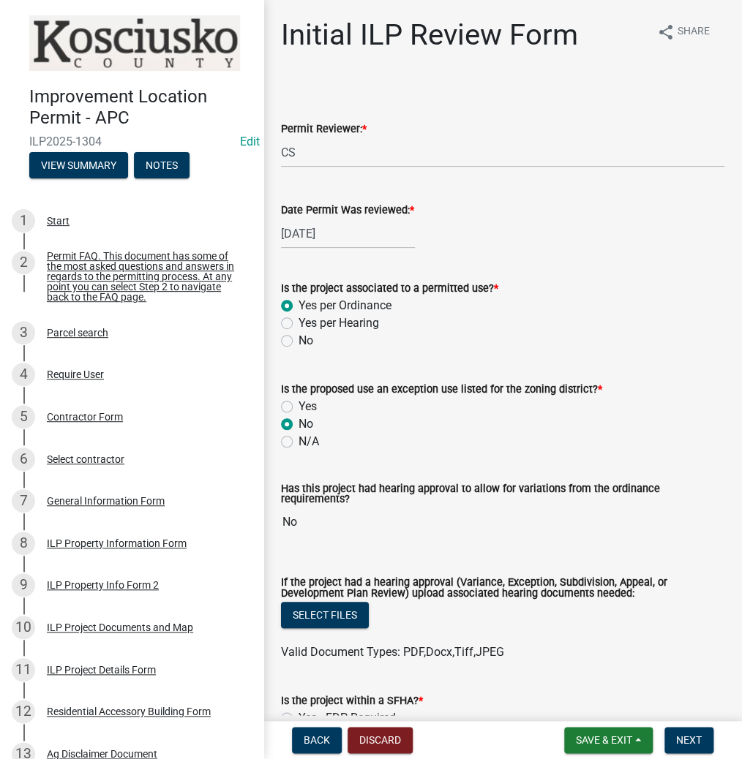
radio input "true"
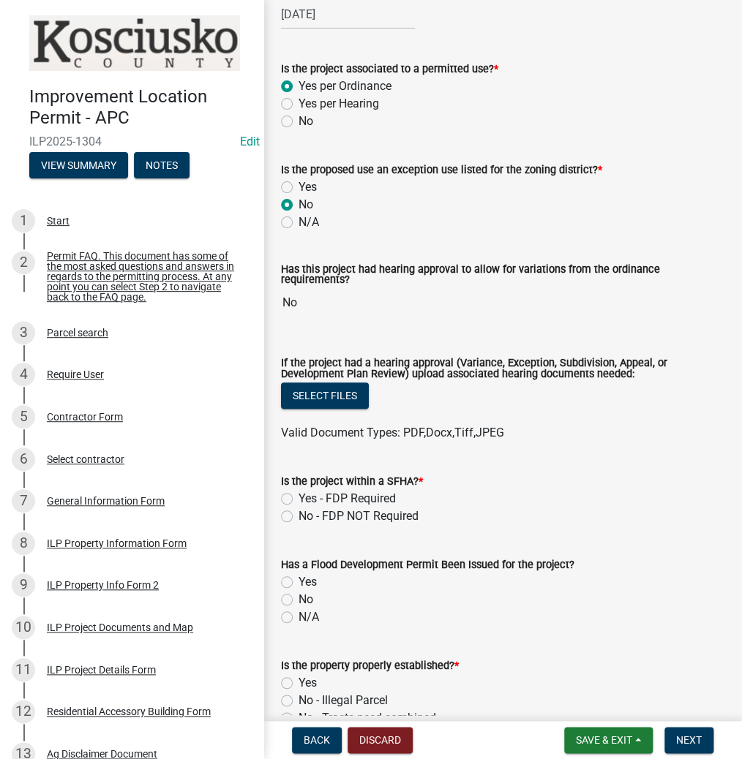
scroll to position [293, 0]
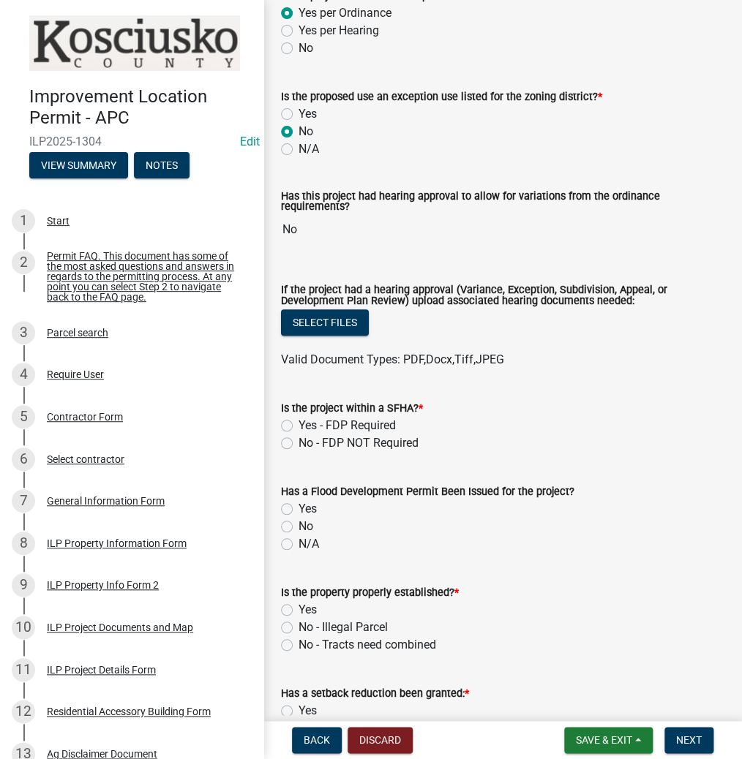
click at [298, 445] on label "No - FDP NOT Required" at bounding box center [358, 443] width 120 height 18
click at [298, 444] on input "No - FDP NOT Required" at bounding box center [303, 439] width 10 height 10
radio input "true"
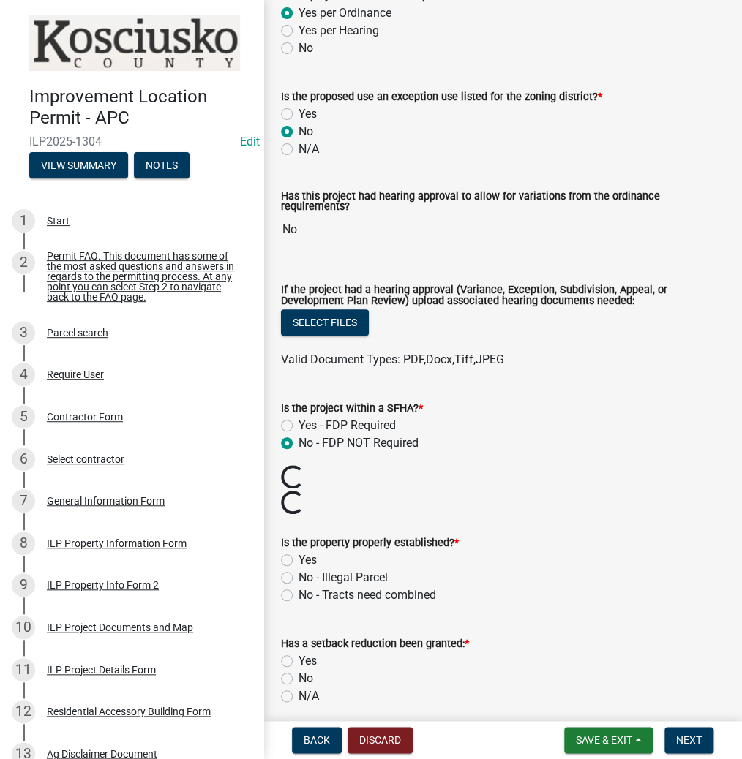
click at [298, 573] on label "No - Illegal Parcel" at bounding box center [342, 578] width 89 height 18
click at [298, 573] on input "No - Illegal Parcel" at bounding box center [303, 574] width 10 height 10
radio input "true"
click at [298, 556] on label "Yes" at bounding box center [307, 560] width 18 height 18
click at [298, 556] on input "Yes" at bounding box center [303, 556] width 10 height 10
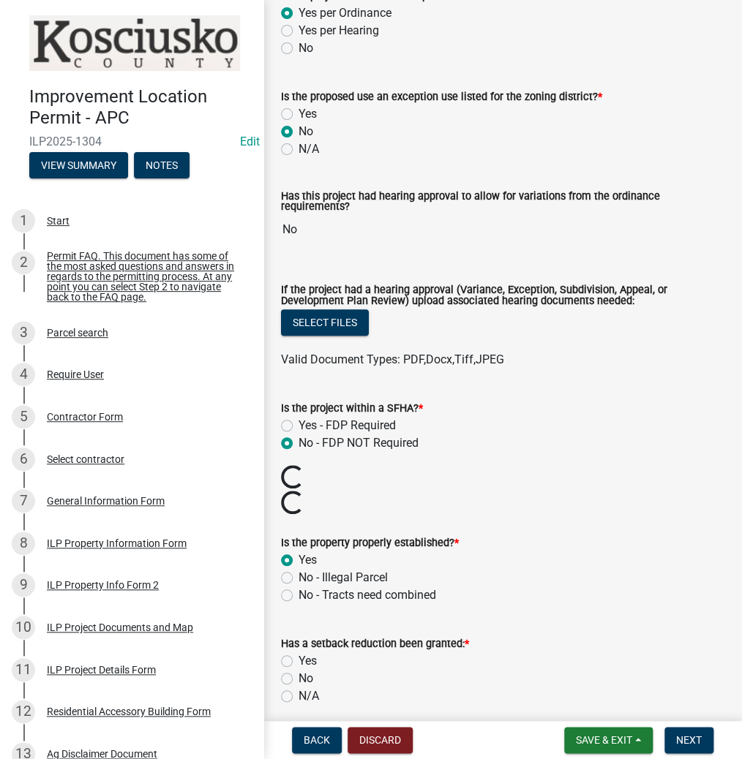
radio input "true"
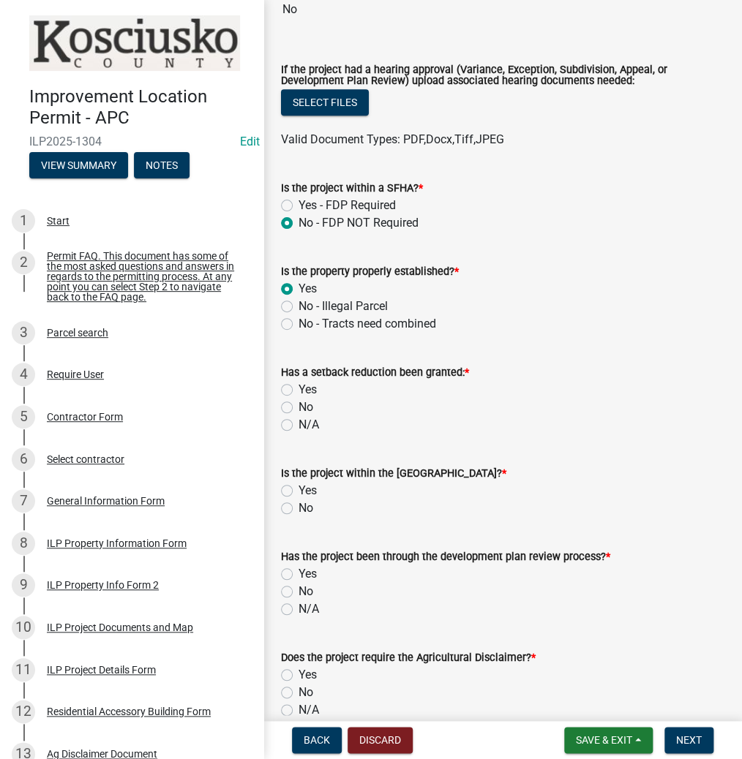
scroll to position [527, 0]
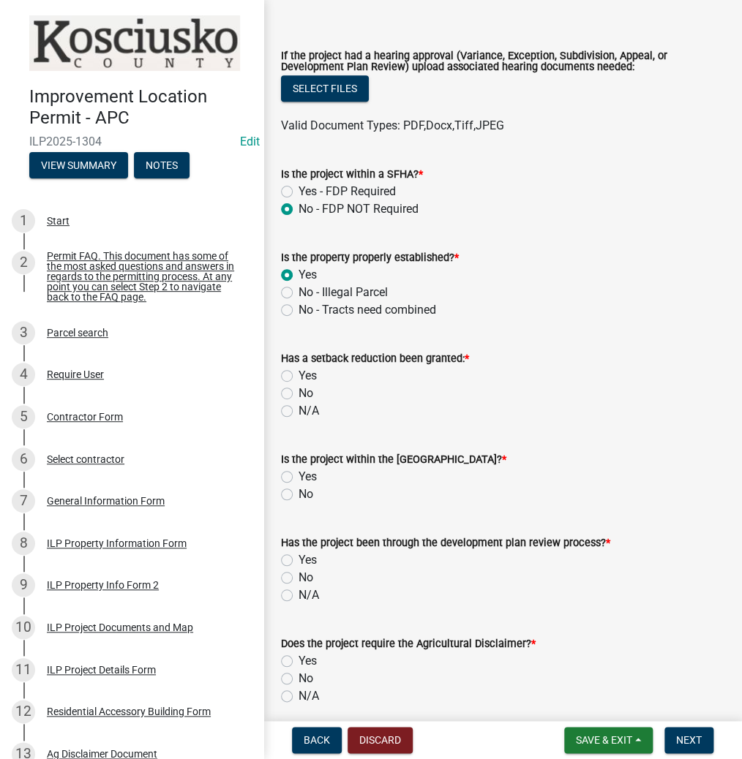
click at [298, 390] on label "No" at bounding box center [305, 394] width 15 height 18
click at [298, 390] on input "No" at bounding box center [303, 390] width 10 height 10
radio input "true"
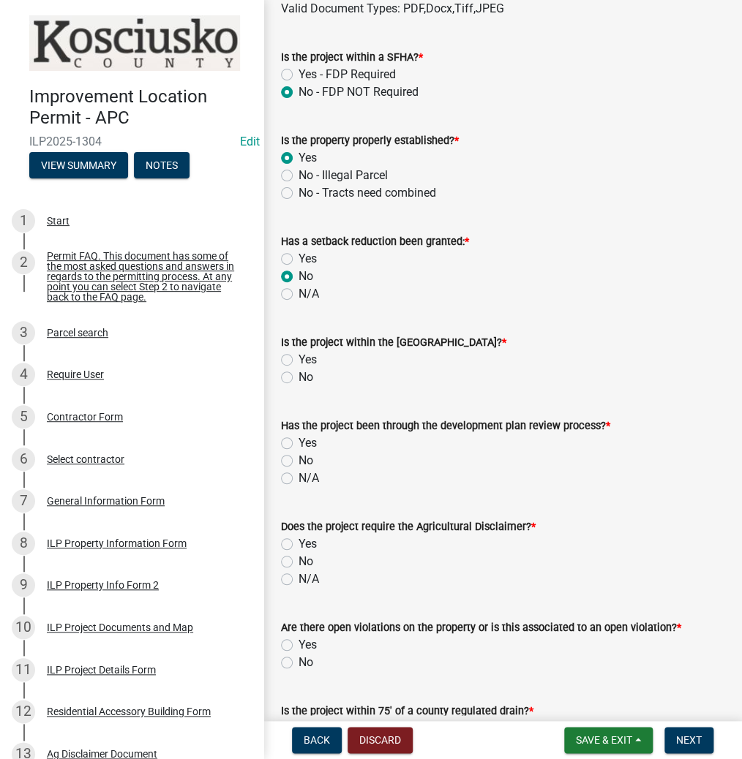
click at [298, 377] on label "No" at bounding box center [305, 378] width 15 height 18
click at [298, 377] on input "No" at bounding box center [303, 374] width 10 height 10
radio input "true"
click at [298, 460] on label "No" at bounding box center [305, 461] width 15 height 18
click at [298, 460] on input "No" at bounding box center [303, 457] width 10 height 10
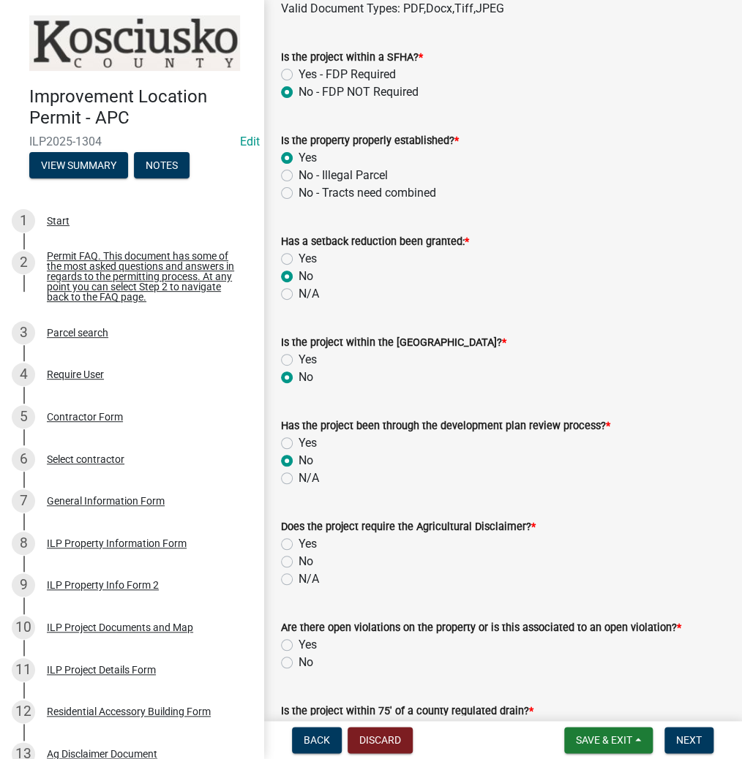
radio input "true"
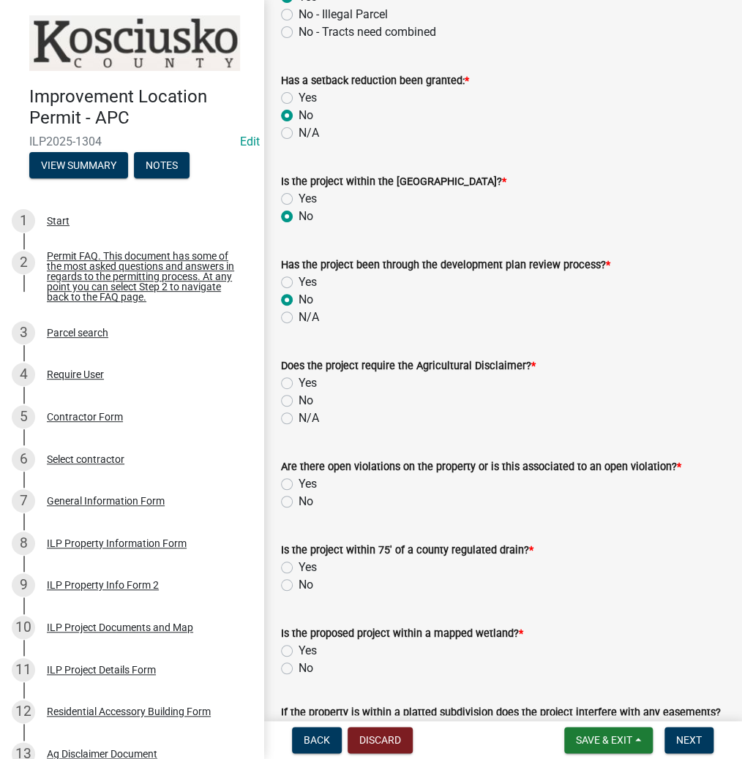
scroll to position [819, 0]
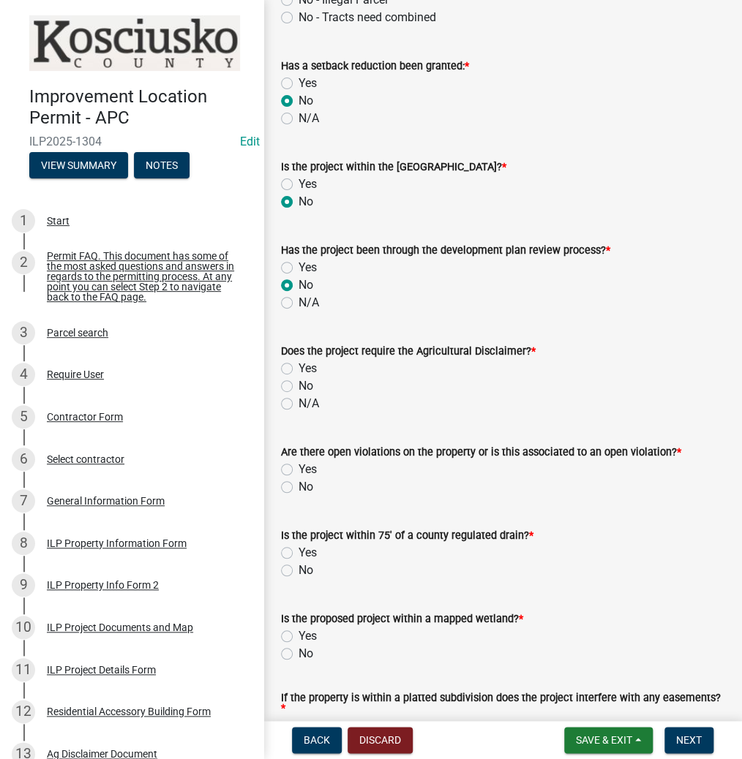
click at [298, 366] on label "Yes" at bounding box center [307, 369] width 18 height 18
click at [298, 366] on input "Yes" at bounding box center [303, 365] width 10 height 10
radio input "true"
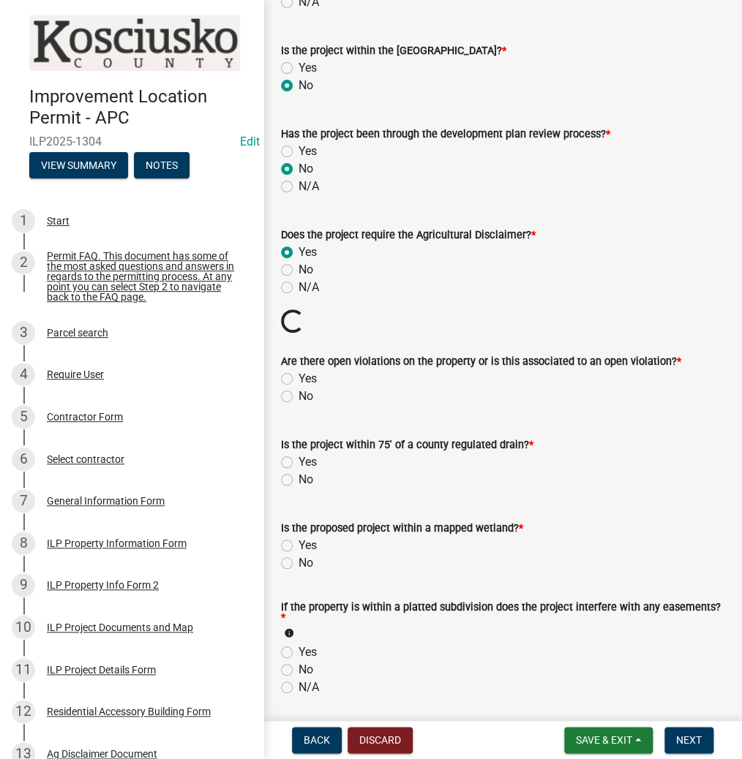
scroll to position [936, 0]
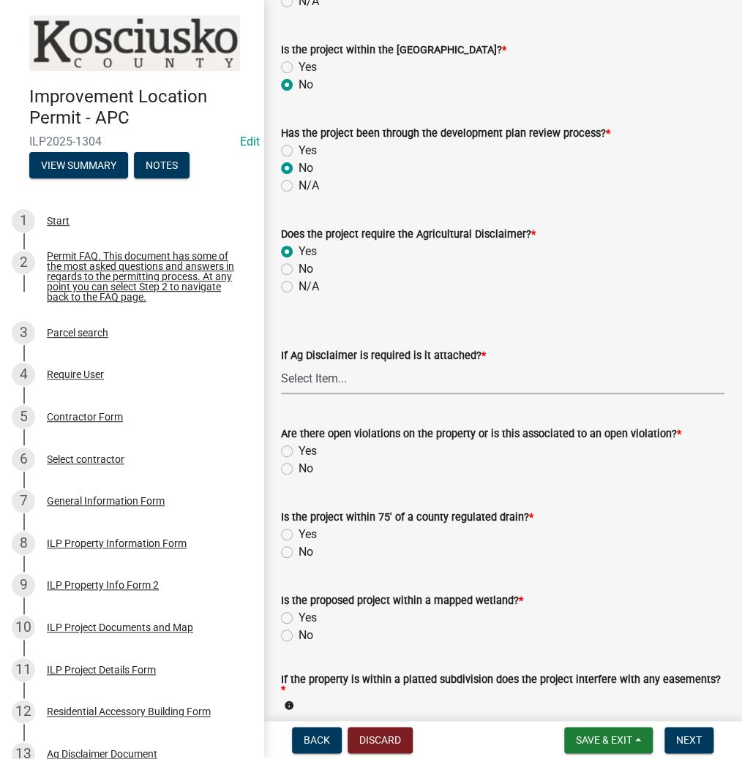
drag, startPoint x: 294, startPoint y: 379, endPoint x: 310, endPoint y: 393, distance: 21.7
click at [295, 379] on select "Select Item... Yes No" at bounding box center [502, 379] width 443 height 30
click at [281, 364] on select "Select Item... Yes No" at bounding box center [502, 379] width 443 height 30
select select "c0fa77dd-9ee0-4144-9979-eb2eebb8c086"
click at [298, 464] on label "No" at bounding box center [305, 469] width 15 height 18
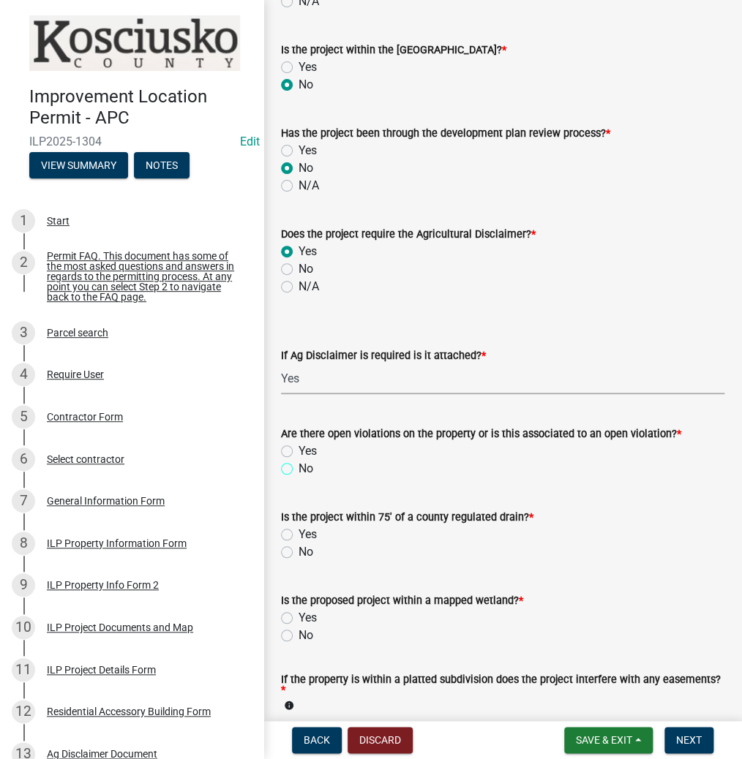
click at [298, 464] on input "No" at bounding box center [303, 465] width 10 height 10
radio input "true"
click at [298, 550] on label "No" at bounding box center [305, 552] width 15 height 18
click at [298, 550] on input "No" at bounding box center [303, 548] width 10 height 10
radio input "true"
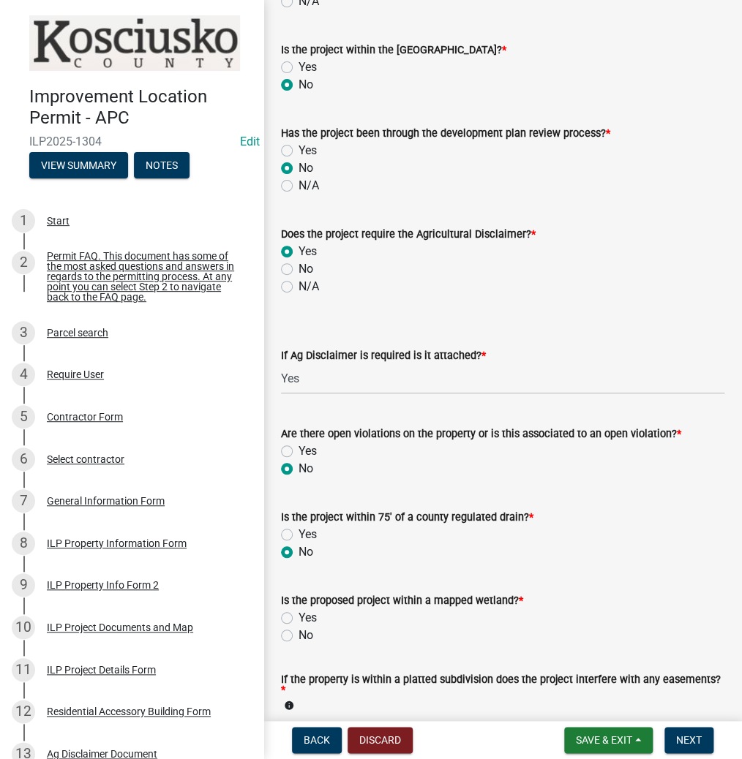
scroll to position [1053, 0]
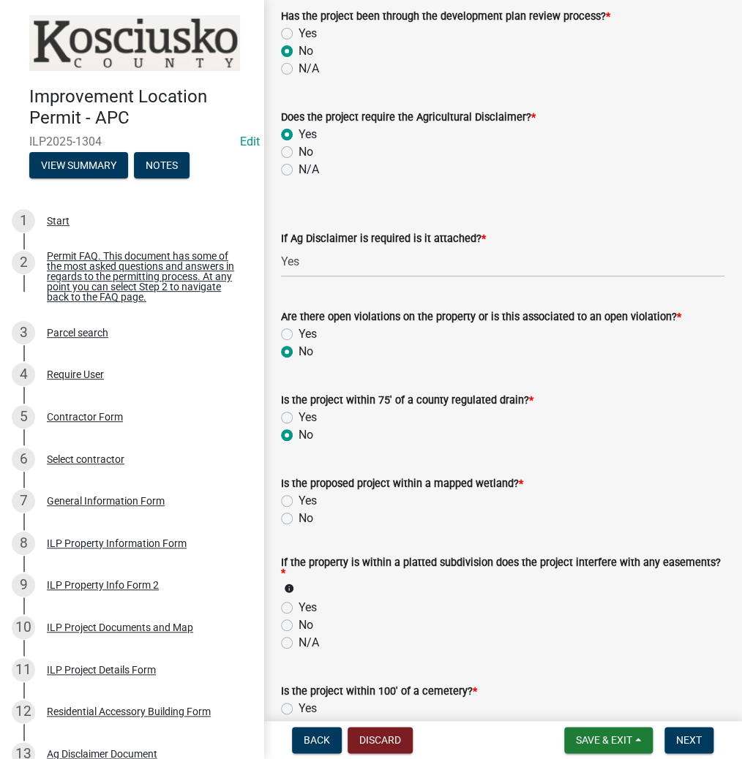
click at [298, 518] on label "No" at bounding box center [305, 519] width 15 height 18
click at [298, 518] on input "No" at bounding box center [303, 515] width 10 height 10
radio input "true"
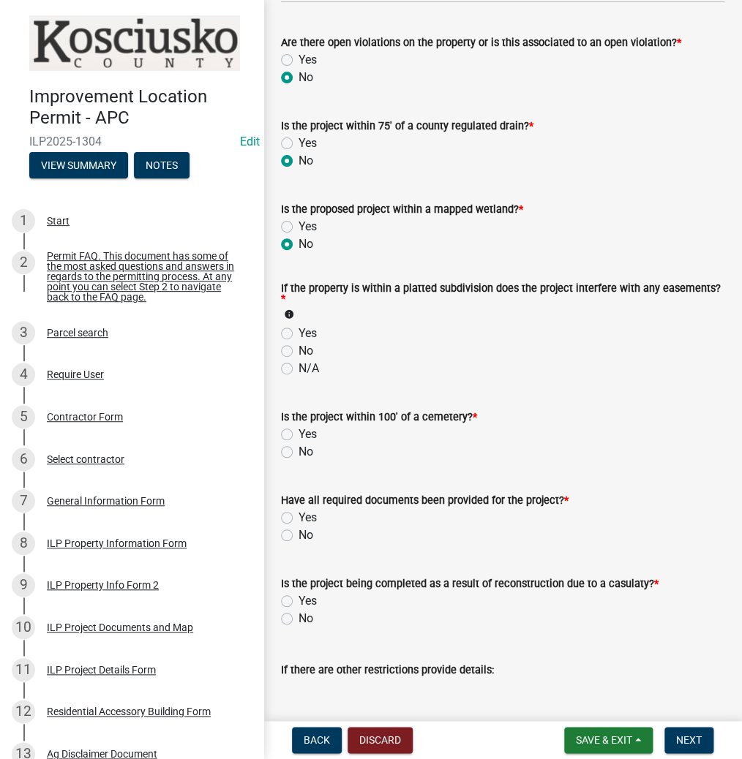
scroll to position [1346, 0]
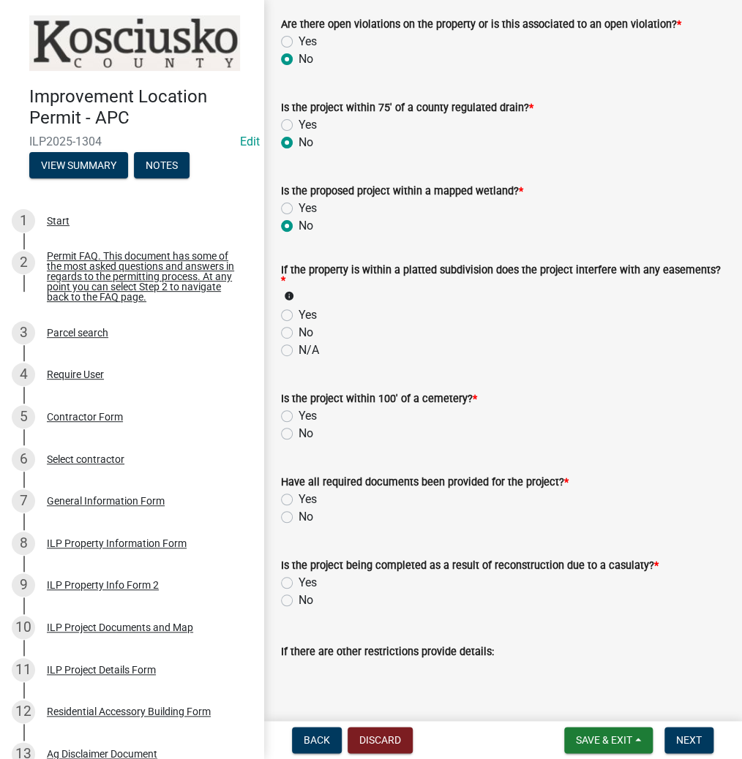
click at [298, 328] on label "No" at bounding box center [305, 333] width 15 height 18
click at [298, 328] on input "No" at bounding box center [303, 329] width 10 height 10
radio input "true"
click at [287, 427] on div "No" at bounding box center [502, 434] width 443 height 18
click at [298, 430] on label "No" at bounding box center [305, 434] width 15 height 18
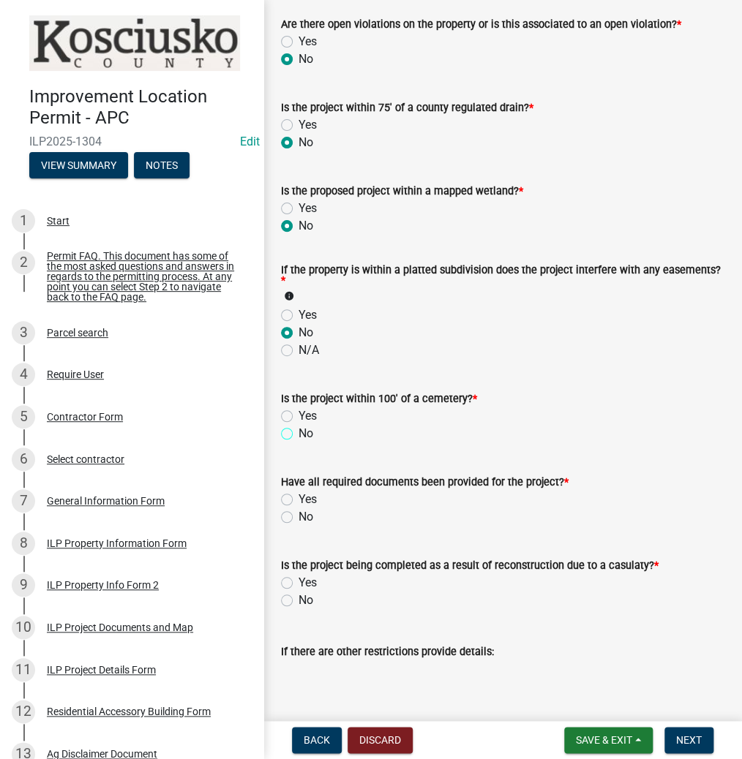
click at [298, 430] on input "No" at bounding box center [303, 430] width 10 height 10
radio input "true"
click at [298, 502] on label "Yes" at bounding box center [307, 500] width 18 height 18
click at [298, 500] on input "Yes" at bounding box center [303, 496] width 10 height 10
radio input "true"
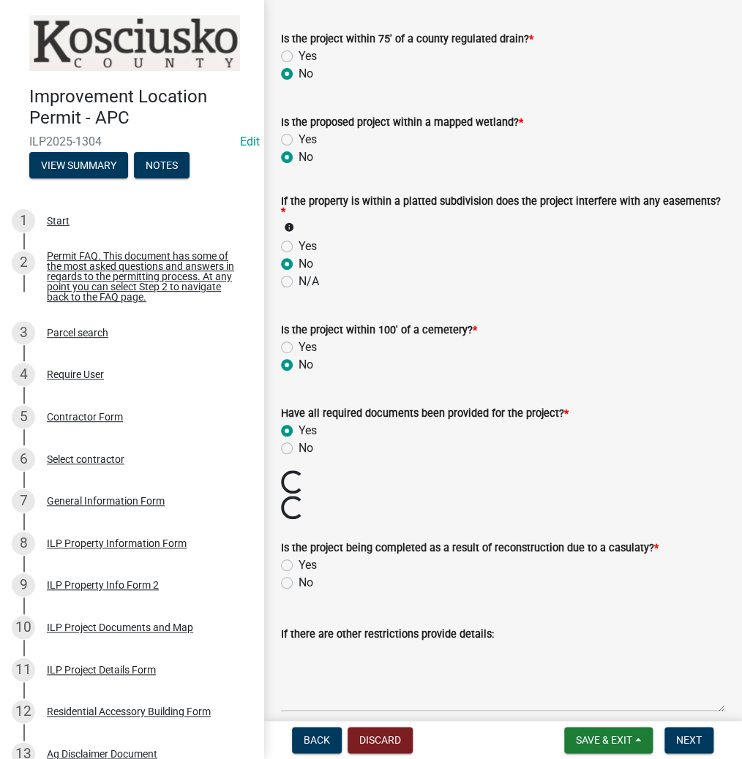
scroll to position [1521, 0]
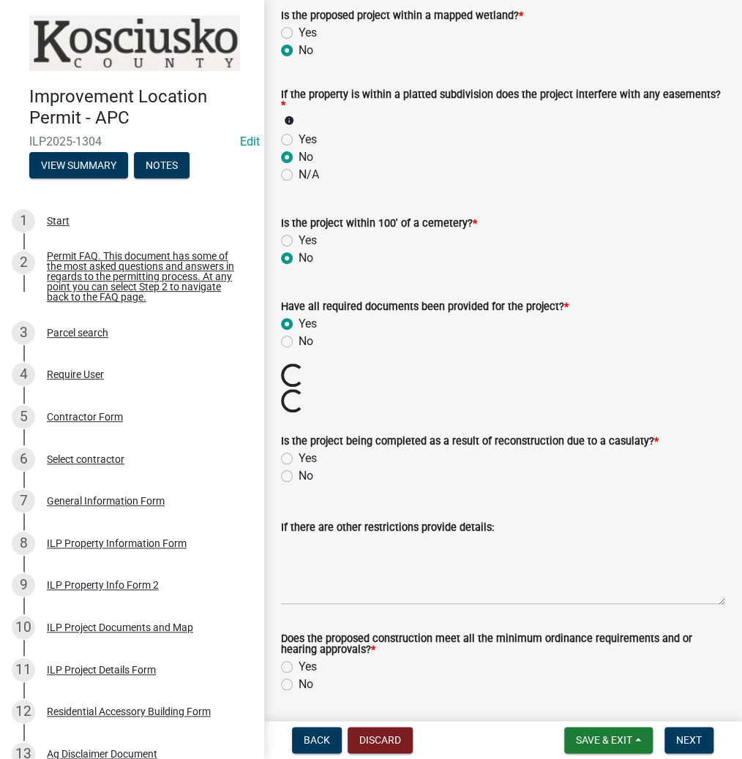
click at [291, 498] on div "If there are other restrictions provide details:" at bounding box center [502, 551] width 443 height 107
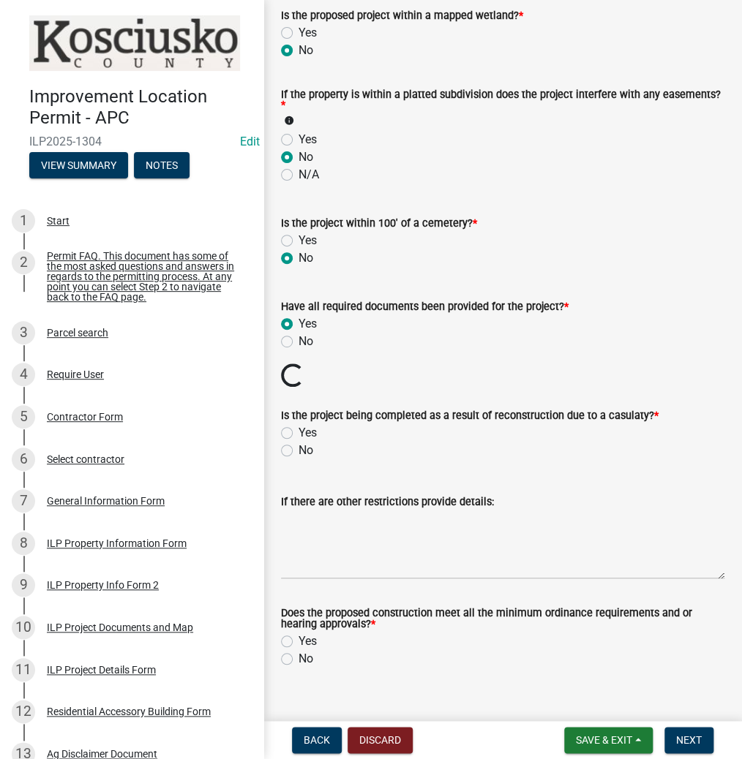
click at [298, 450] on label "No" at bounding box center [305, 451] width 15 height 18
click at [298, 450] on input "No" at bounding box center [303, 447] width 10 height 10
radio input "true"
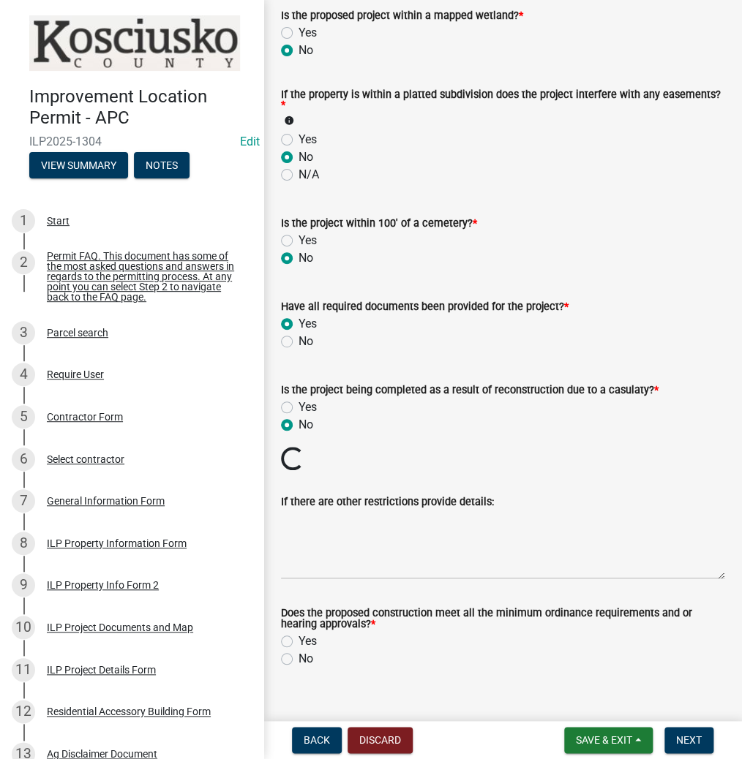
scroll to position [1519, 0]
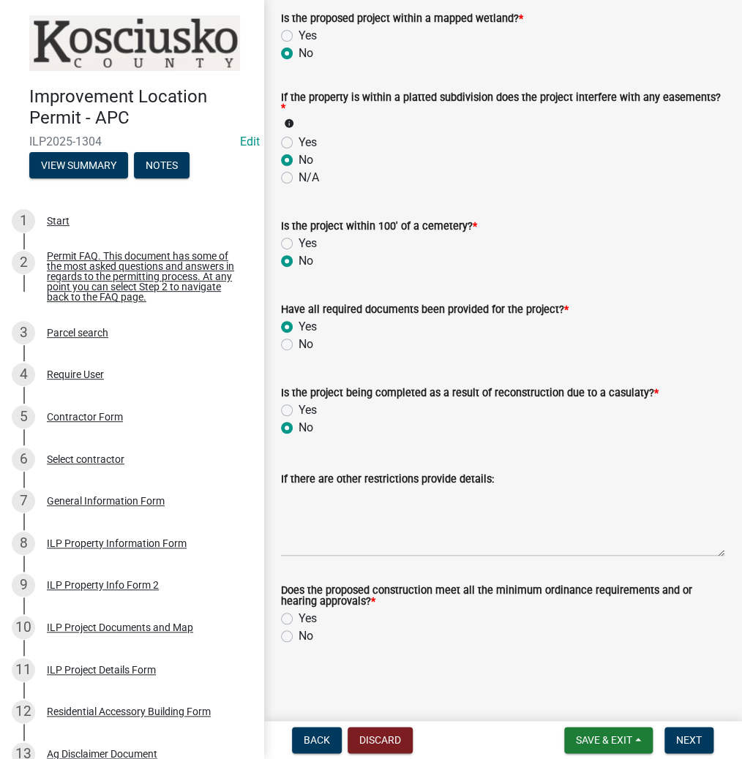
click at [298, 616] on label "Yes" at bounding box center [307, 619] width 18 height 18
click at [298, 616] on input "Yes" at bounding box center [303, 615] width 10 height 10
radio input "true"
click at [684, 737] on span "Next" at bounding box center [689, 740] width 26 height 12
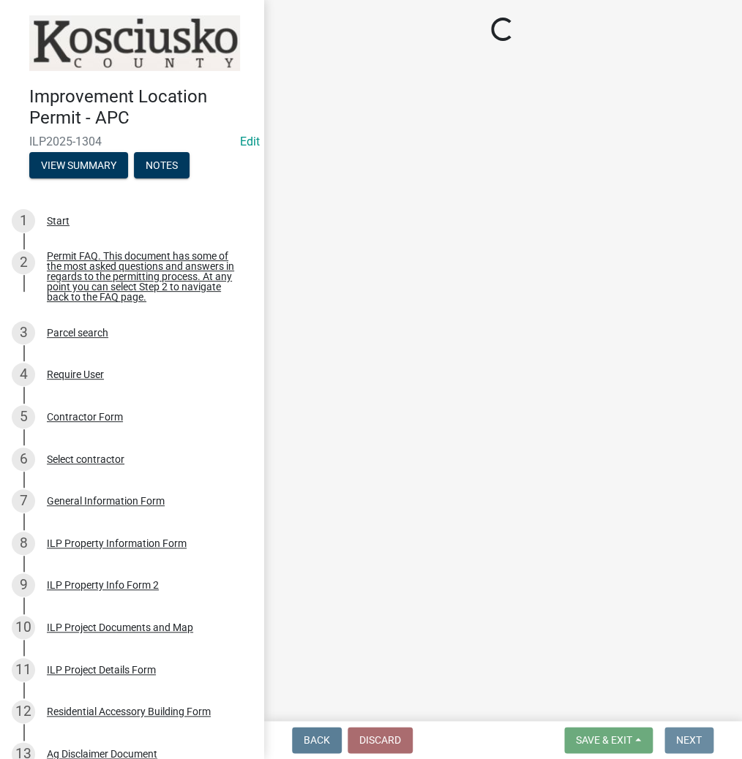
scroll to position [0, 0]
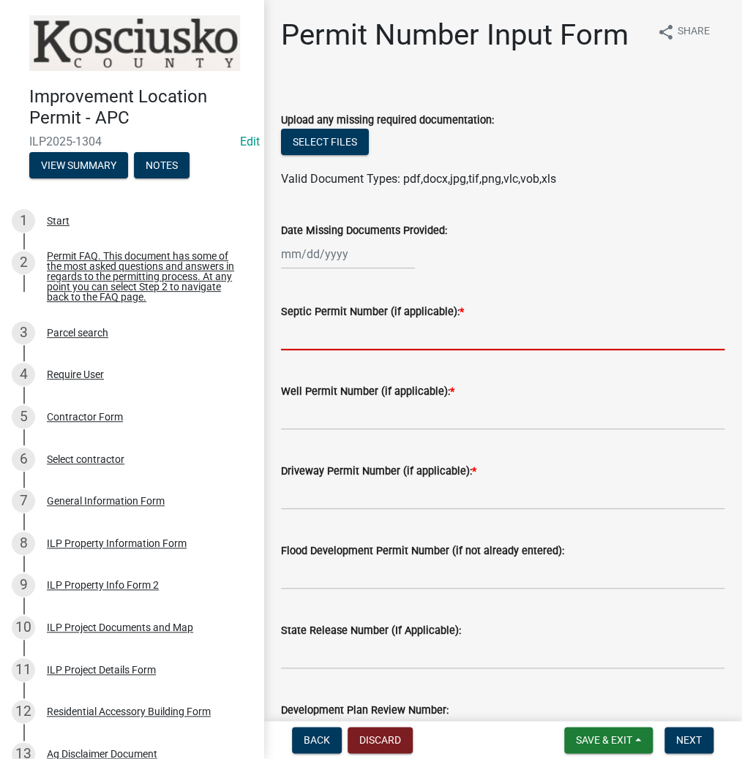
click at [300, 337] on input "Septic Permit Number (if applicable): *" at bounding box center [502, 335] width 443 height 30
type input "LONO"
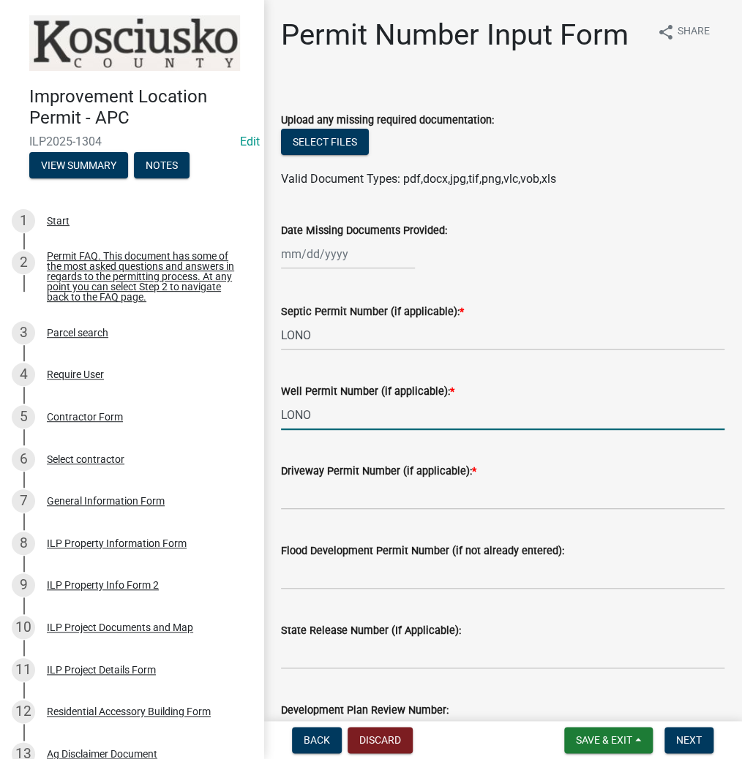
type input "LONO"
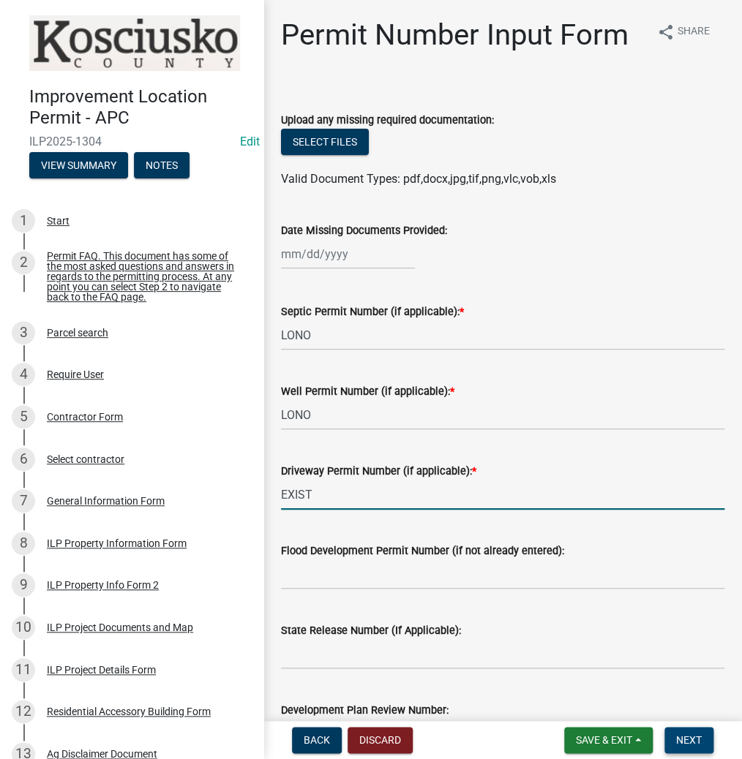
type input "EXIST"
click at [696, 737] on span "Next" at bounding box center [689, 740] width 26 height 12
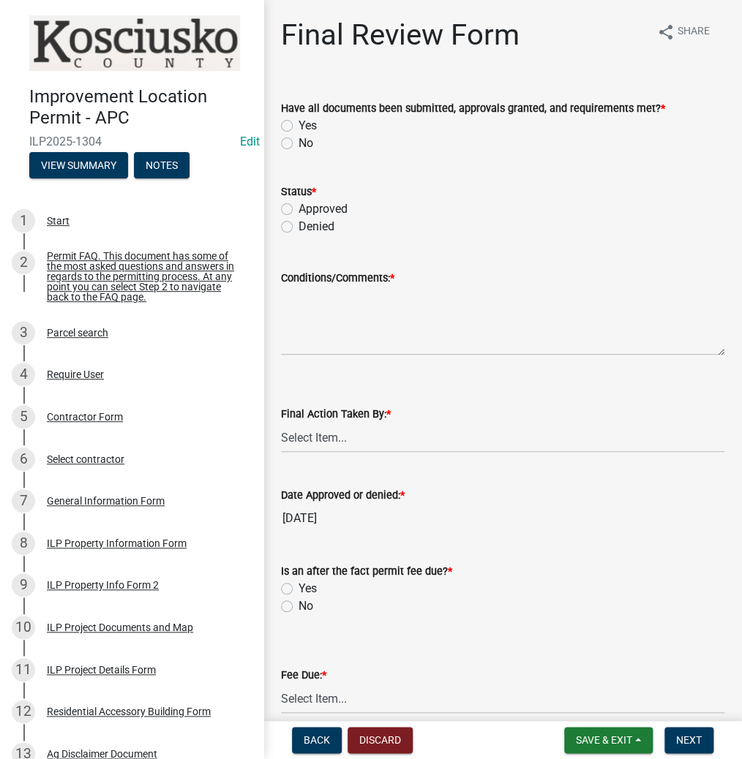
click at [298, 122] on label "Yes" at bounding box center [307, 126] width 18 height 18
click at [298, 122] on input "Yes" at bounding box center [303, 122] width 10 height 10
radio input "true"
click at [298, 207] on label "Approved" at bounding box center [322, 209] width 49 height 18
click at [298, 207] on input "Approved" at bounding box center [303, 205] width 10 height 10
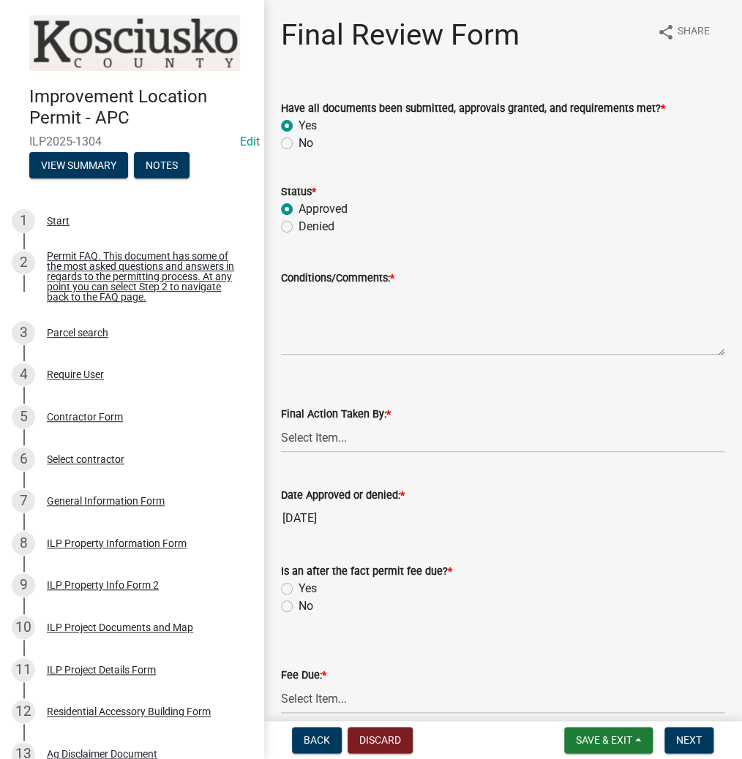
radio input "true"
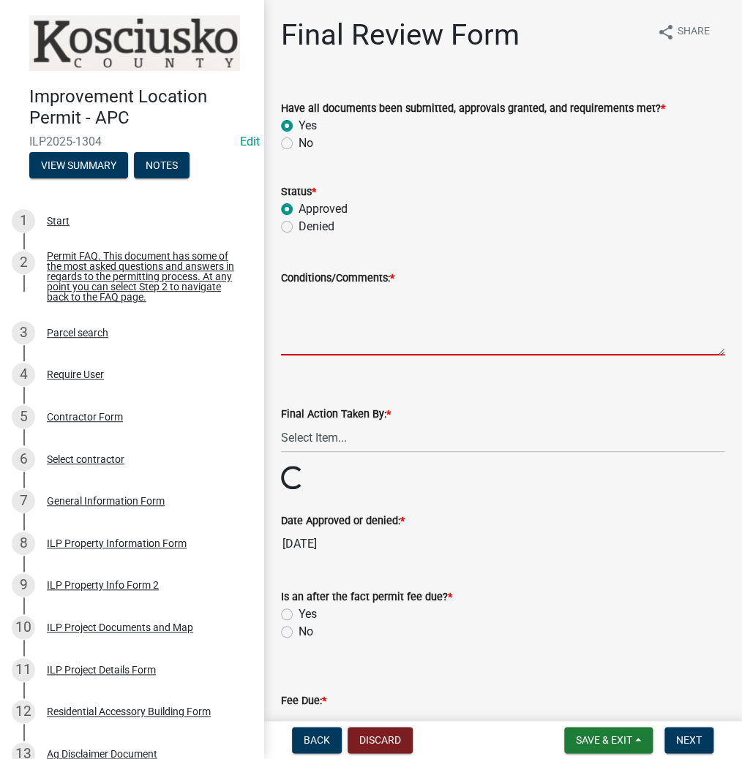
click at [309, 325] on textarea "Conditions/Comments: *" at bounding box center [502, 321] width 443 height 69
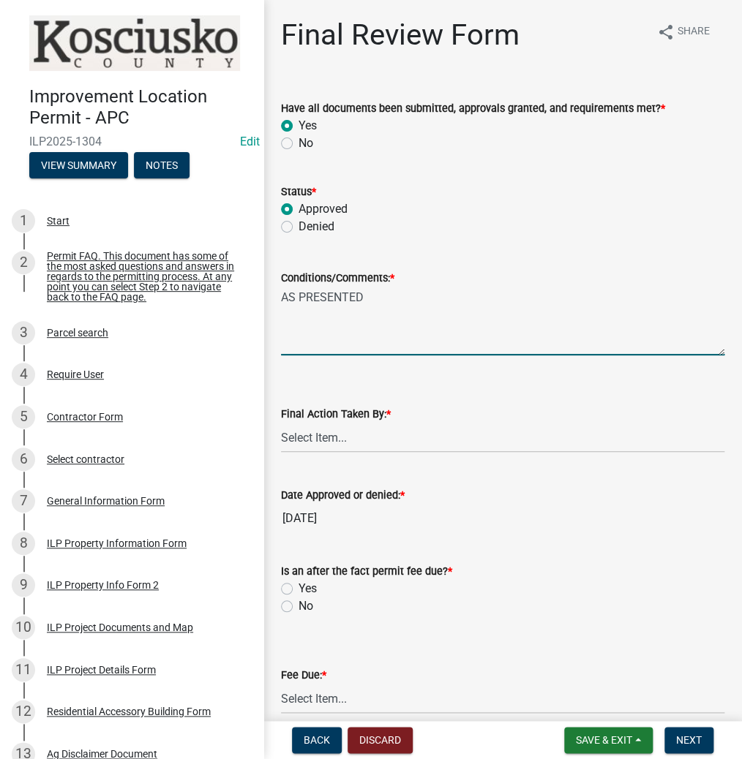
type textarea "AS PRESENTED"
click at [312, 442] on select "Select Item... MMS LT AT CS [PERSON_NAME]" at bounding box center [502, 438] width 443 height 30
click at [281, 423] on select "Select Item... MMS LT AT CS [PERSON_NAME]" at bounding box center [502, 438] width 443 height 30
select select "c872cdc8-ca01-49f1-a213-e4b05fa58cd2"
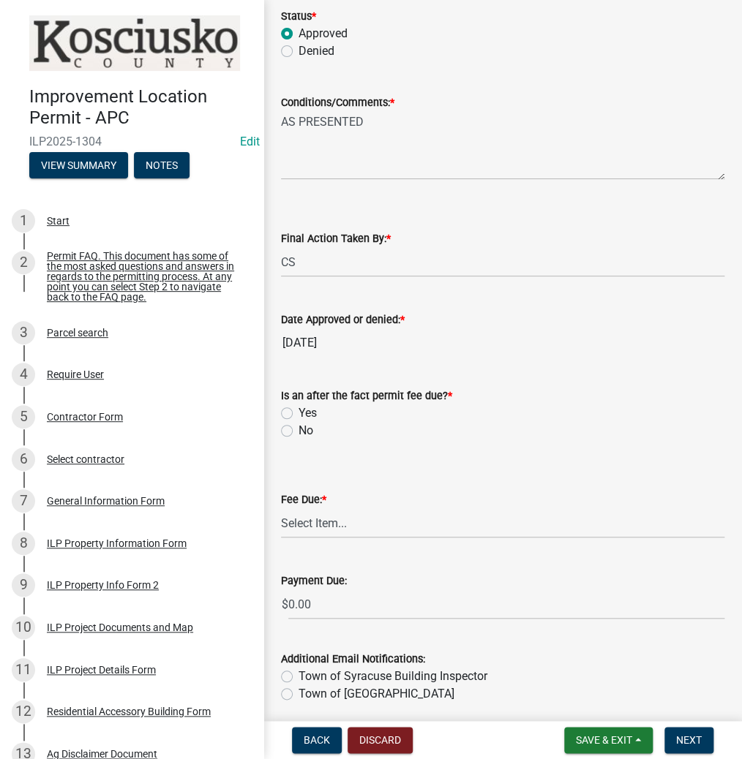
click at [298, 425] on label "No" at bounding box center [305, 431] width 15 height 18
click at [298, 425] on input "No" at bounding box center [303, 427] width 10 height 10
radio input "true"
click at [316, 529] on select "Select Item... N/A $10.00 $25.00 $125.00 $250 $500 $500 + $10.00 for every 10 s…" at bounding box center [502, 523] width 443 height 30
click at [281, 508] on select "Select Item... N/A $10.00 $25.00 $125.00 $250 $500 $500 + $10.00 for every 10 s…" at bounding box center [502, 523] width 443 height 30
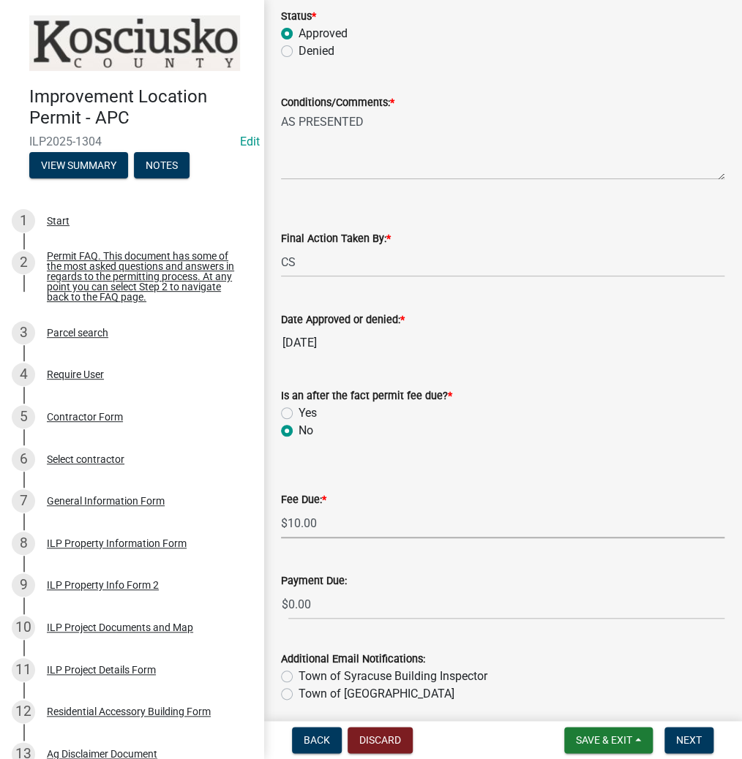
select select "6f482d1d-eb35-47e6-92b0-143404755581"
click at [693, 734] on span "Next" at bounding box center [689, 740] width 26 height 12
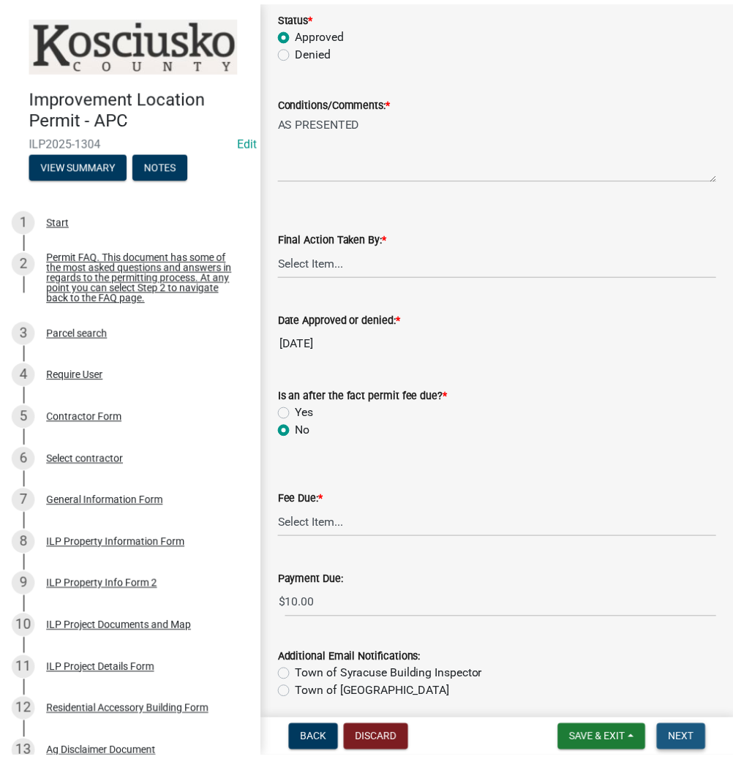
scroll to position [0, 0]
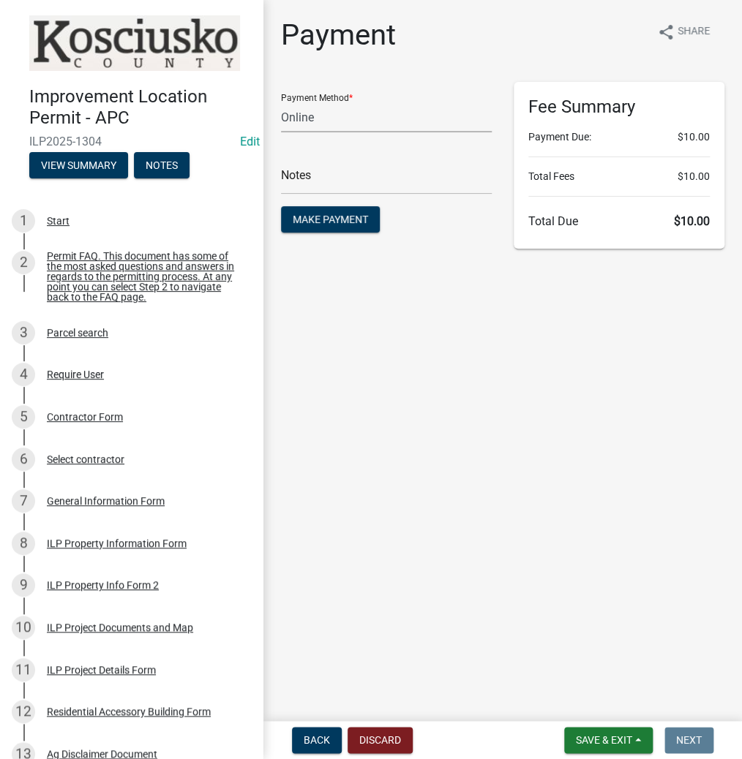
click at [318, 121] on select "Credit Card POS Check Cash Online" at bounding box center [386, 117] width 211 height 30
select select "0: 2"
click at [281, 102] on select "Credit Card POS Check Cash Online" at bounding box center [386, 117] width 211 height 30
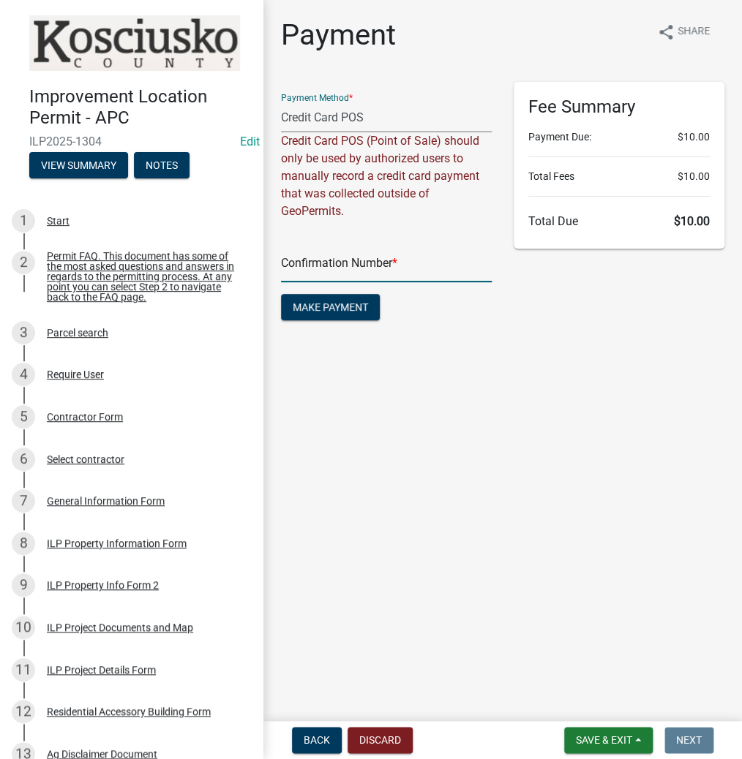
click at [317, 265] on input "text" at bounding box center [386, 267] width 211 height 30
paste input "15130568"
type input "15130568"
click at [346, 309] on span "Make Payment" at bounding box center [330, 307] width 75 height 12
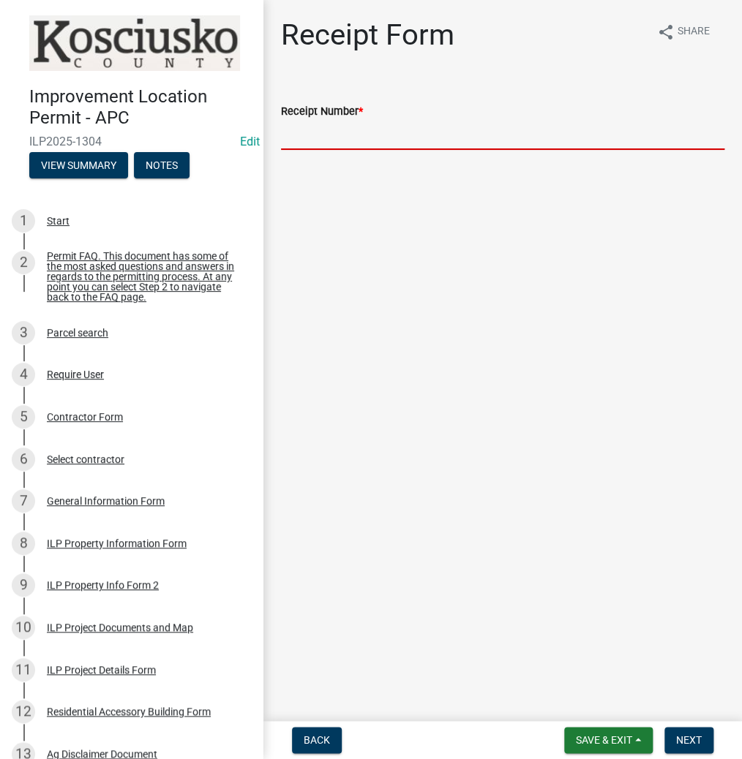
click at [333, 131] on input "Receipt Number *" at bounding box center [502, 135] width 443 height 30
paste input "15130568"
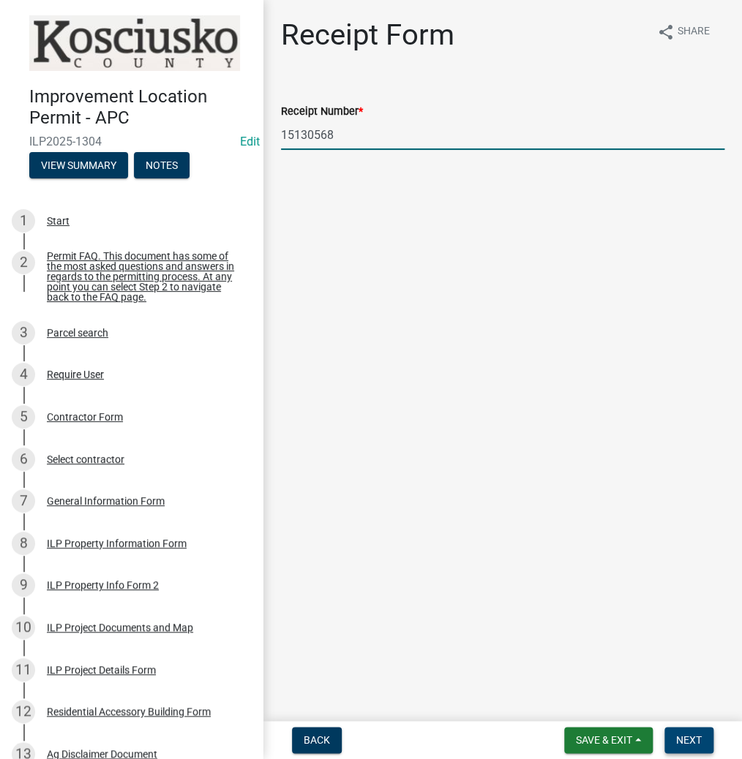
type input "15130568"
click at [684, 737] on span "Next" at bounding box center [689, 740] width 26 height 12
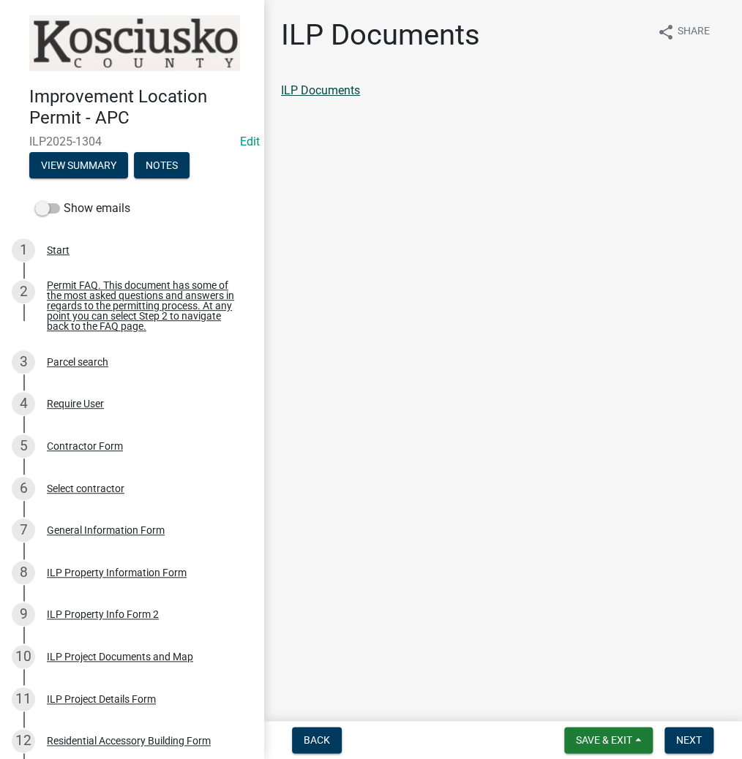
click at [359, 88] on link "ILP Documents" at bounding box center [320, 90] width 79 height 14
click at [699, 740] on span "Next" at bounding box center [689, 740] width 26 height 12
